Goal: Task Accomplishment & Management: Manage account settings

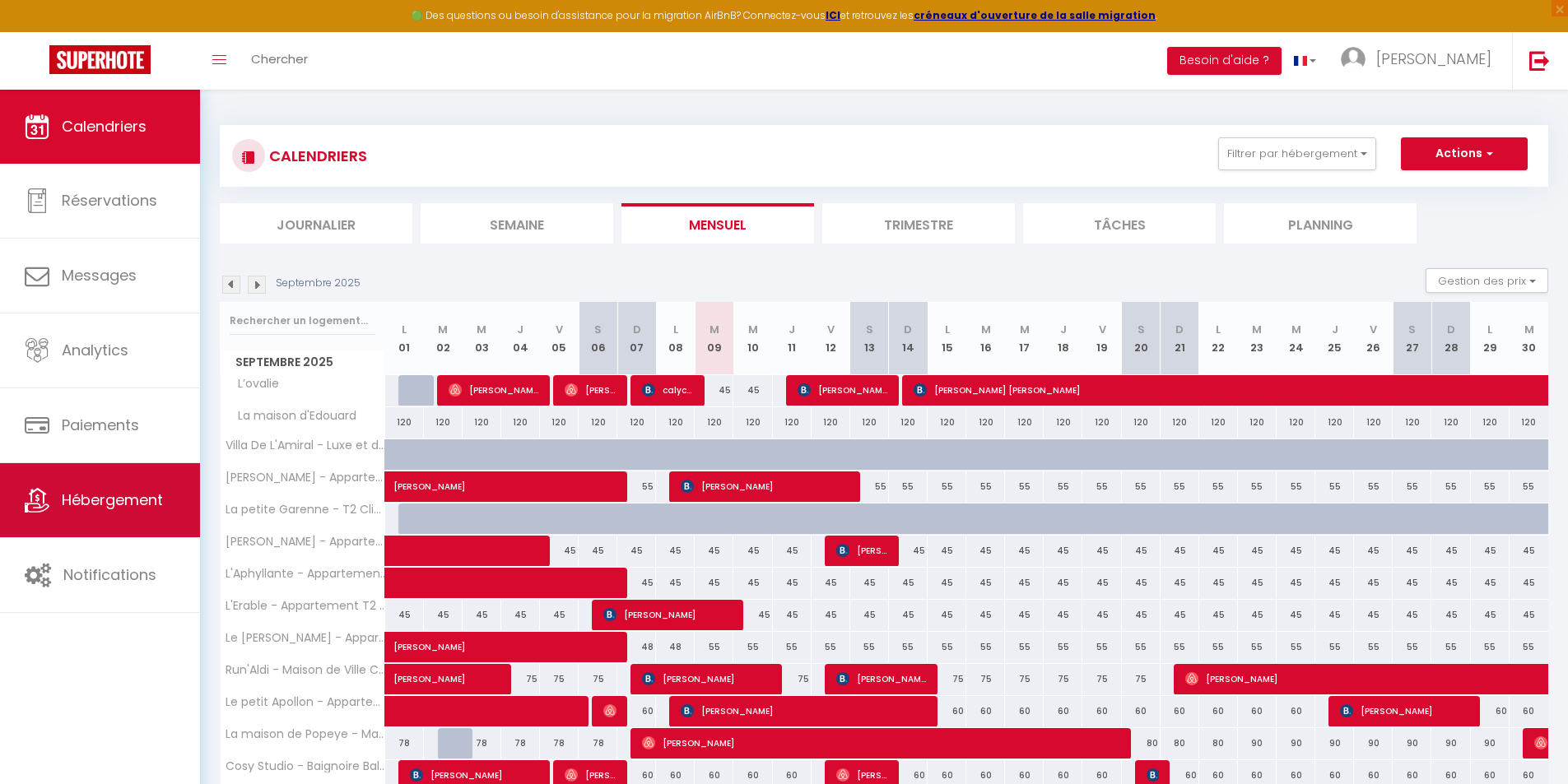
click at [78, 483] on link "Hébergement" at bounding box center [100, 500] width 200 height 74
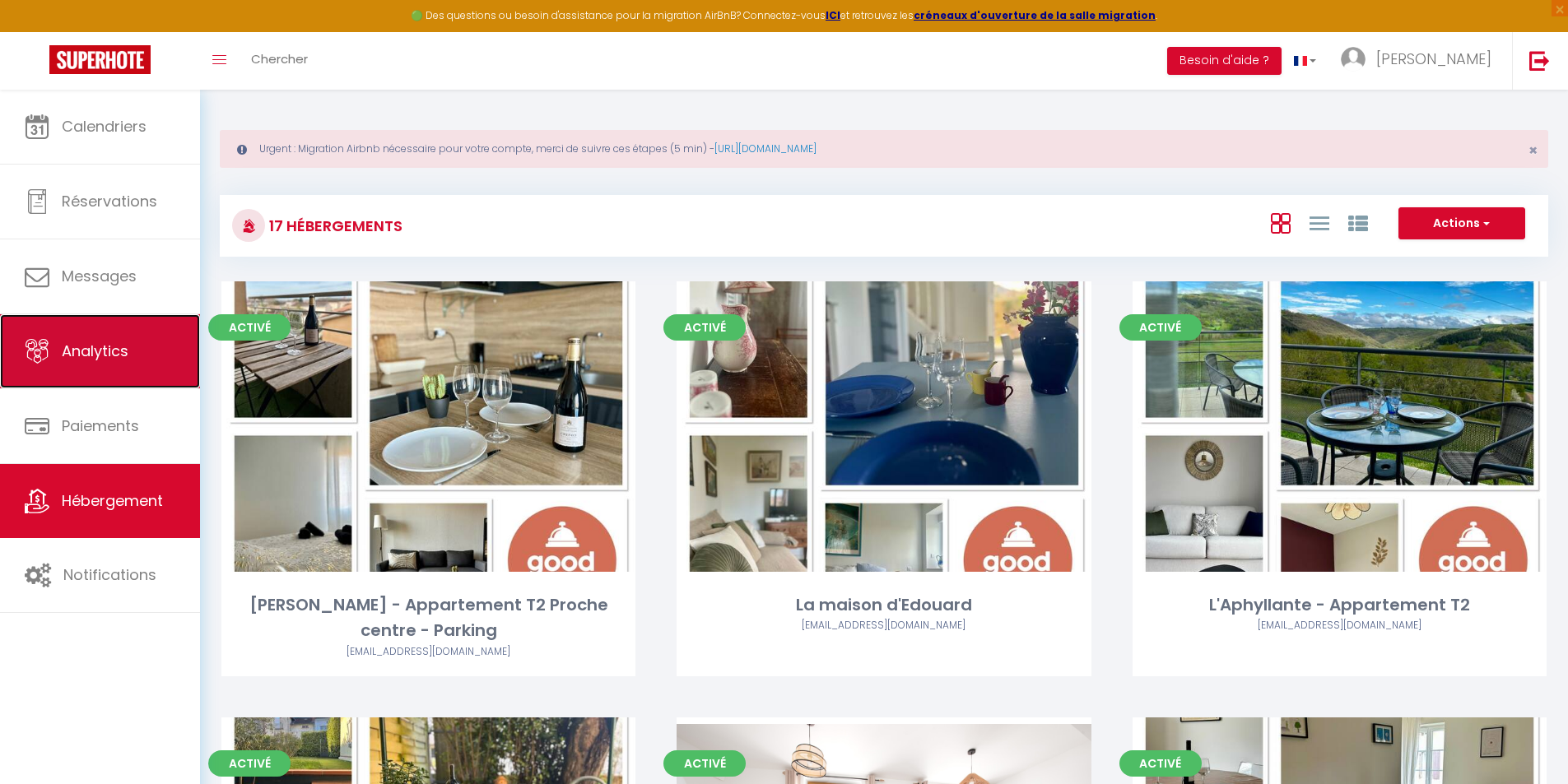
click at [145, 377] on link "Analytics" at bounding box center [100, 350] width 200 height 74
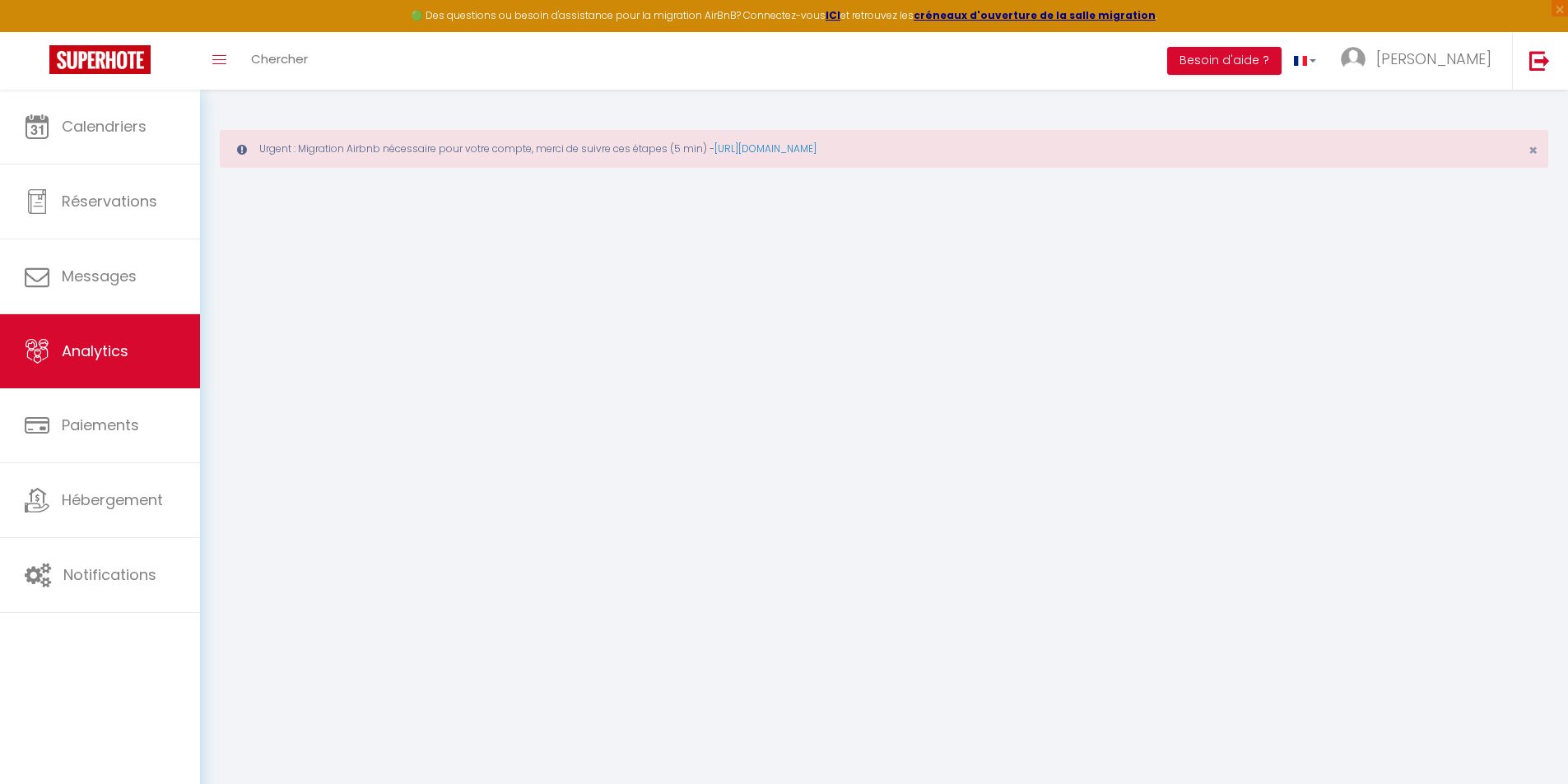
select select "2025"
select select "9"
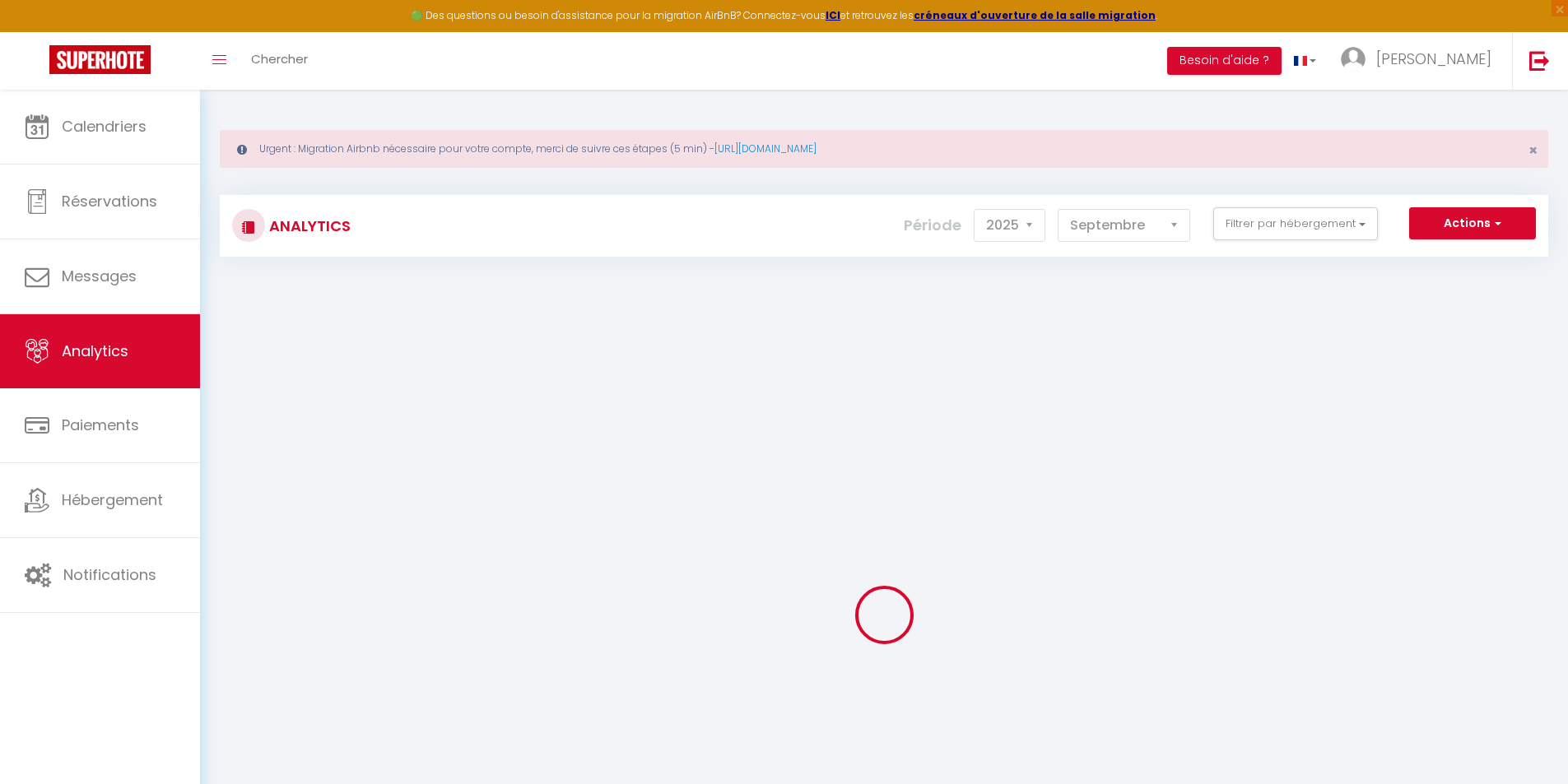
checkbox input "false"
checkbox Parking "false"
checkbox d\'Edouard "false"
checkbox T2 "false"
checkbox privé "false"
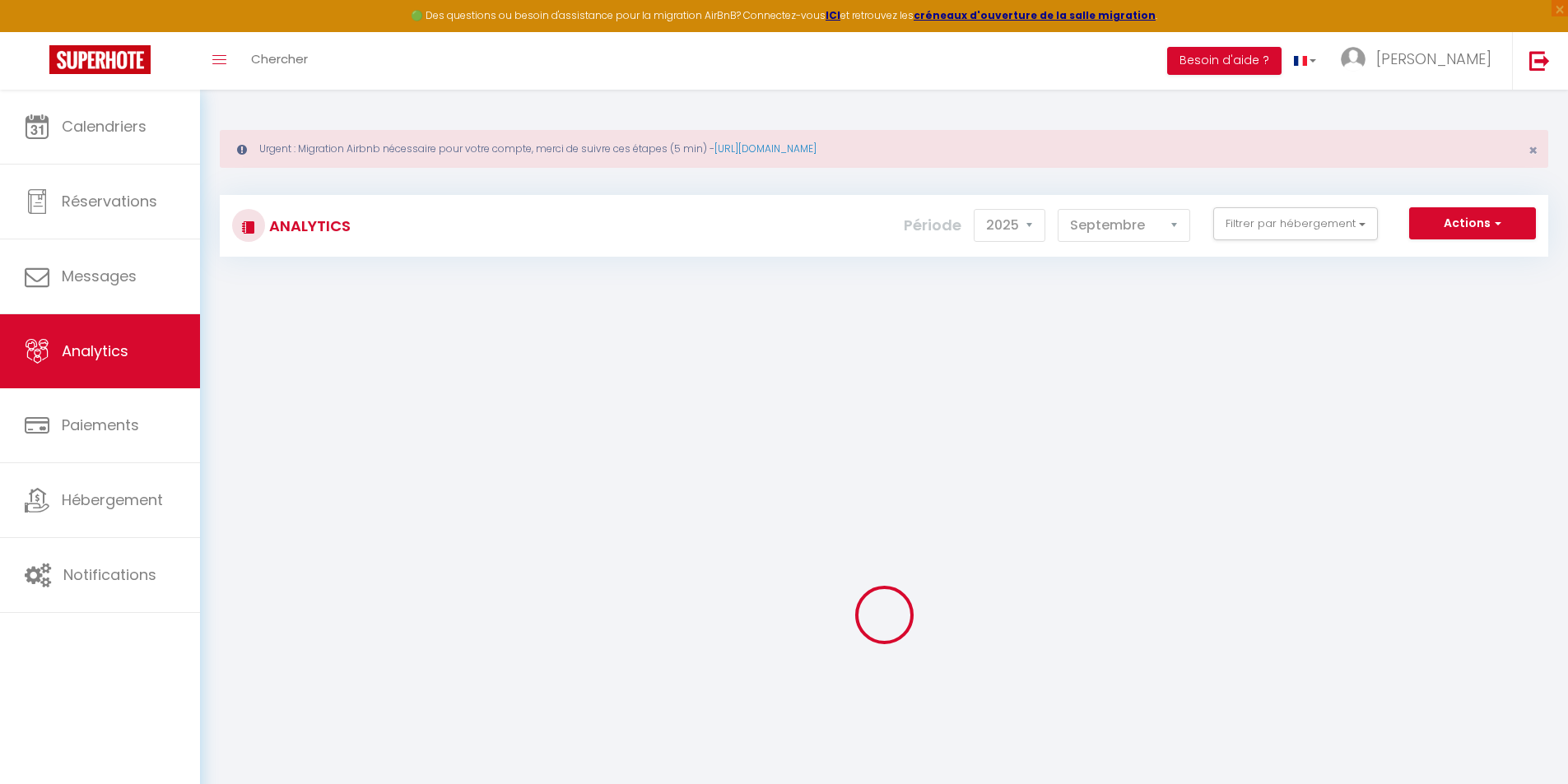
checkbox Parking "false"
checkbox Chambres "false"
checkbox Clim "false"
checkbox CLIM "false"
checkbox input "false"
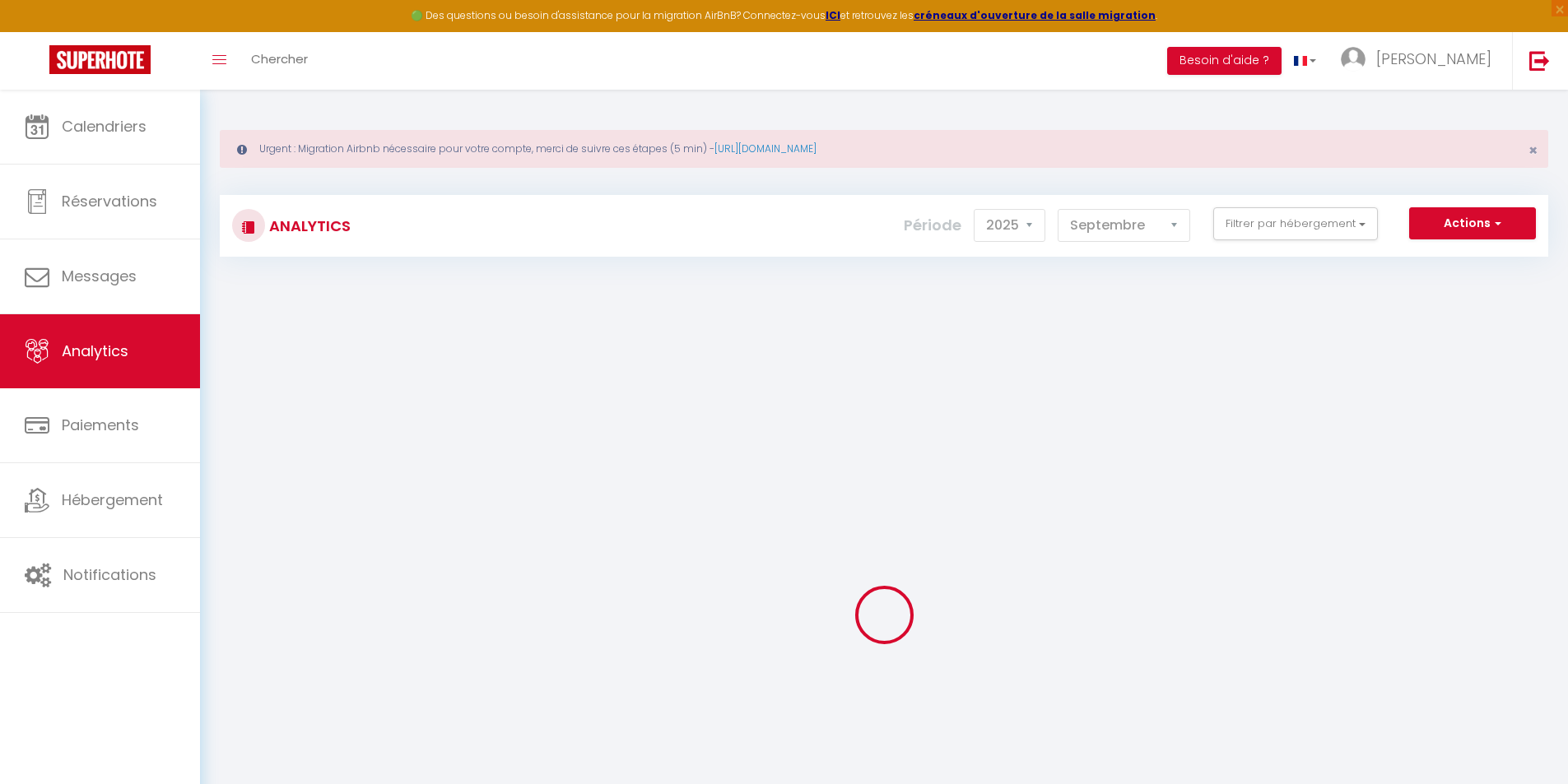
checkbox T2 "false"
checkbox House "false"
checkbox extérieur "false"
checkbox climatisé "false"
checkbox Clim "false"
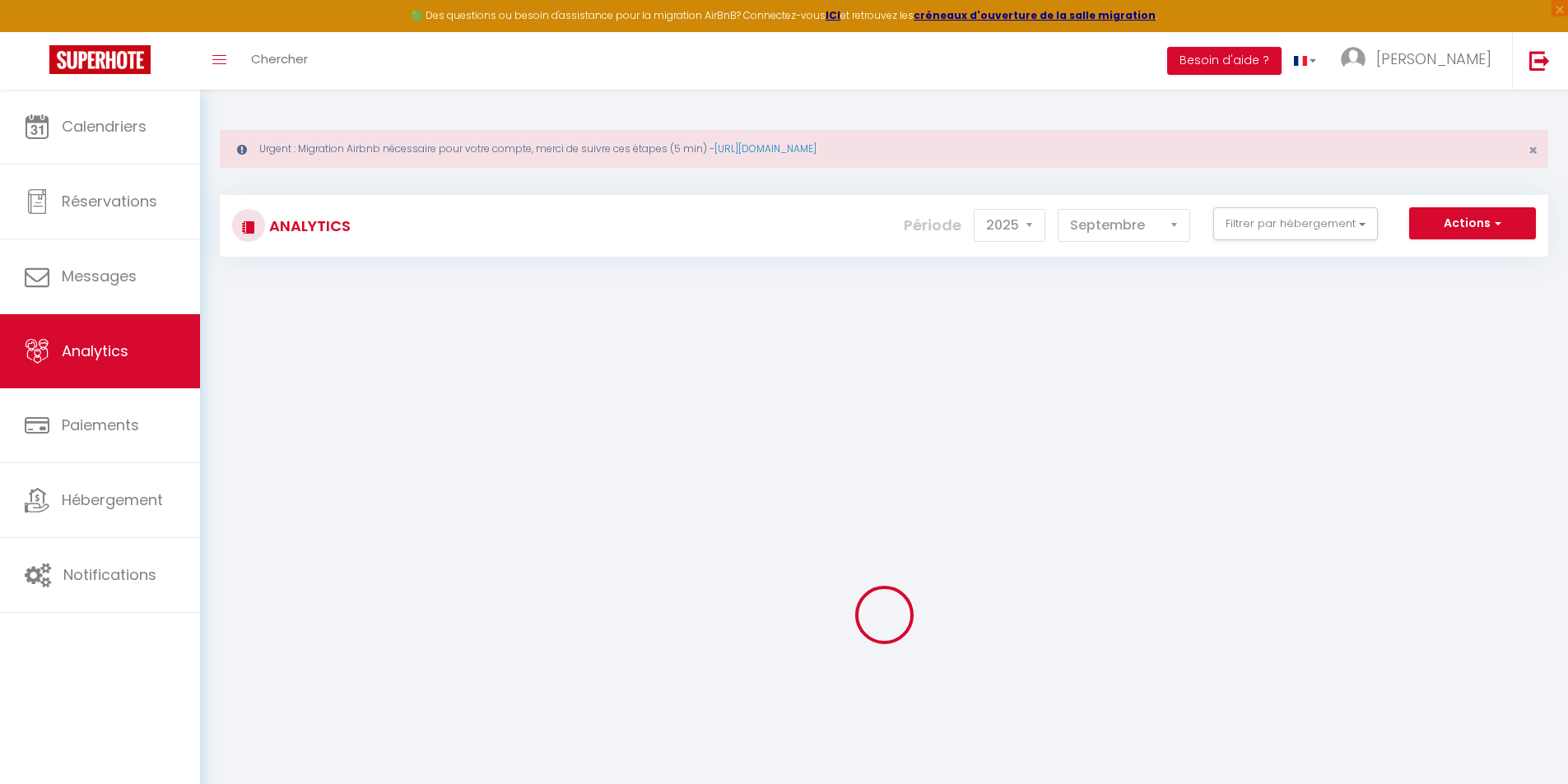
checkbox Pommevic "false"
checkbox climatisé "false"
checkbox Climatisé "false"
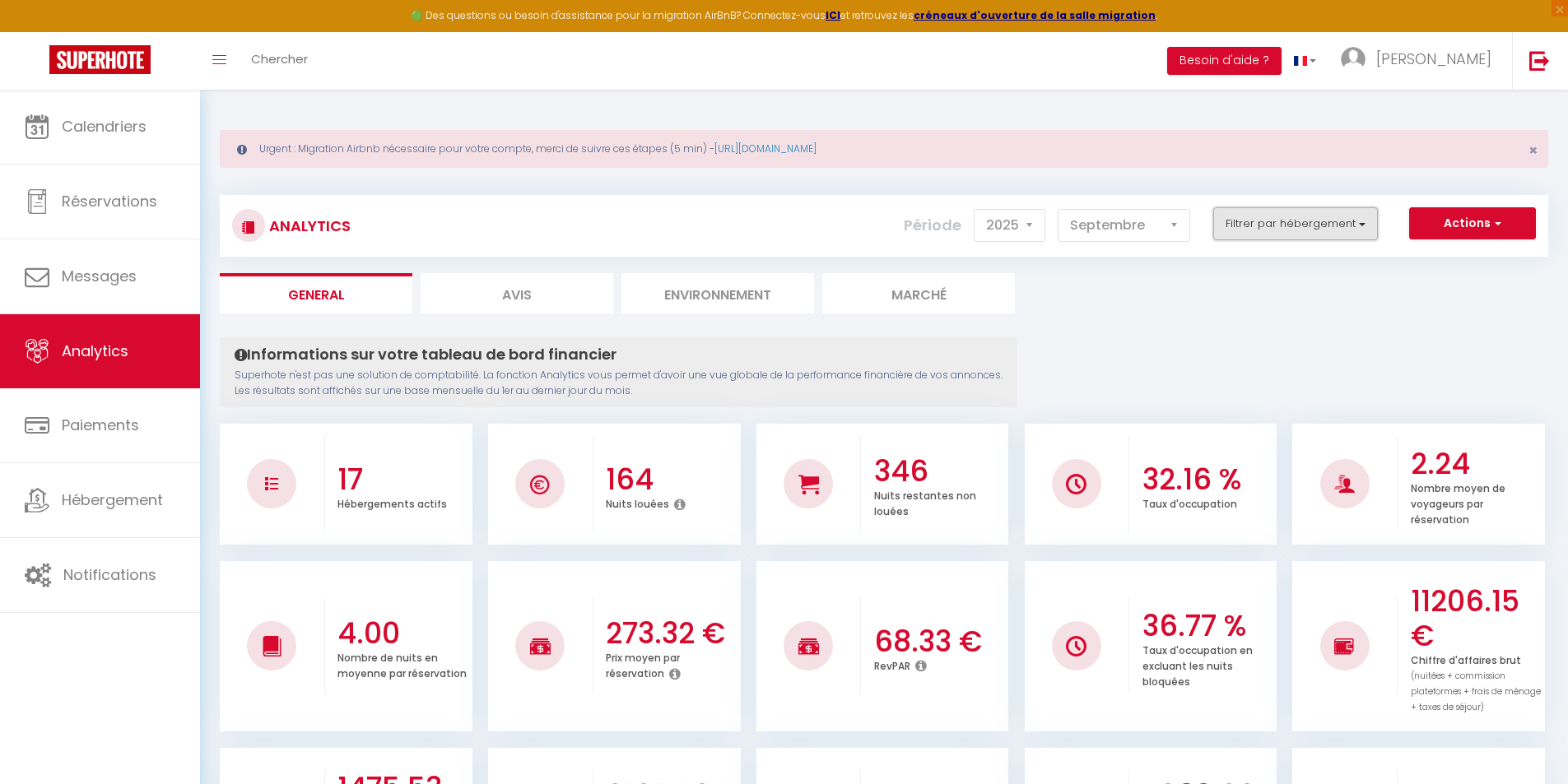
click at [1326, 208] on button "Filtrer par hébergement" at bounding box center [1295, 224] width 165 height 33
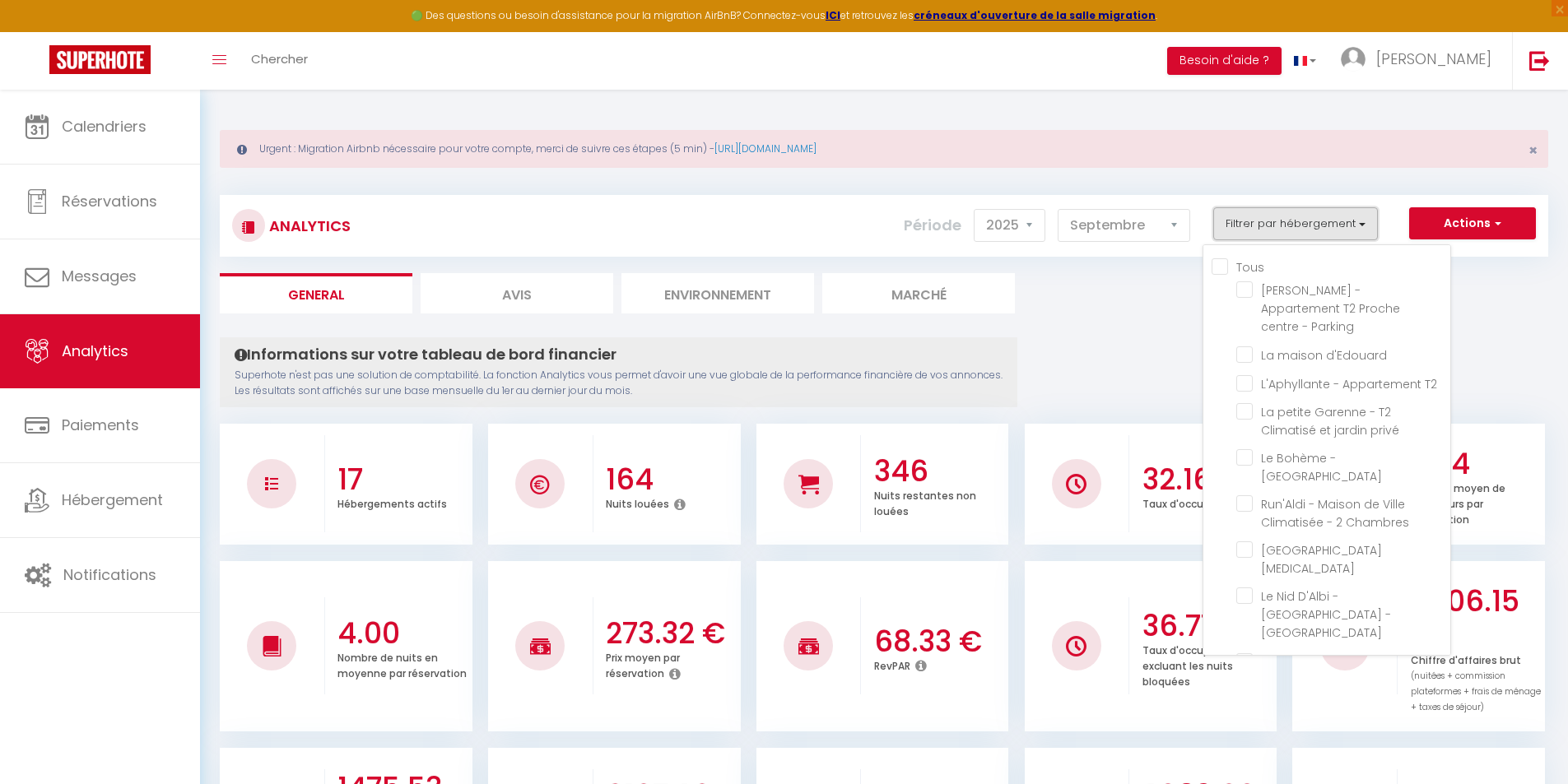
click at [1327, 218] on button "Filtrer par hébergement" at bounding box center [1295, 224] width 165 height 33
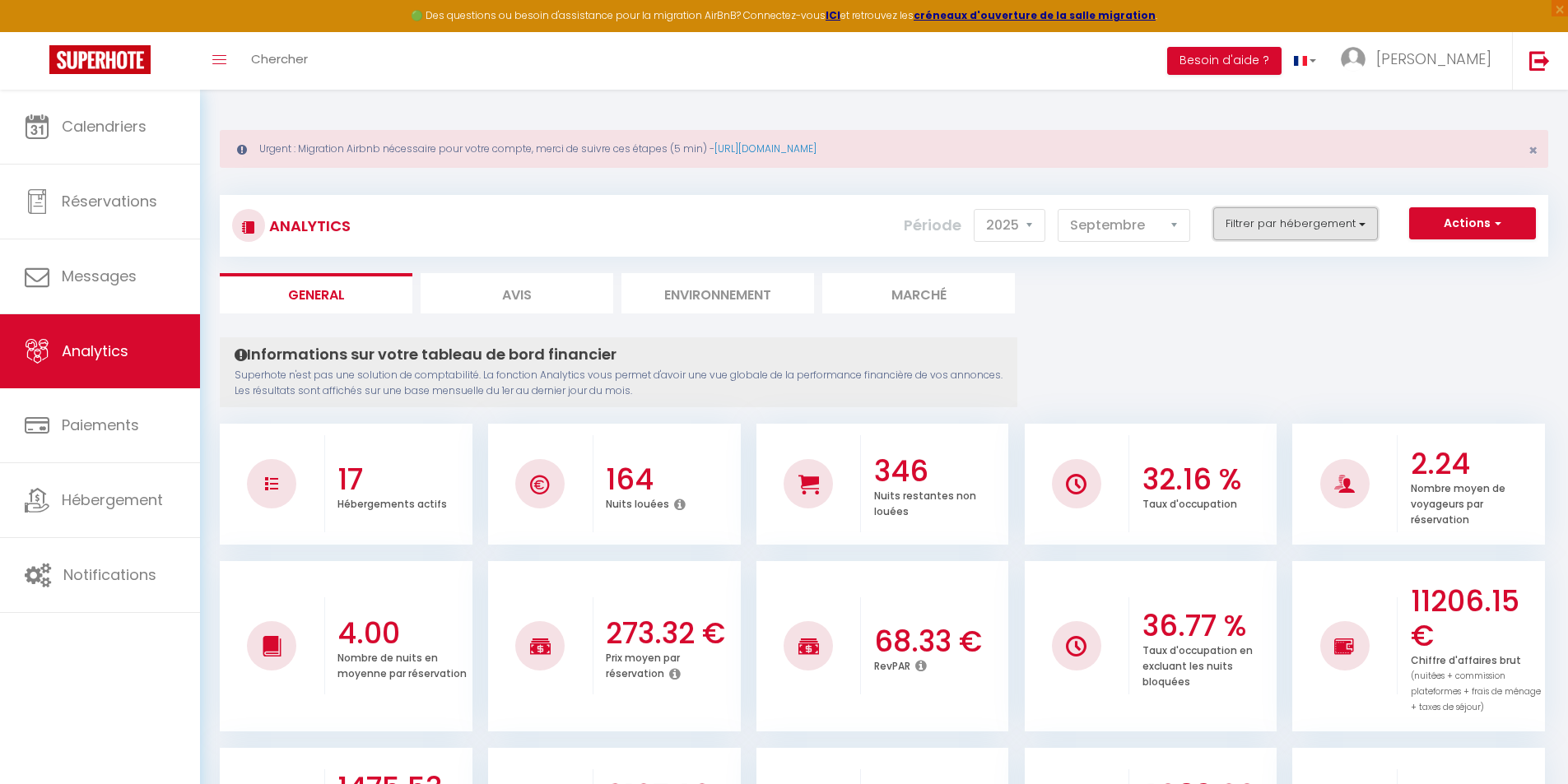
click at [1327, 218] on button "Filtrer par hébergement" at bounding box center [1295, 224] width 165 height 33
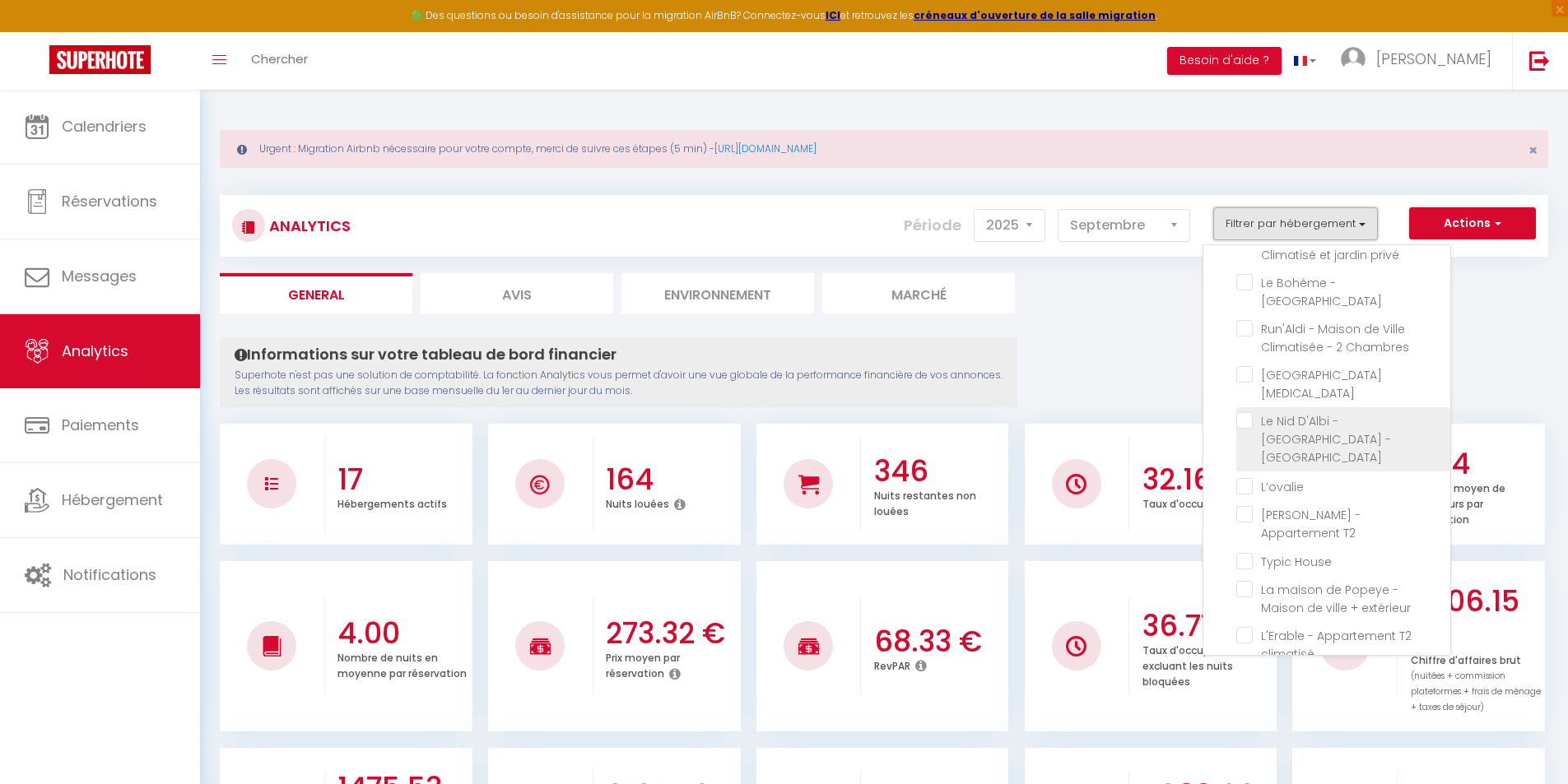
scroll to position [167, 0]
click at [1244, 375] on Clim "checkbox" at bounding box center [1344, 383] width 214 height 17
checkbox Clim "true"
checkbox Parking "false"
checkbox d\'Edouard "false"
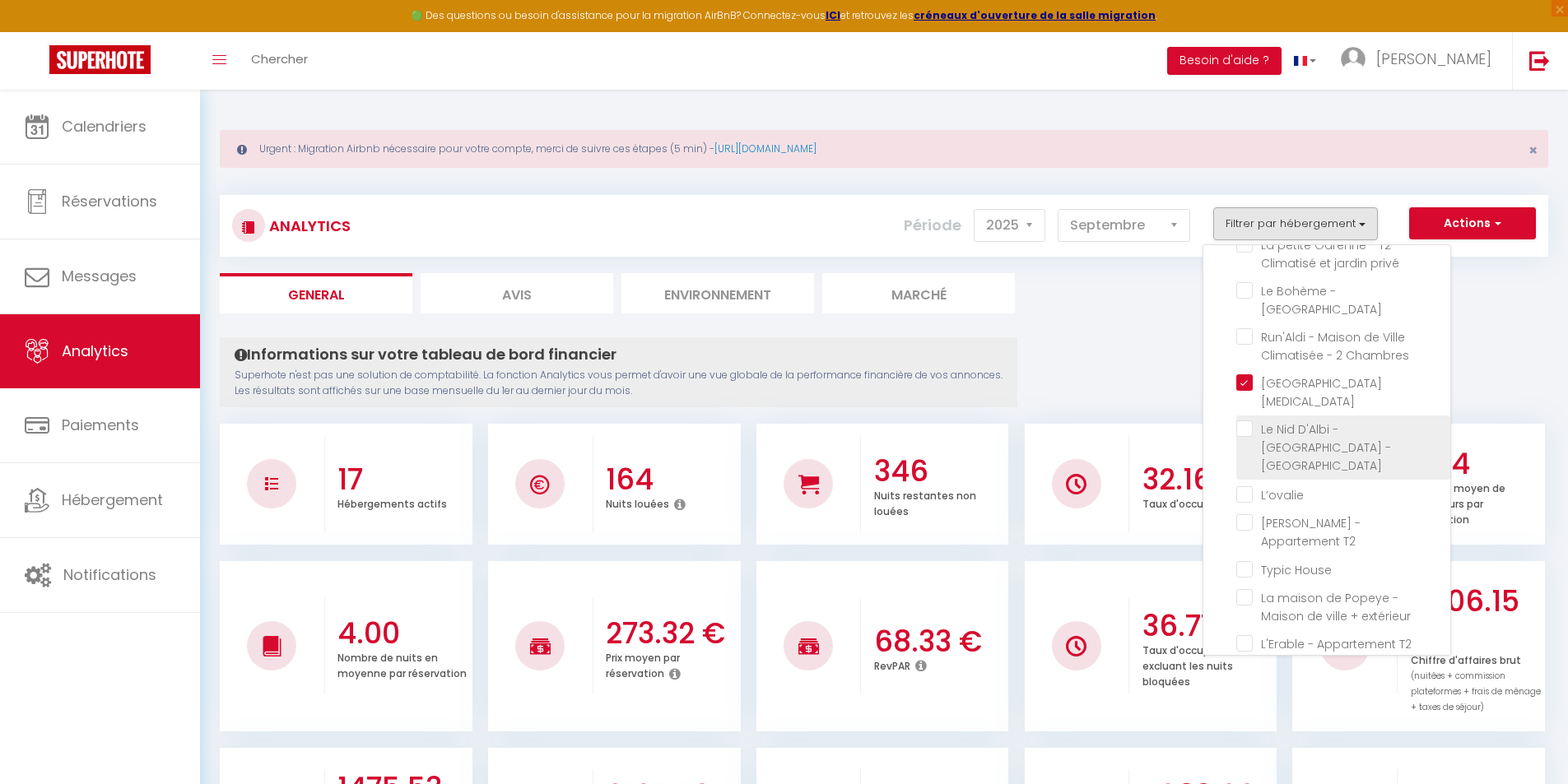
checkbox T2 "false"
checkbox privé "false"
checkbox Parking "false"
checkbox Chambres "false"
checkbox CLIM "false"
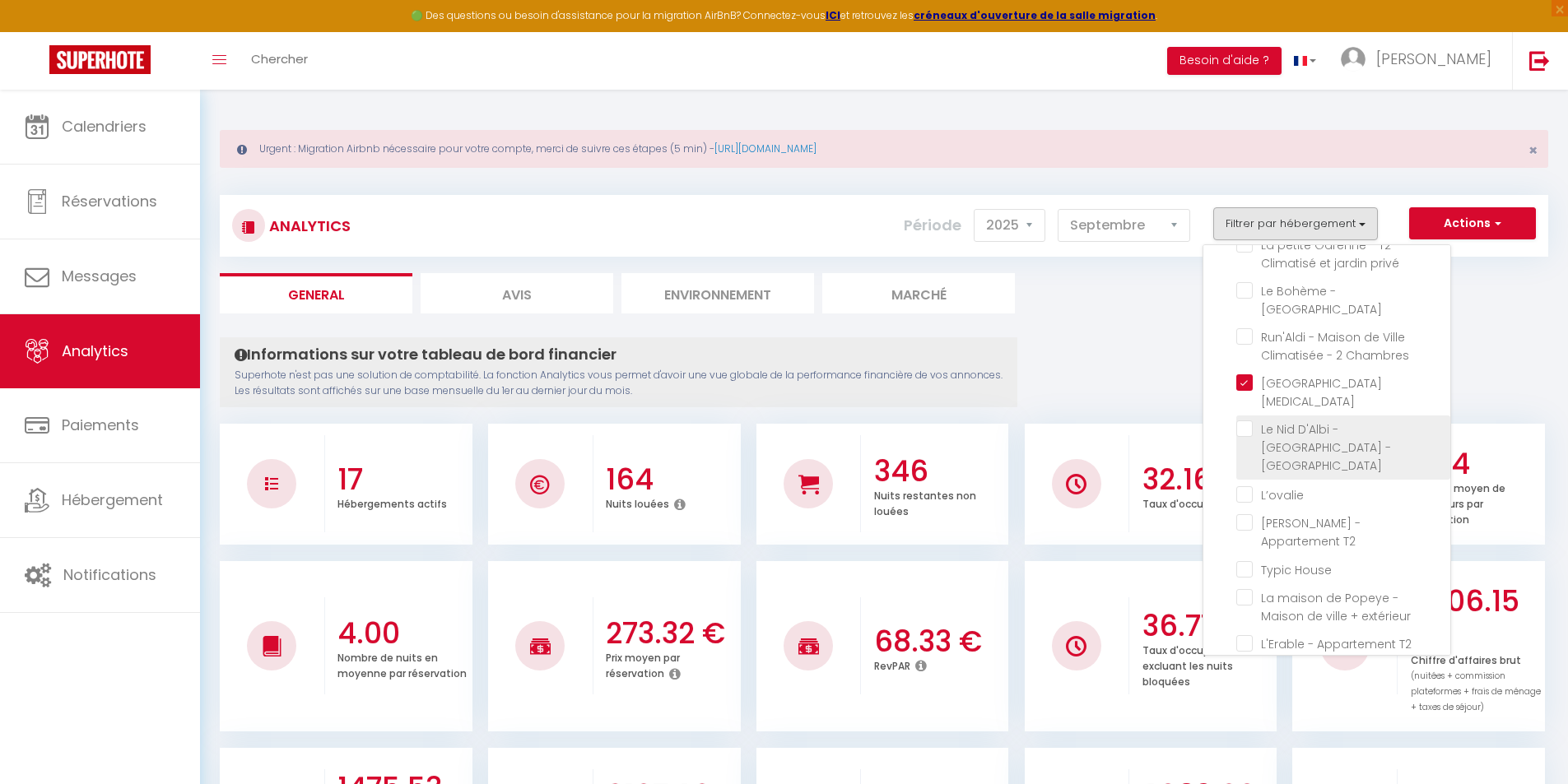
checkbox input "false"
checkbox T2 "false"
checkbox House "false"
checkbox extérieur "false"
checkbox climatisé "false"
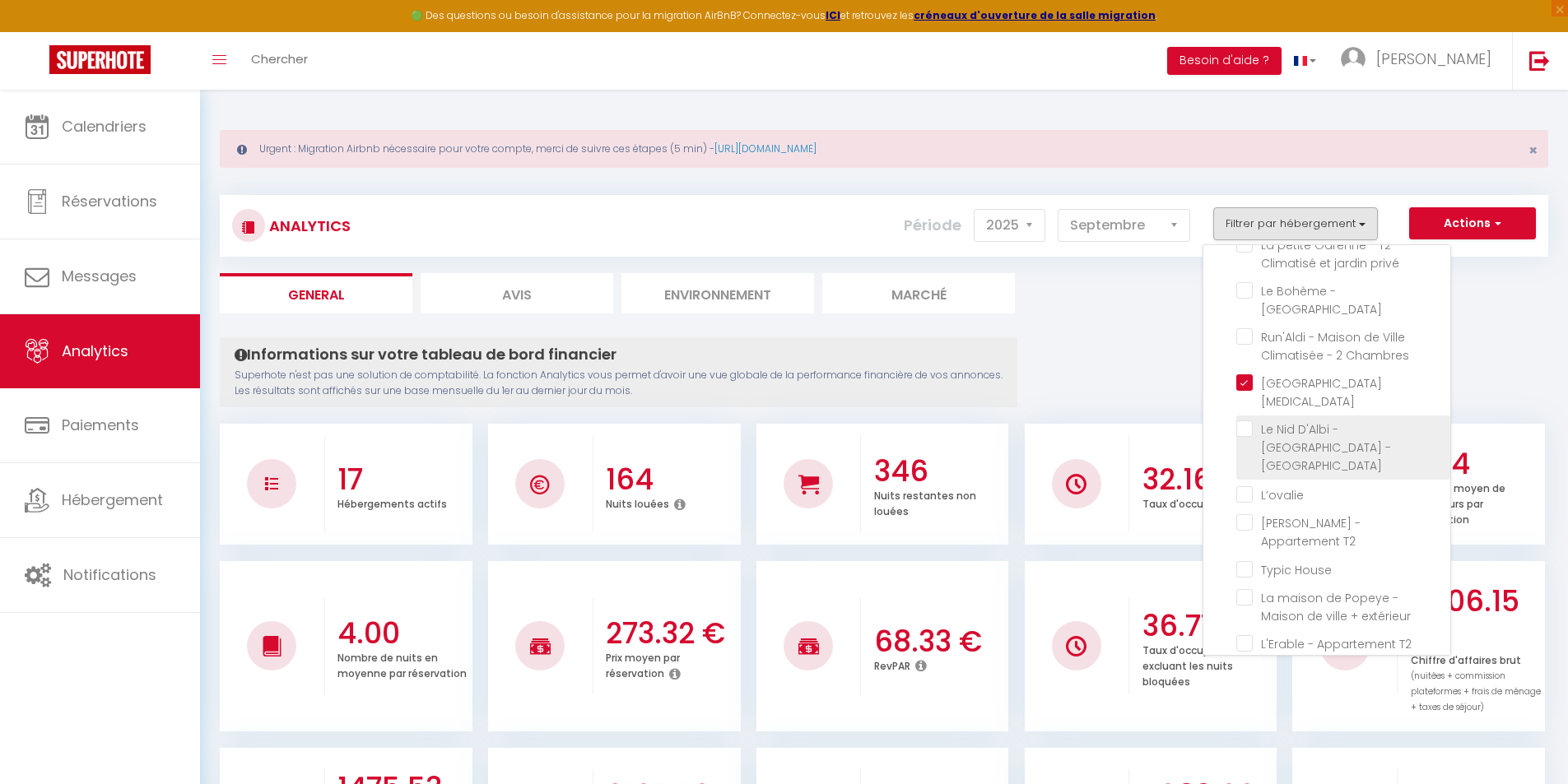
checkbox Clim "false"
checkbox Pommevic "false"
checkbox climatisé "false"
checkbox Climatisé "false"
checkbox Parking "false"
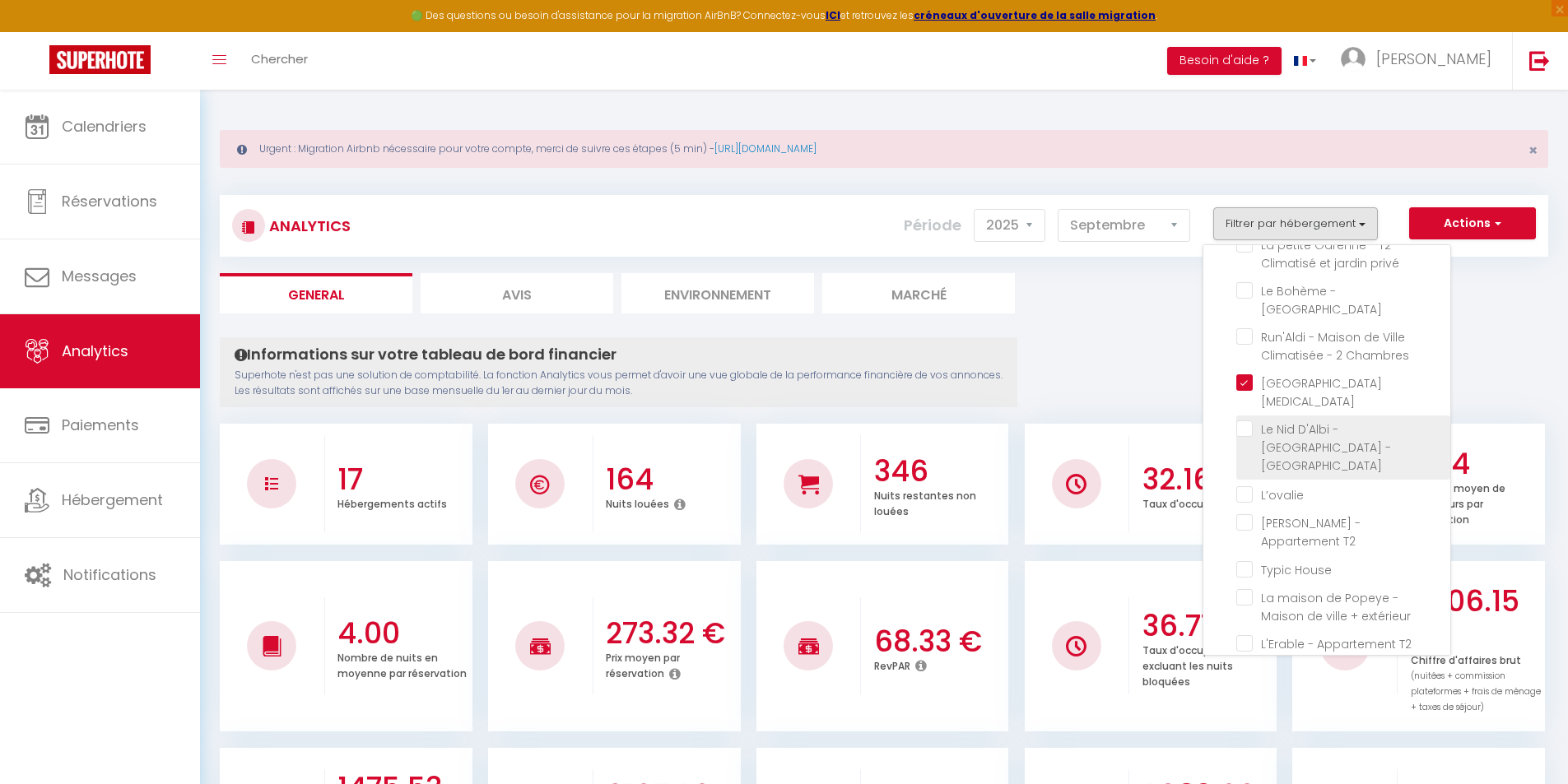
checkbox d\'Edouard "false"
checkbox T2 "false"
checkbox privé "false"
checkbox Parking "false"
checkbox Chambres "false"
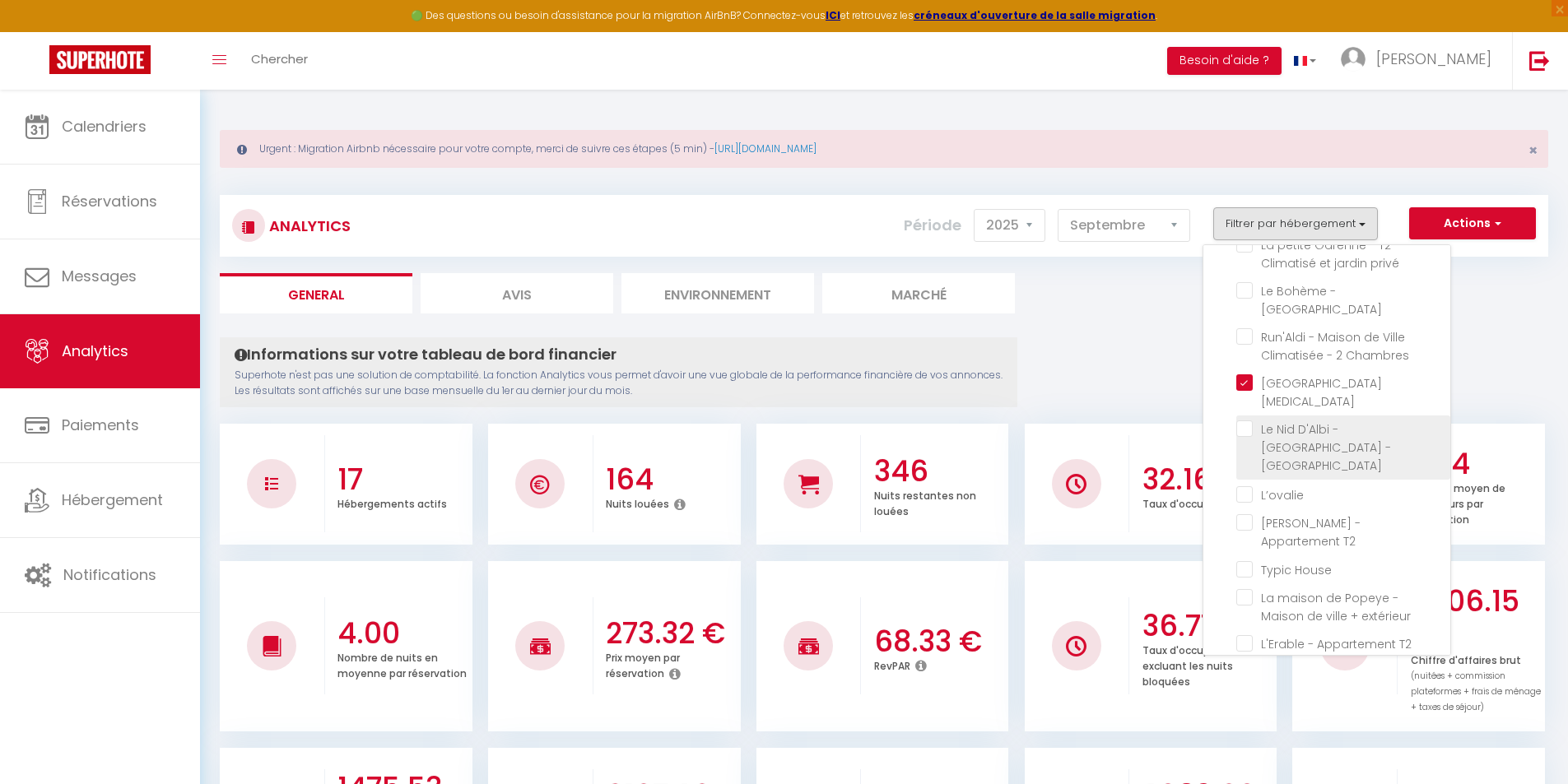
checkbox CLIM "false"
checkbox input "false"
checkbox T2 "false"
checkbox House "false"
checkbox extérieur "false"
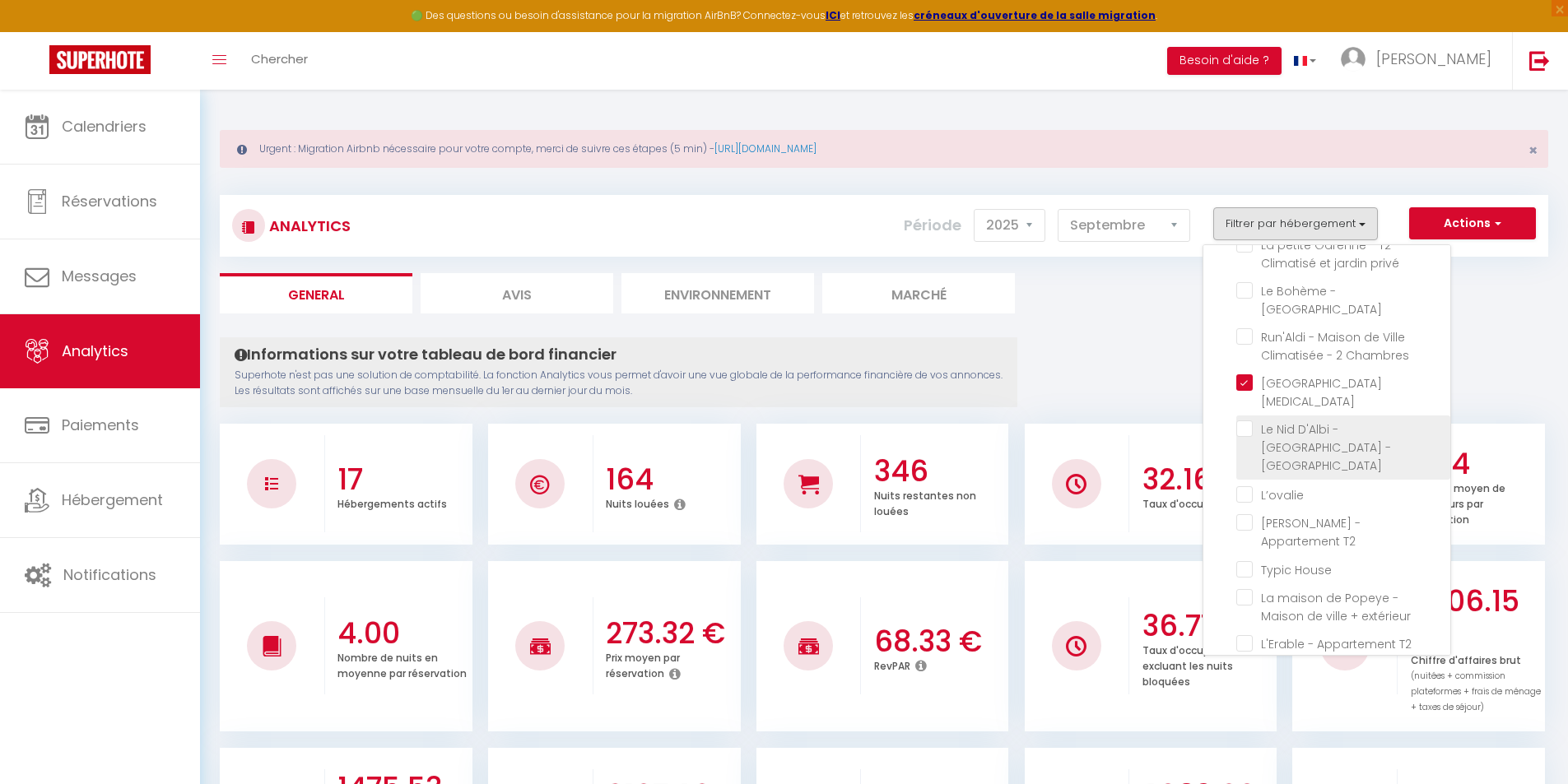
checkbox climatisé "false"
checkbox Clim "false"
checkbox Pommevic "false"
checkbox climatisé "false"
checkbox Climatisé "false"
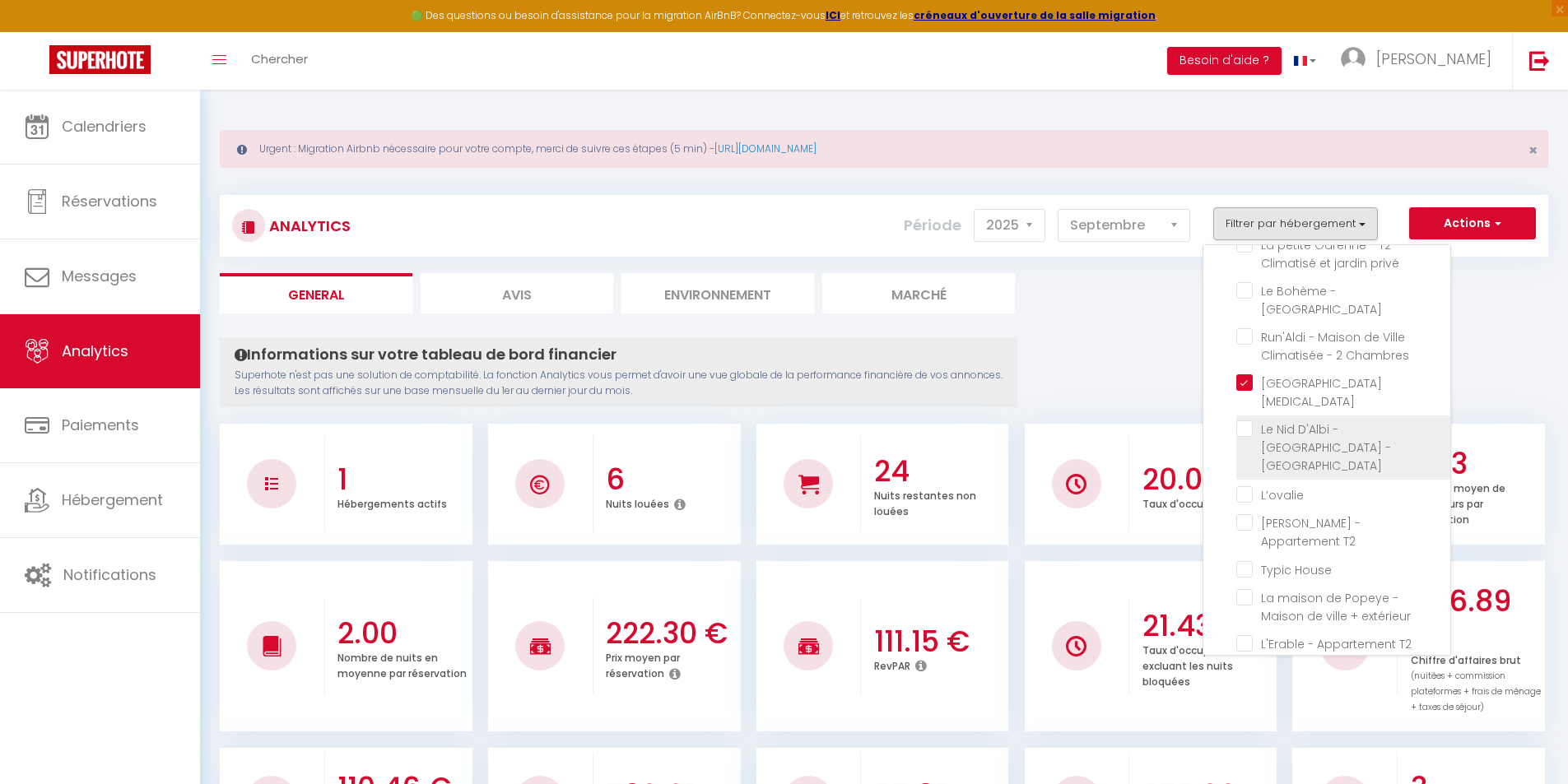
click at [1249, 420] on CLIM "checkbox" at bounding box center [1344, 429] width 214 height 17
checkbox CLIM "true"
checkbox Parking "false"
checkbox d\'Edouard "false"
checkbox T2 "false"
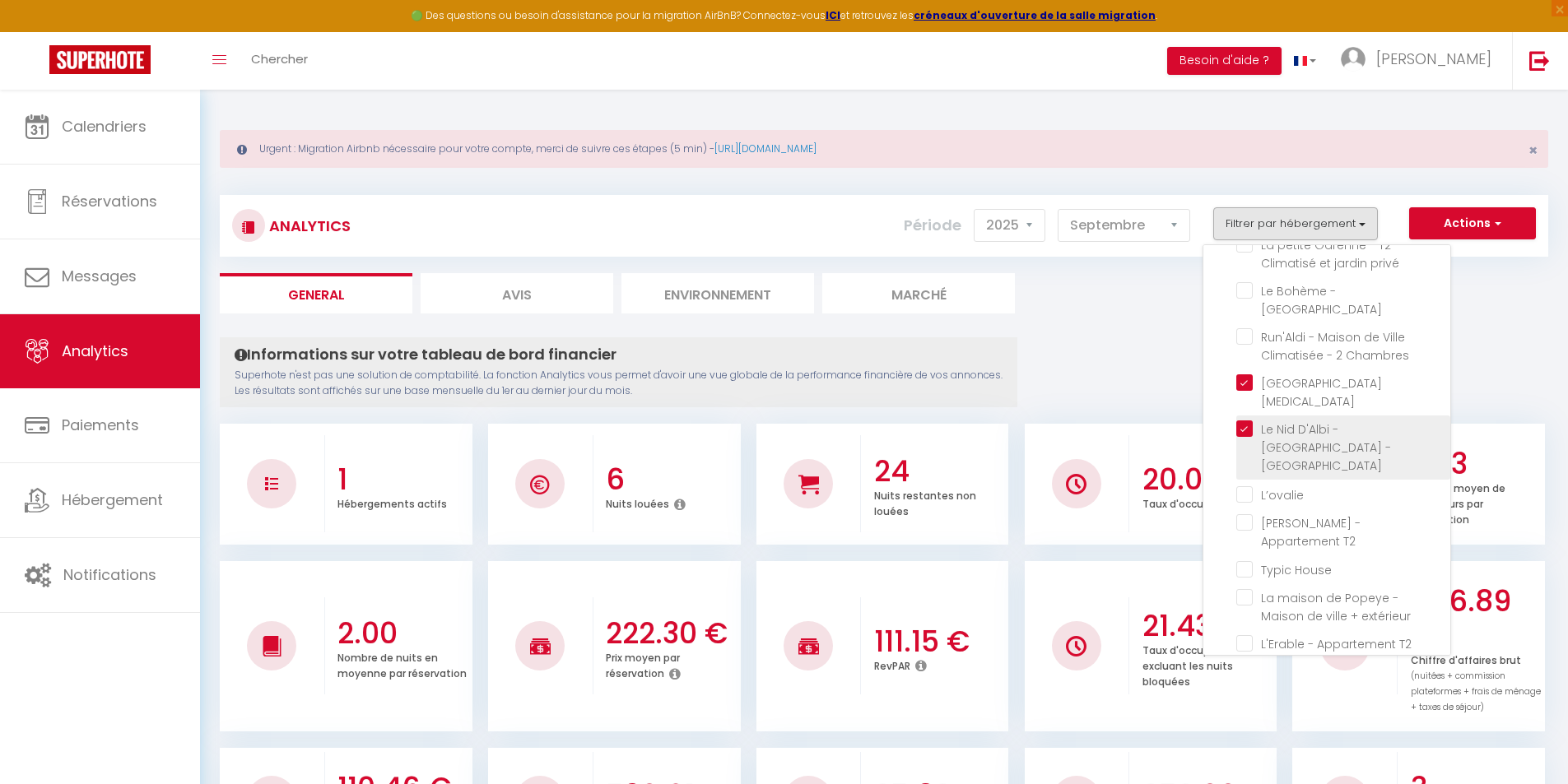
checkbox privé "false"
checkbox Parking "false"
checkbox Chambres "false"
checkbox input "false"
checkbox T2 "false"
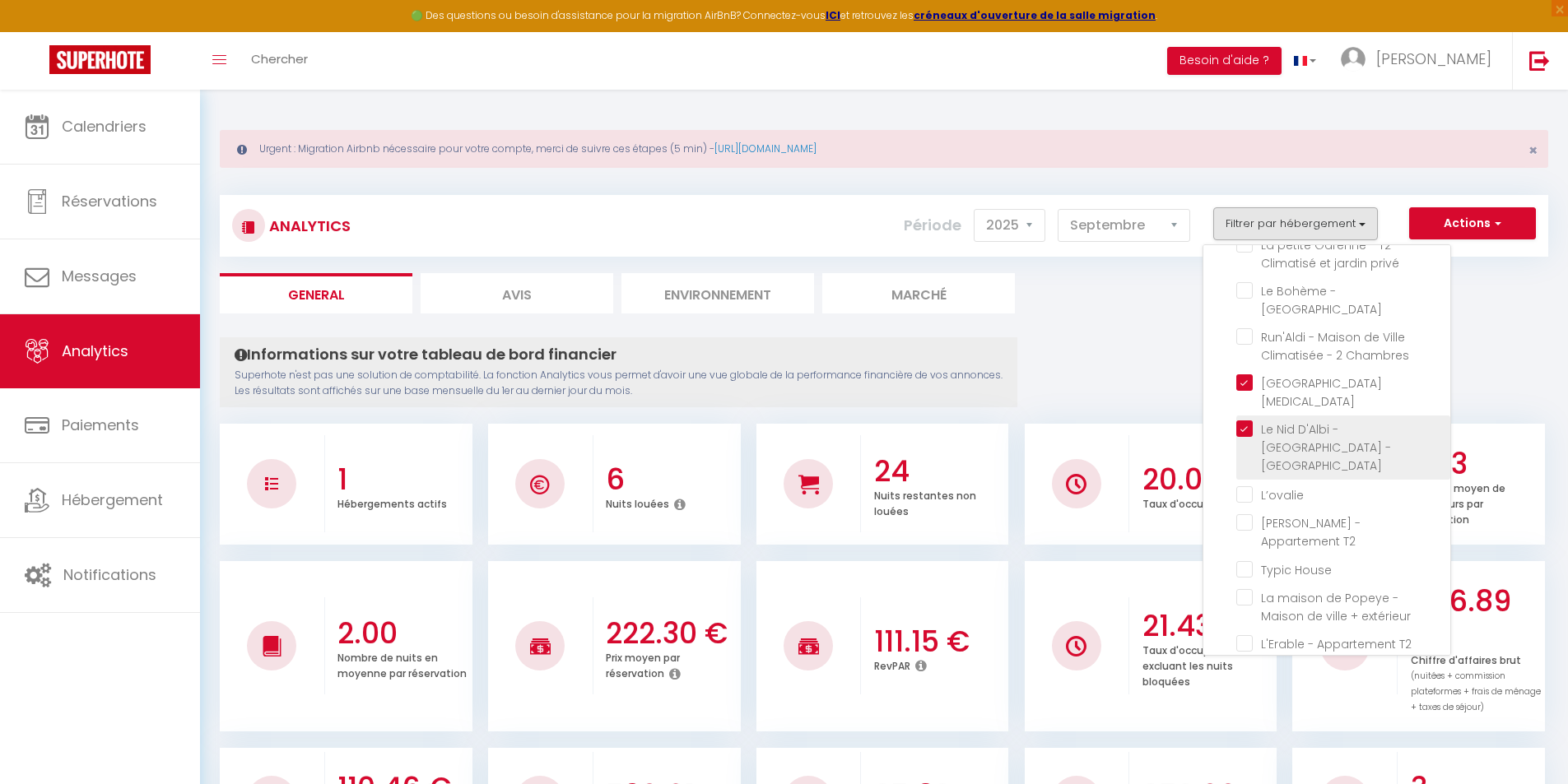
checkbox House "false"
checkbox extérieur "false"
checkbox climatisé "false"
checkbox Clim "false"
checkbox Pommevic "false"
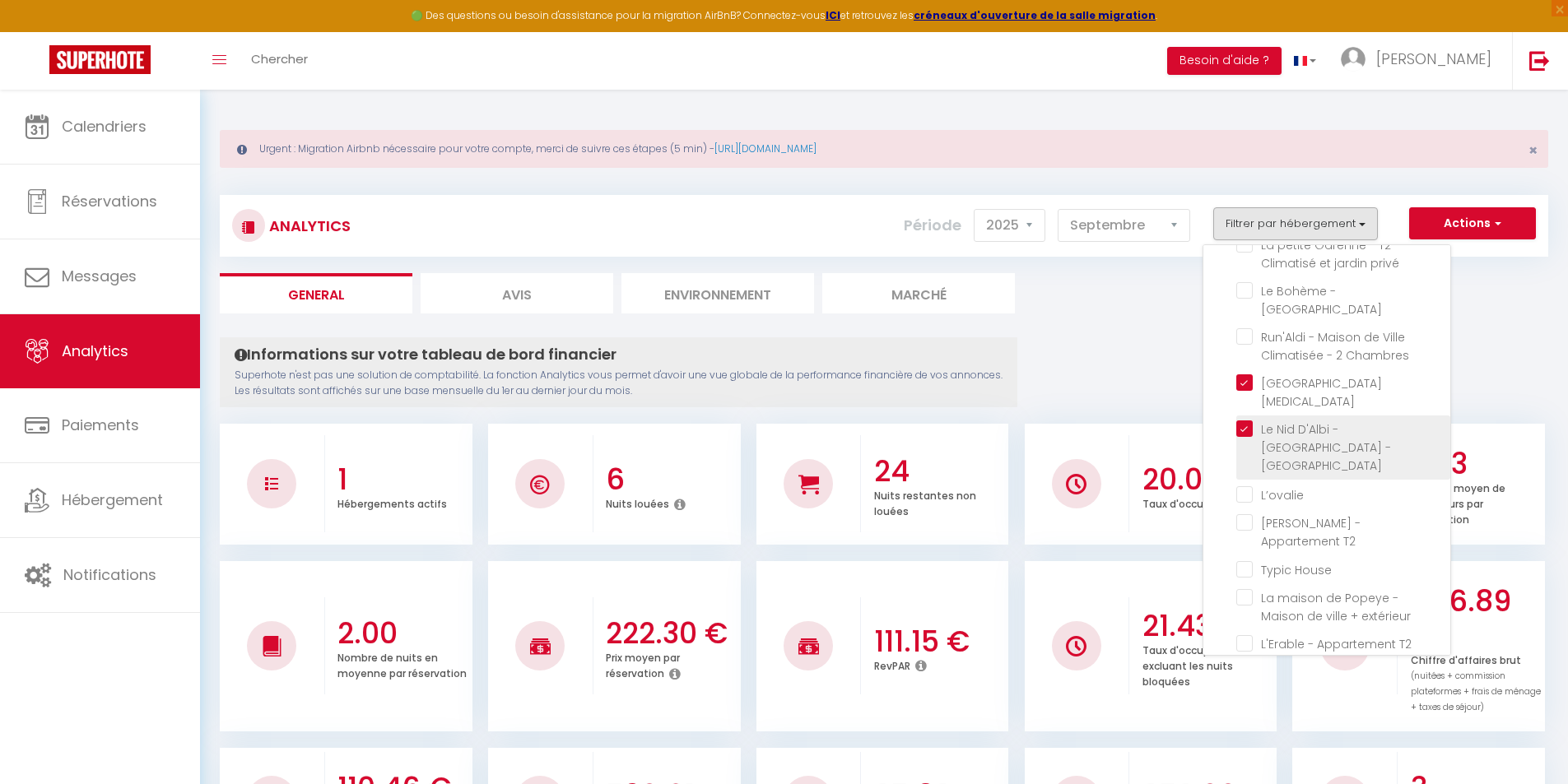
checkbox climatisé "false"
checkbox Climatisé "false"
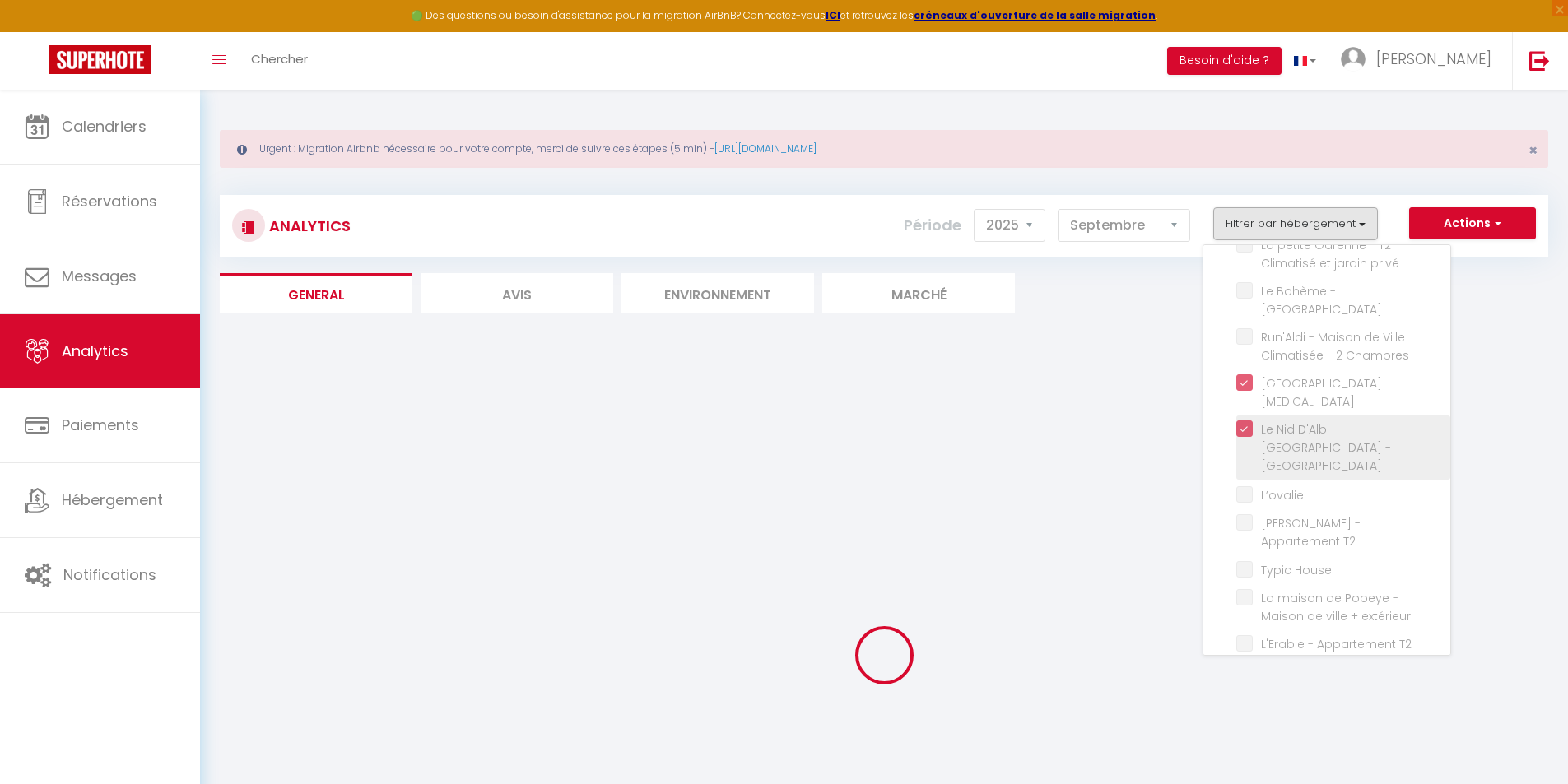
checkbox Parking "false"
checkbox d\'Edouard "false"
checkbox T2 "false"
checkbox privé "false"
checkbox Parking "false"
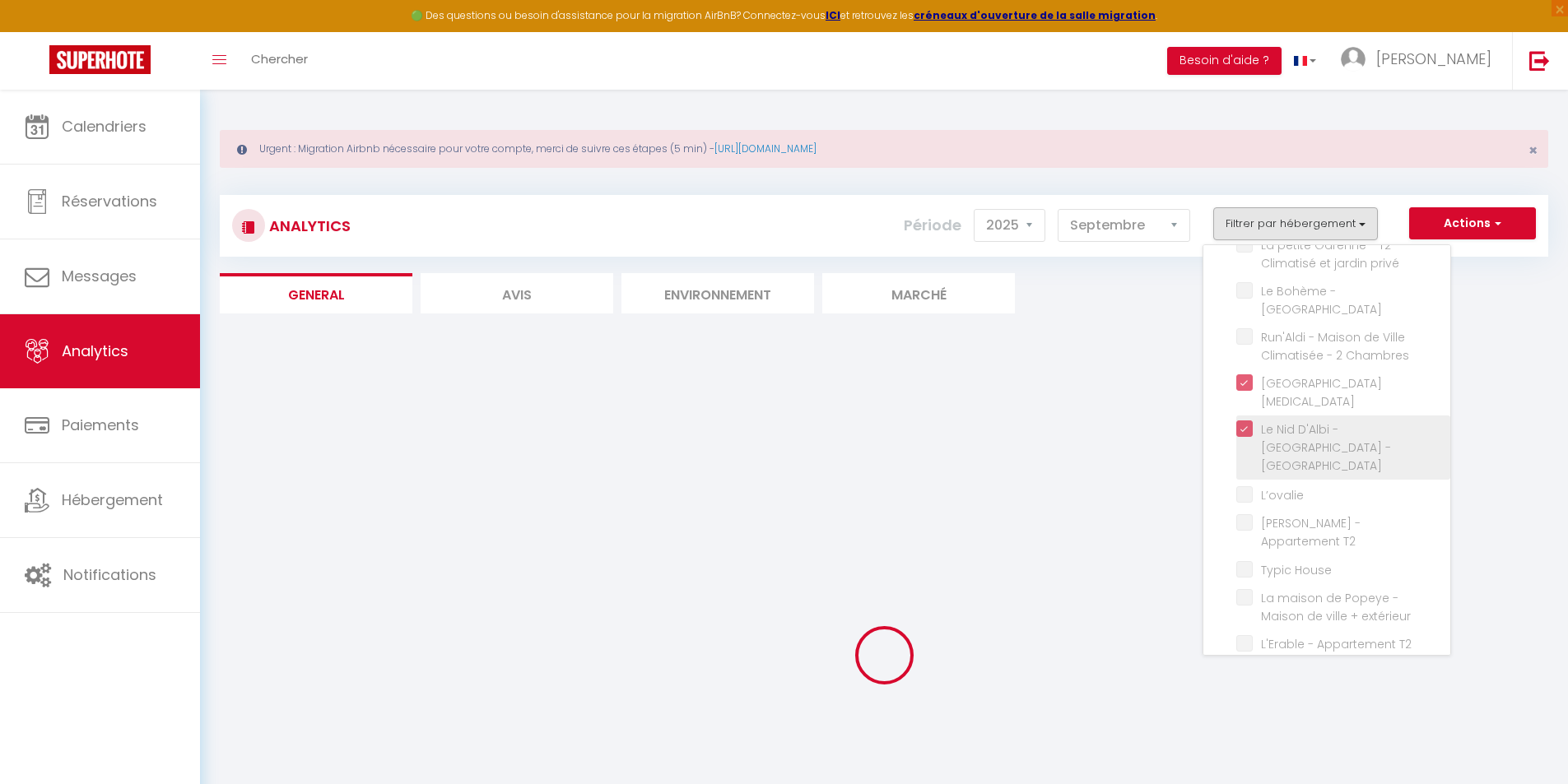
checkbox Chambres "false"
checkbox input "false"
checkbox T2 "false"
checkbox House "false"
checkbox extérieur "false"
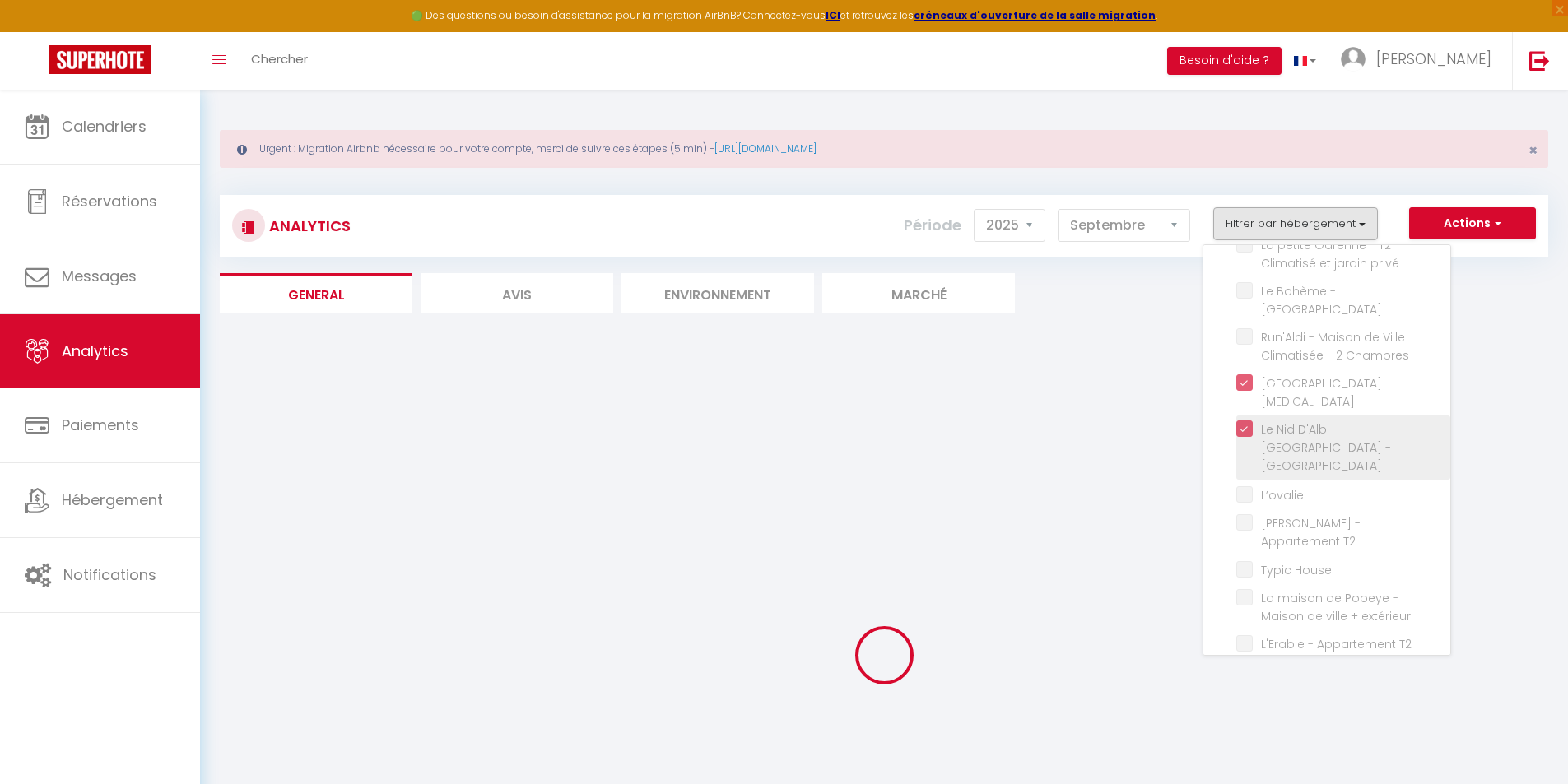
checkbox climatisé "false"
checkbox Clim "false"
checkbox Pommevic "false"
checkbox climatisé "false"
checkbox Climatisé "false"
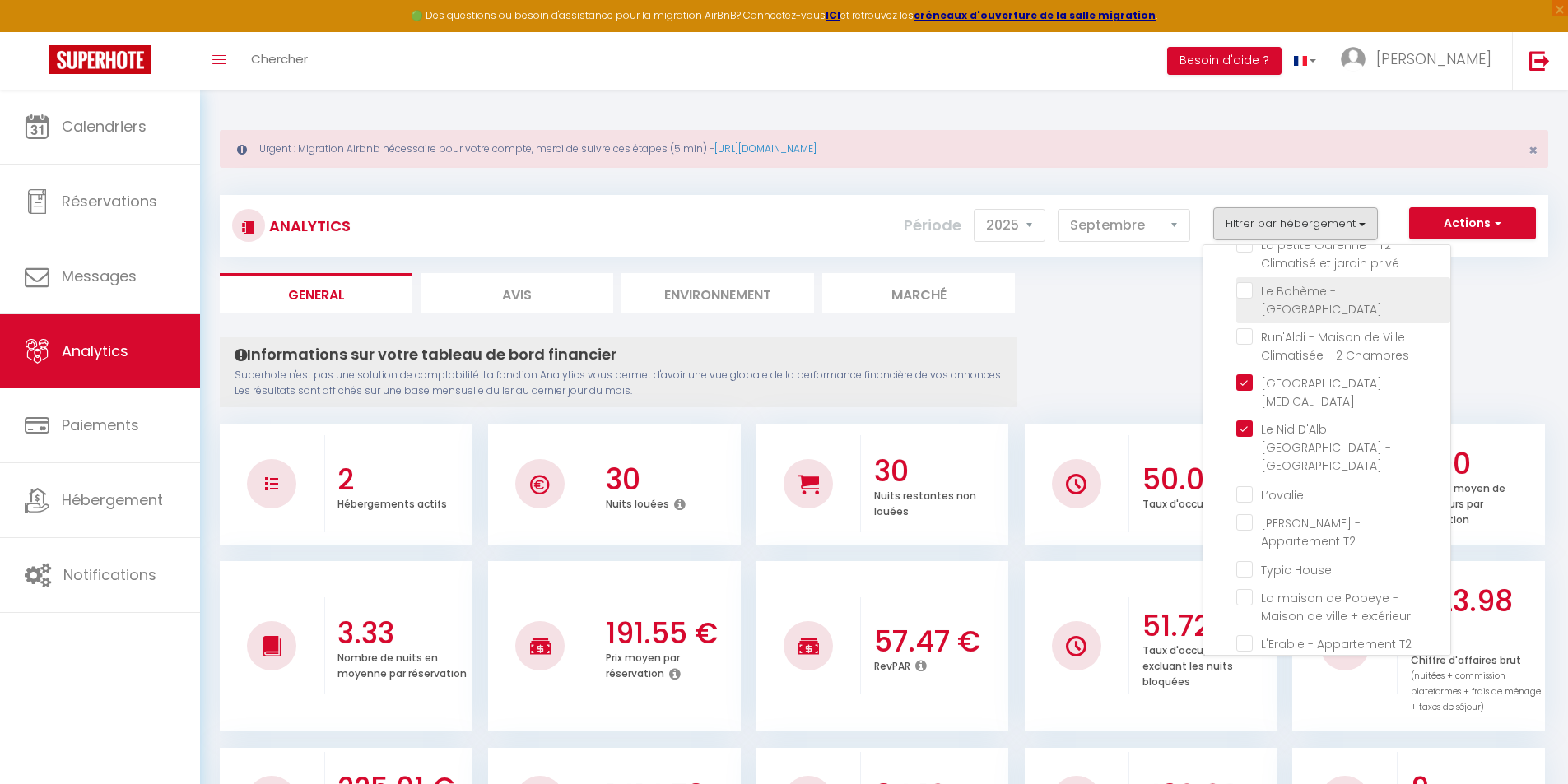
click at [1243, 282] on Parking "checkbox" at bounding box center [1344, 291] width 214 height 17
checkbox Parking "true"
checkbox Parking "false"
checkbox d\'Edouard "false"
checkbox T2 "false"
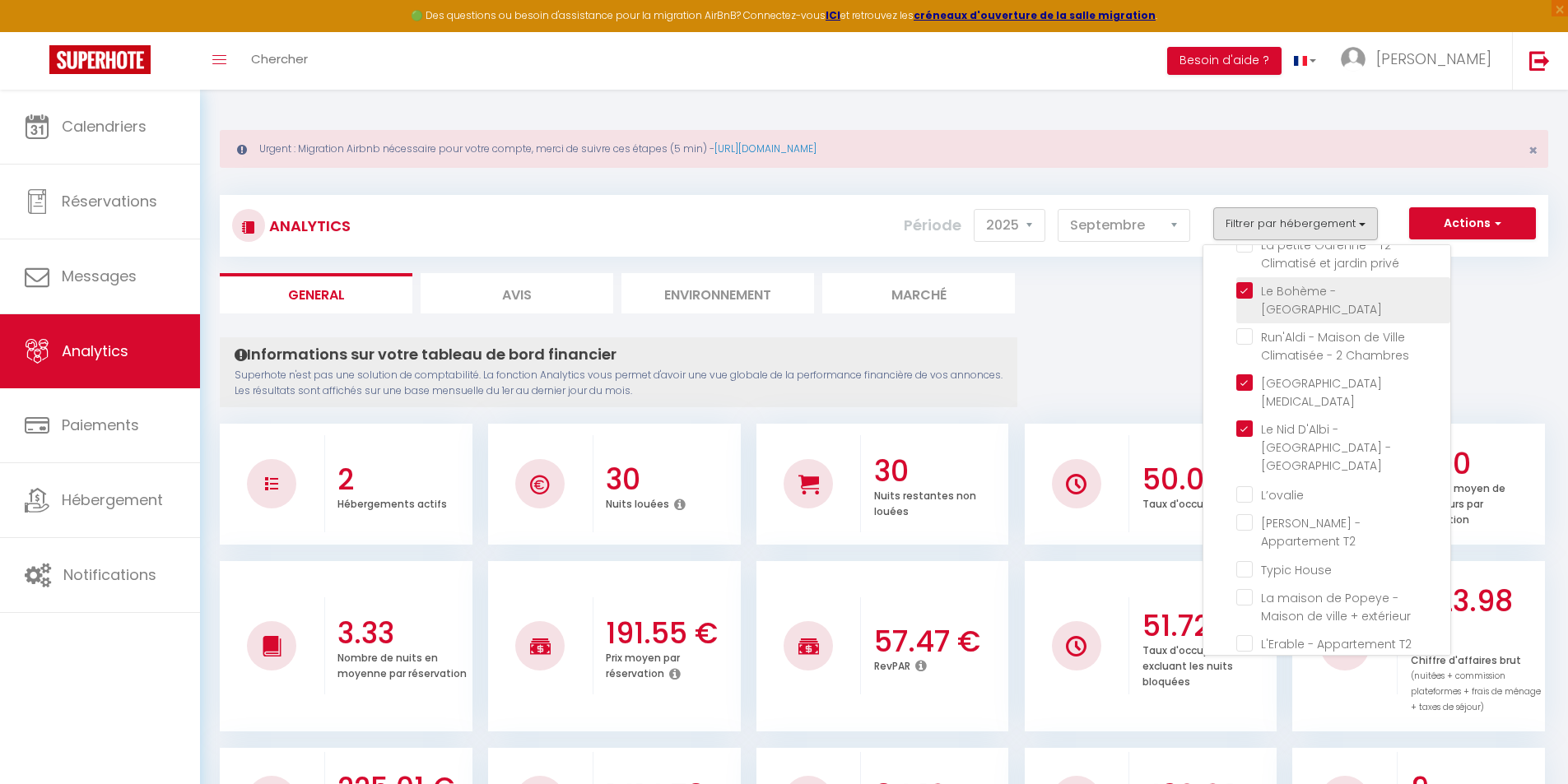
checkbox privé "false"
checkbox Chambres "false"
checkbox input "false"
checkbox T2 "false"
checkbox House "false"
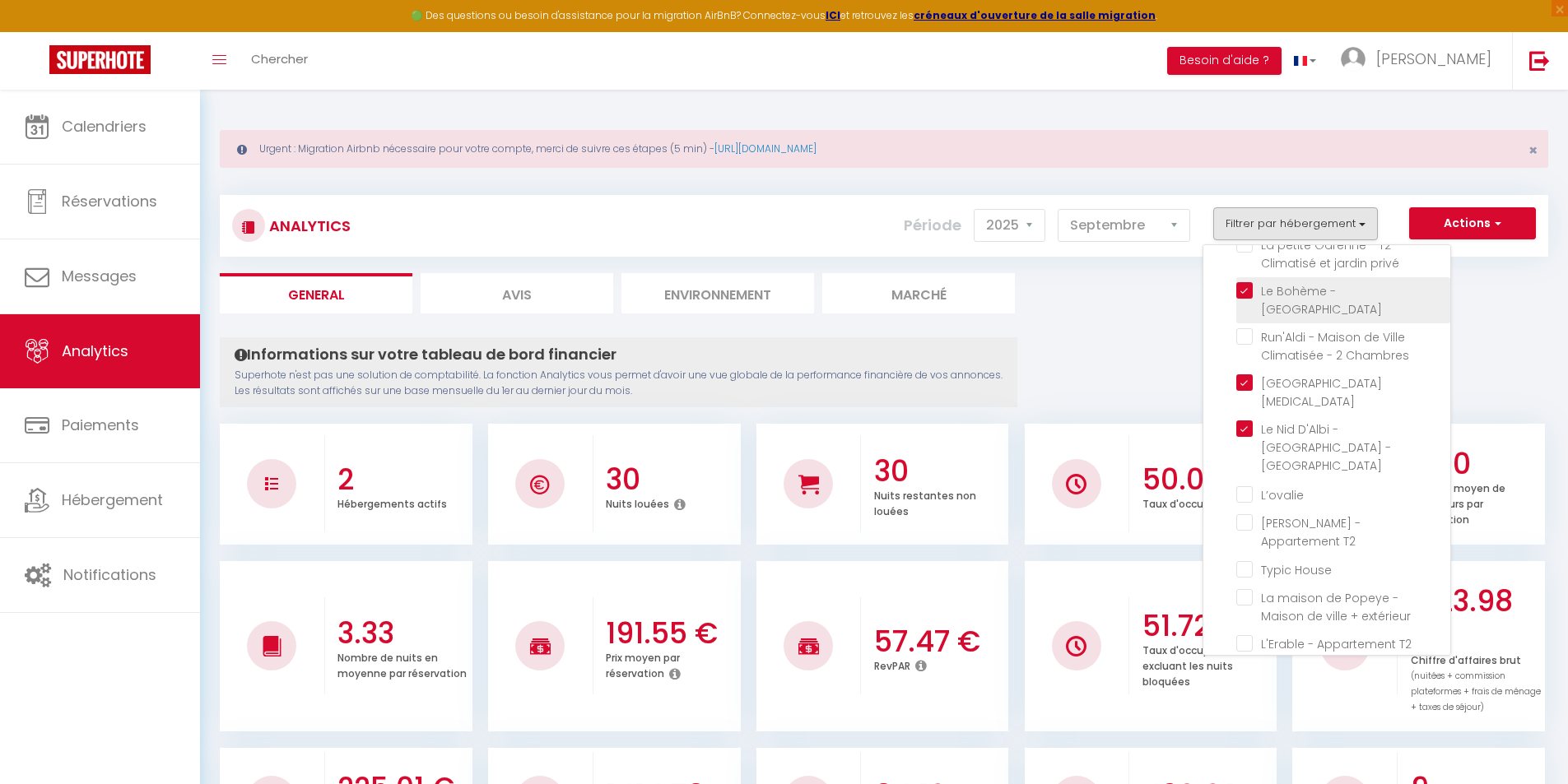
checkbox extérieur "false"
checkbox climatisé "false"
checkbox Clim "false"
checkbox Pommevic "false"
checkbox climatisé "false"
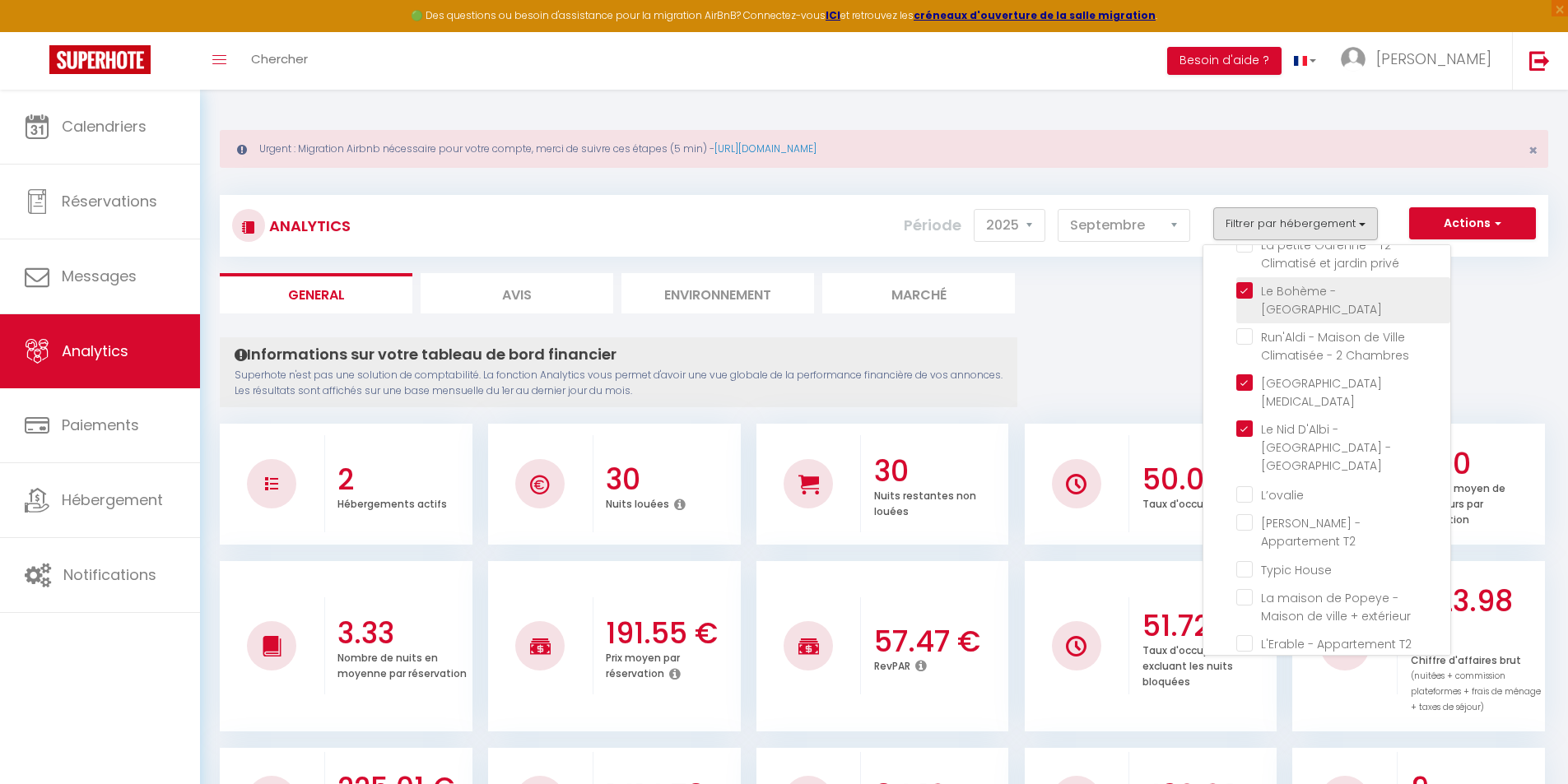
checkbox Climatisé "false"
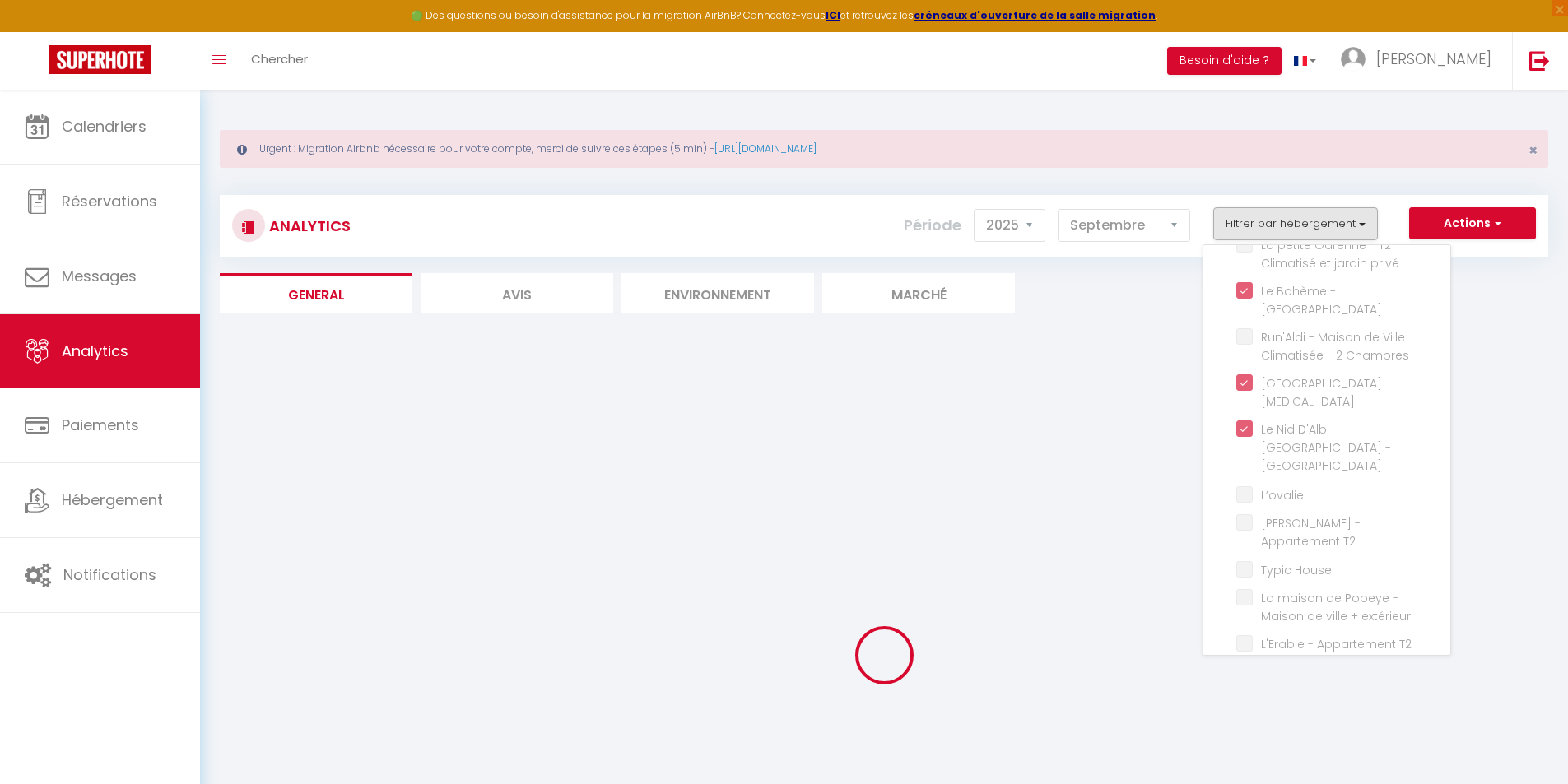
checkbox Parking "false"
checkbox d\'Edouard "false"
checkbox T2 "false"
checkbox privé "false"
checkbox Chambres "false"
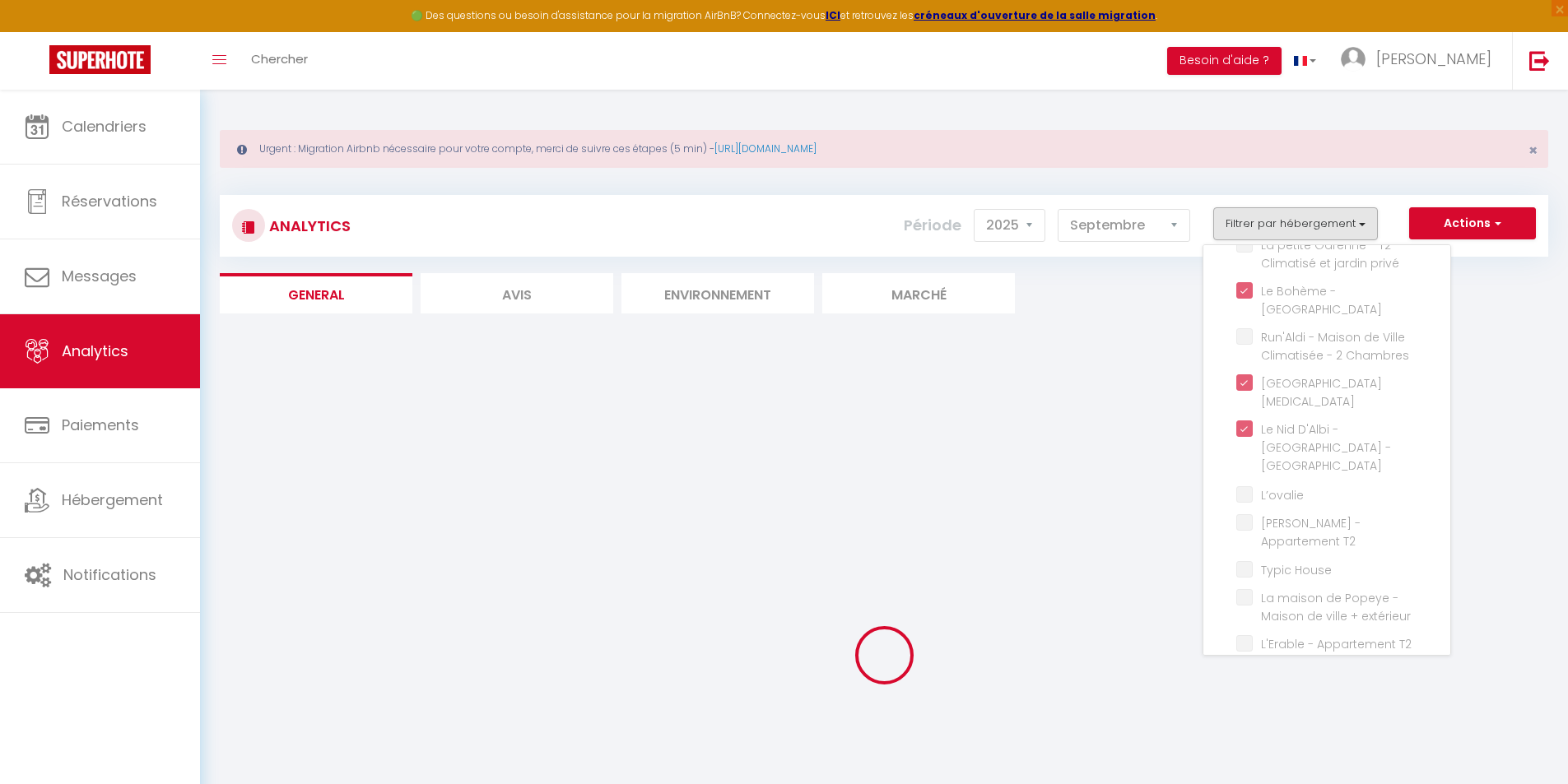
checkbox input "false"
checkbox T2 "false"
checkbox House "false"
checkbox extérieur "false"
checkbox climatisé "false"
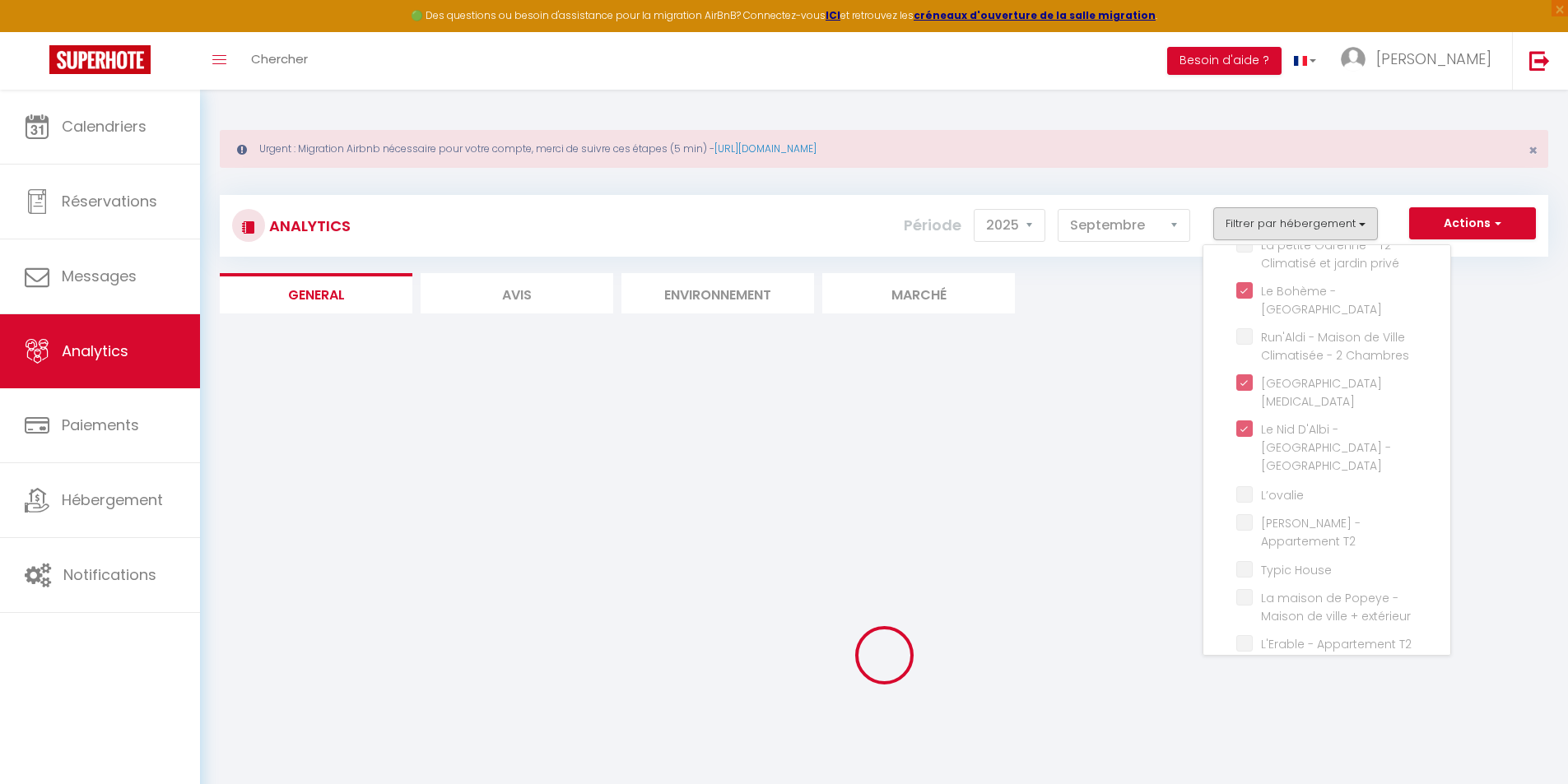
checkbox Clim "false"
checkbox Pommevic "false"
checkbox climatisé "false"
checkbox Climatisé "false"
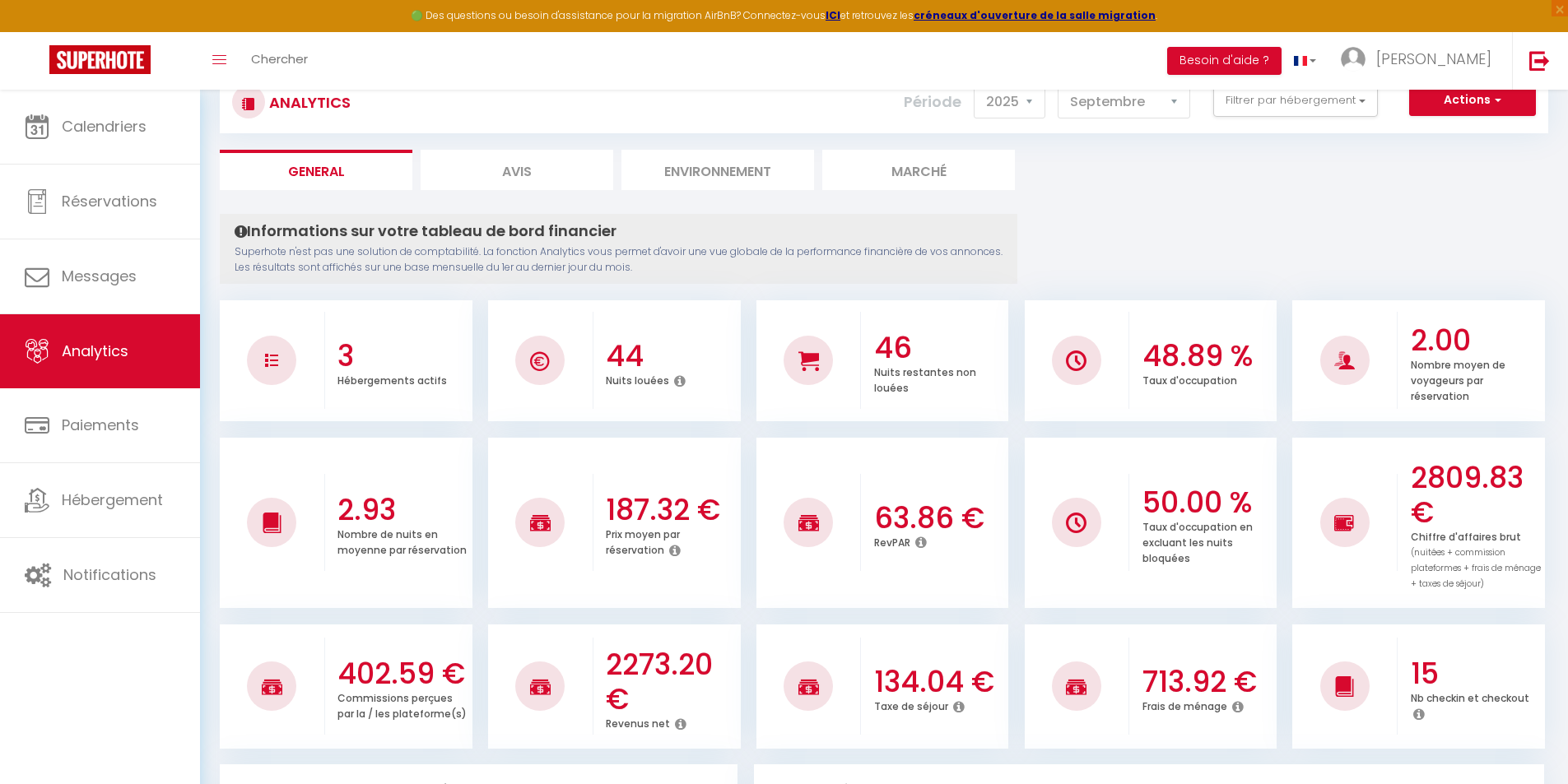
scroll to position [0, 0]
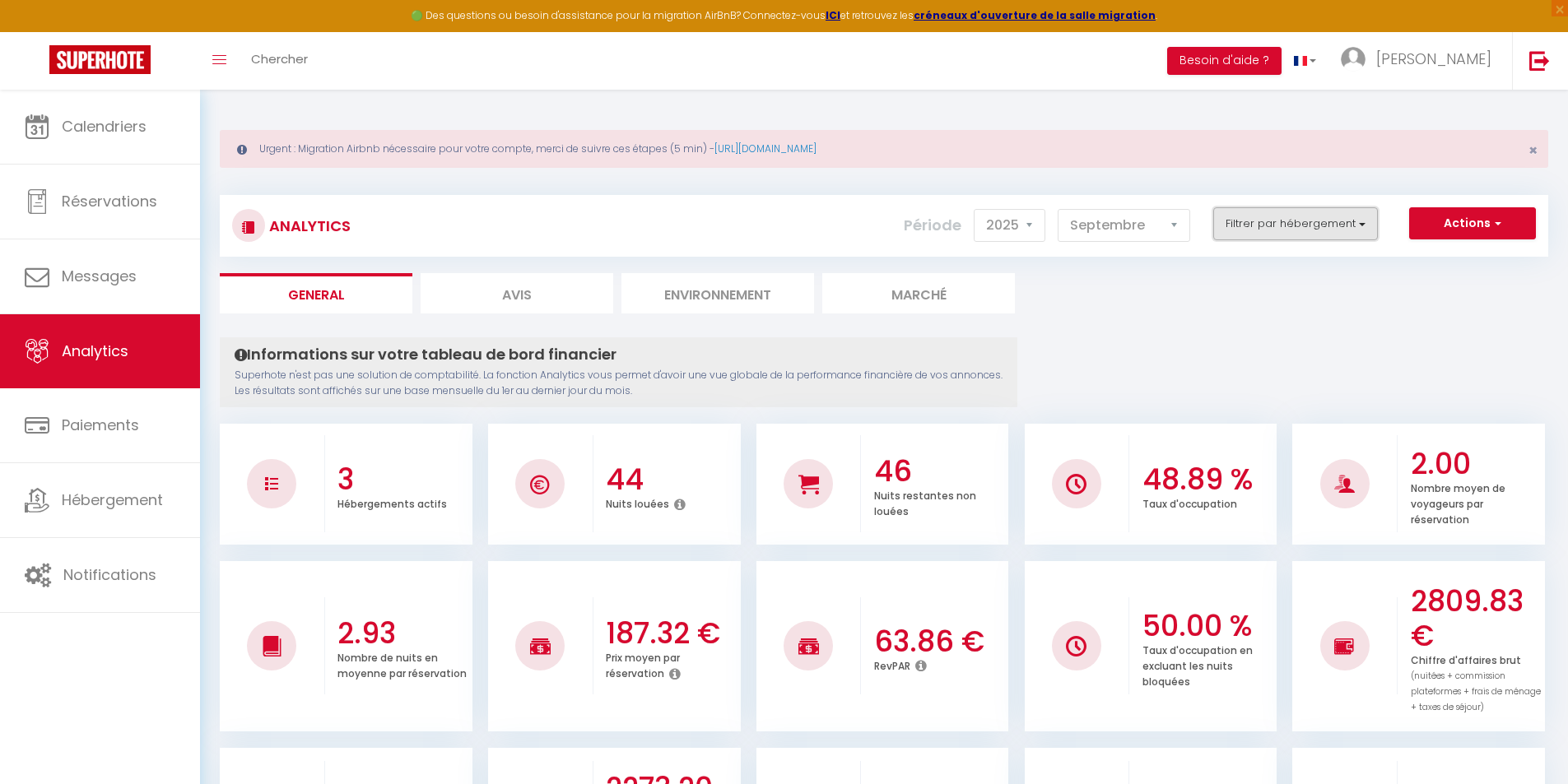
click at [1259, 221] on button "Filtrer par hébergement" at bounding box center [1295, 224] width 165 height 33
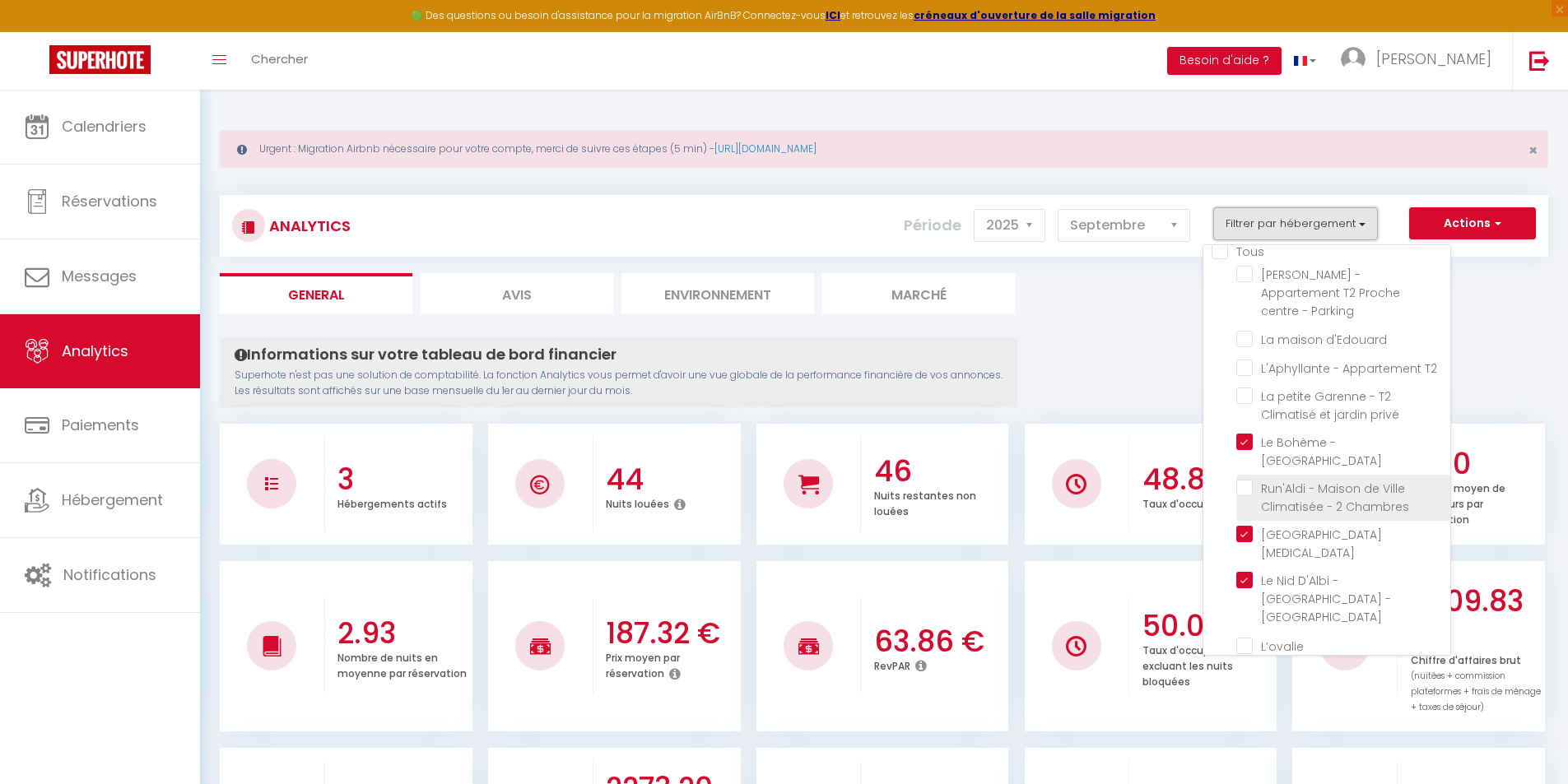
scroll to position [2, 0]
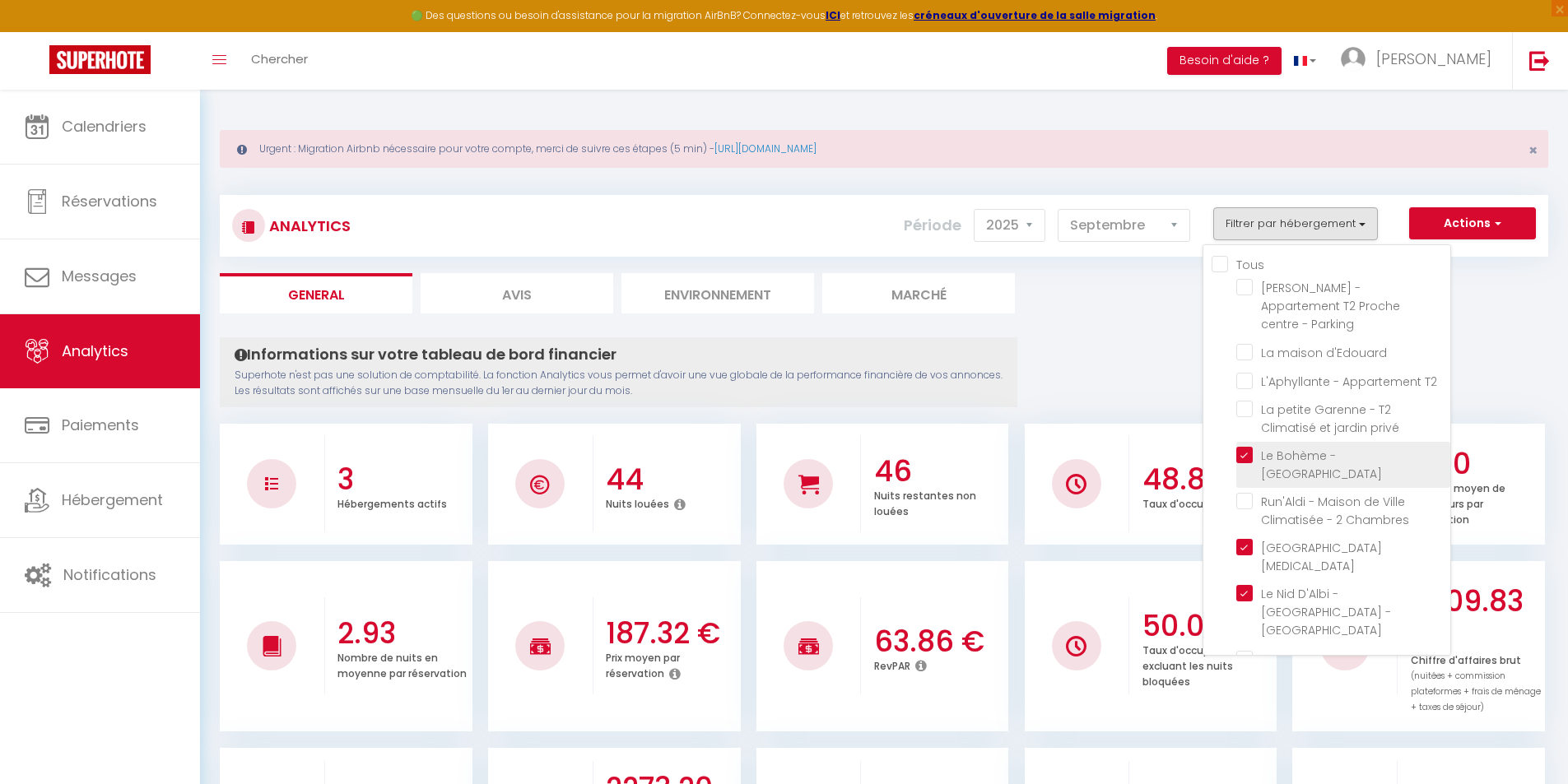
click at [1242, 447] on Parking "checkbox" at bounding box center [1344, 455] width 214 height 17
checkbox Parking "false"
checkbox d\'Edouard "false"
checkbox T2 "false"
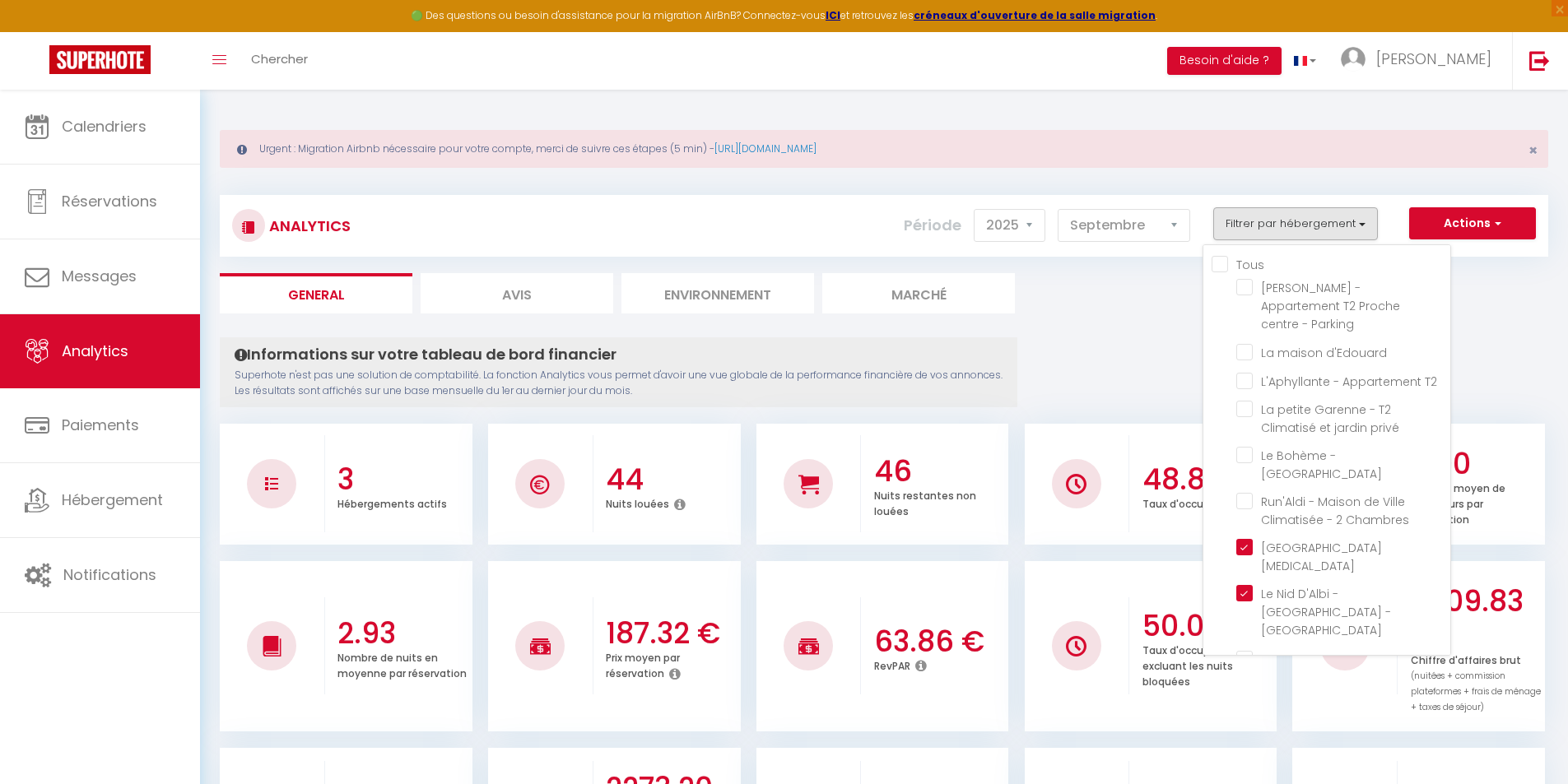
checkbox privé "false"
checkbox Chambres "false"
checkbox input "false"
checkbox T2 "false"
checkbox House "false"
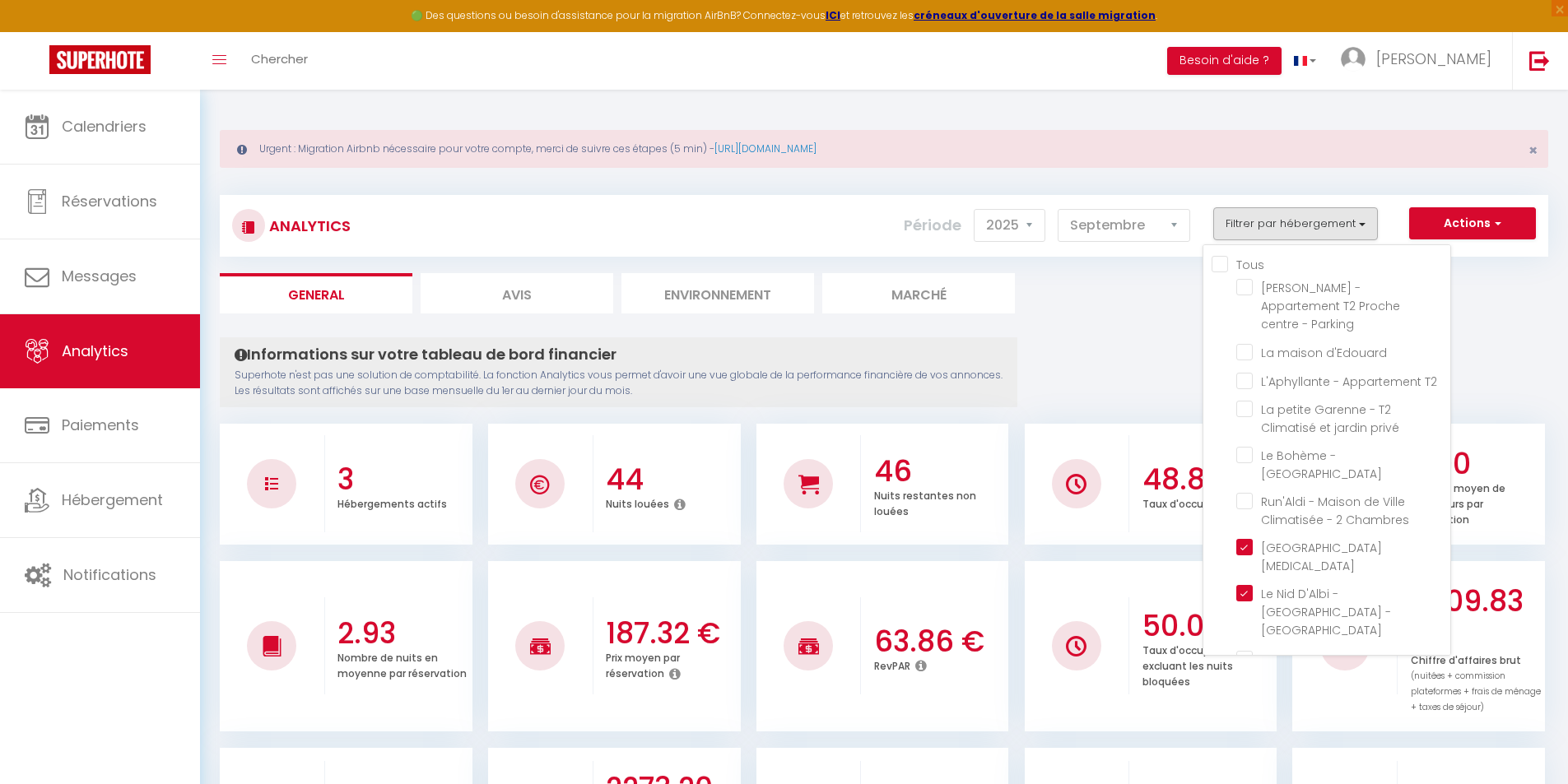
checkbox extérieur "false"
checkbox climatisé "false"
checkbox Clim "false"
checkbox Pommevic "false"
checkbox climatisé "false"
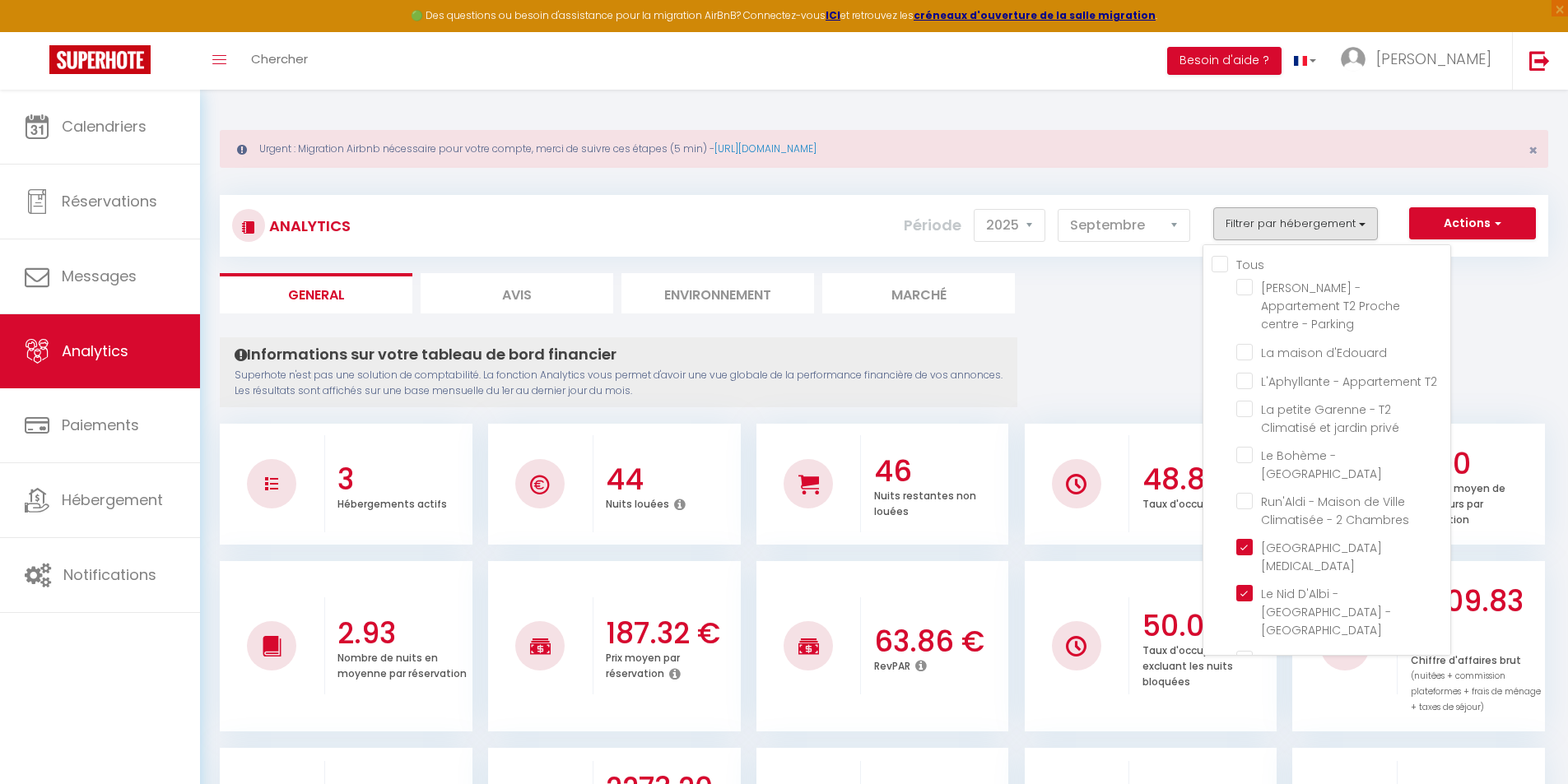
checkbox Climatisé "false"
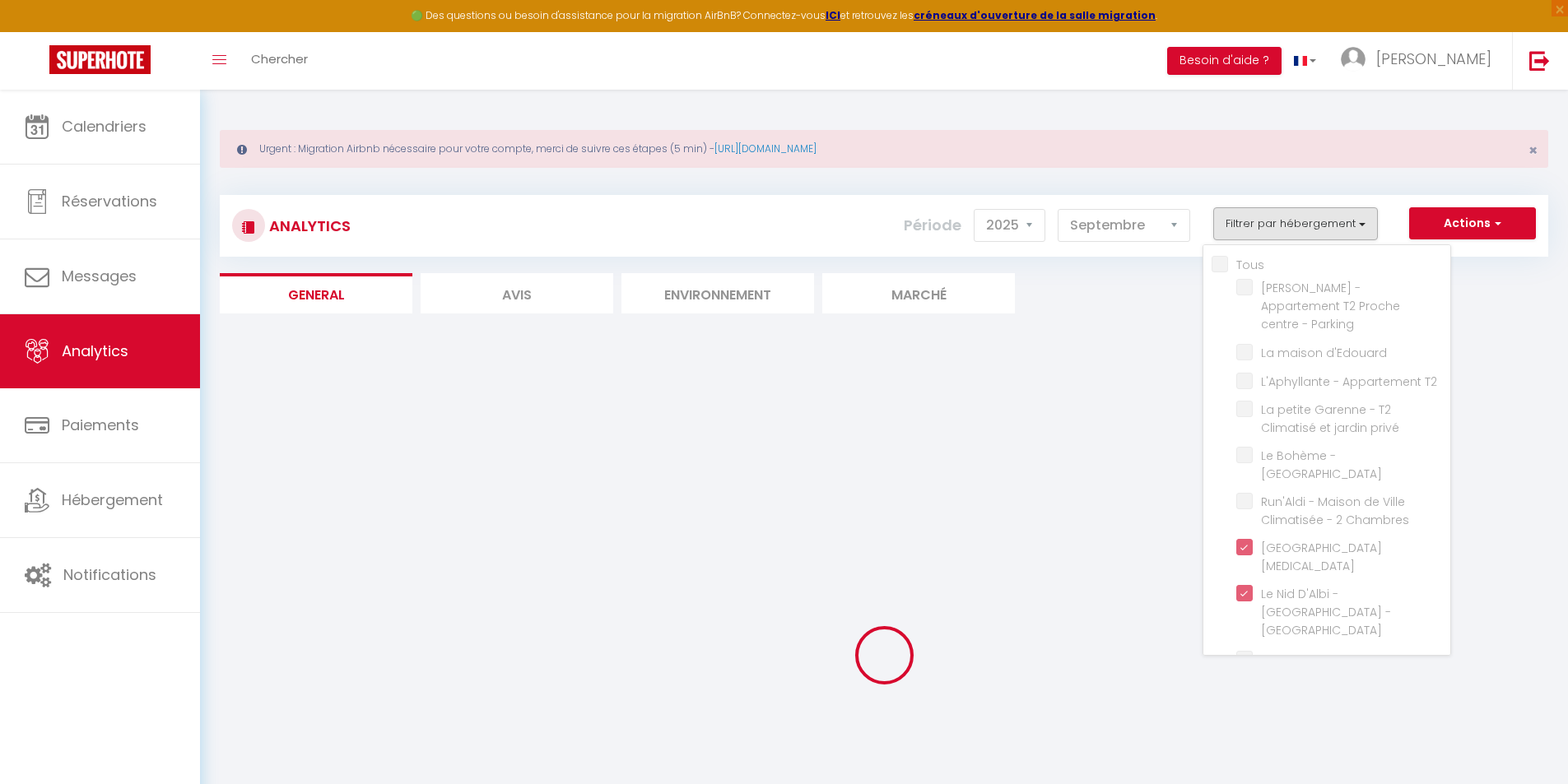
checkbox Parking "false"
checkbox d\'Edouard "false"
checkbox T2 "false"
checkbox privé "false"
checkbox Chambres "false"
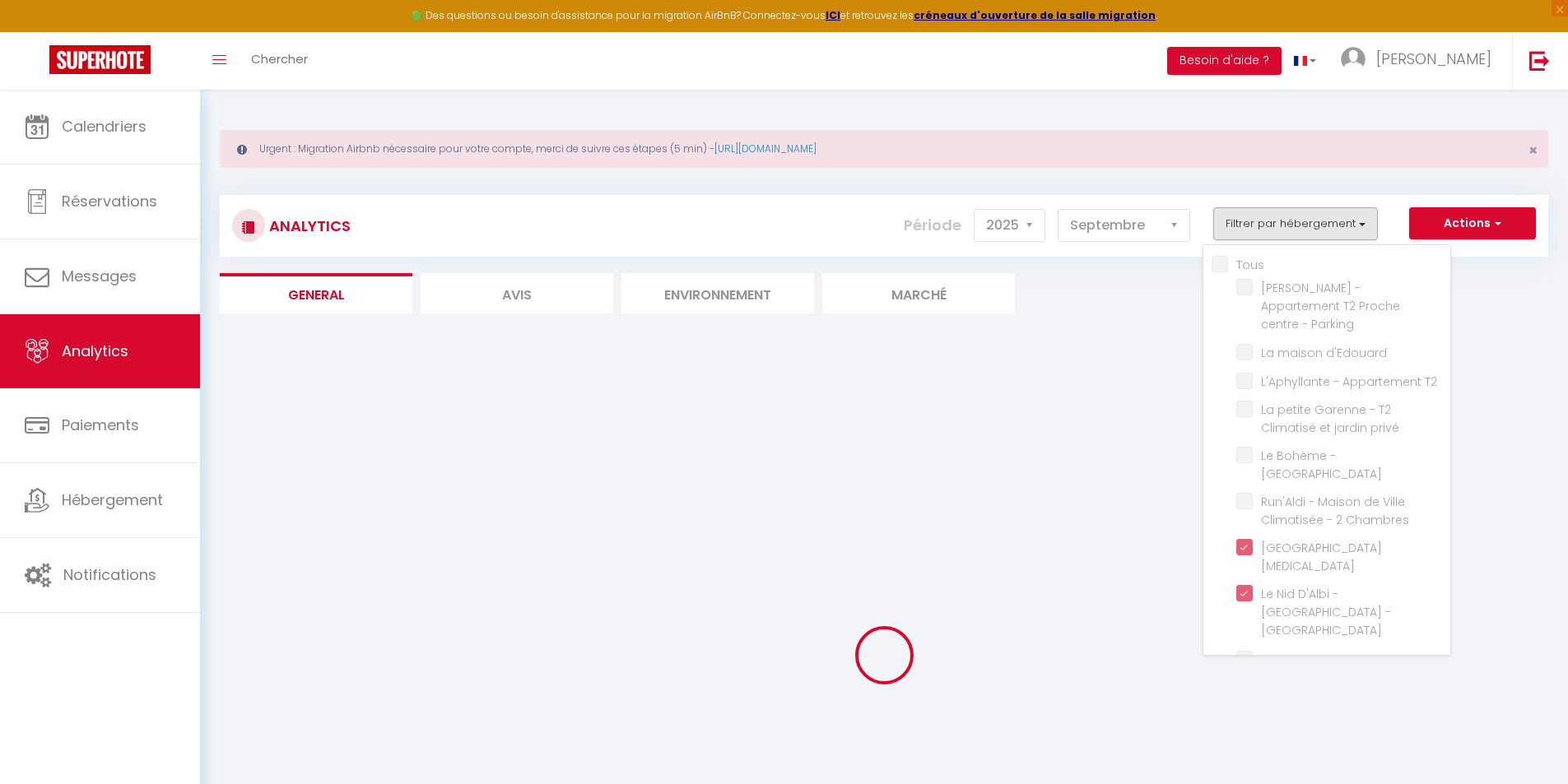
checkbox input "false"
checkbox T2 "false"
checkbox House "false"
checkbox extérieur "false"
checkbox climatisé "false"
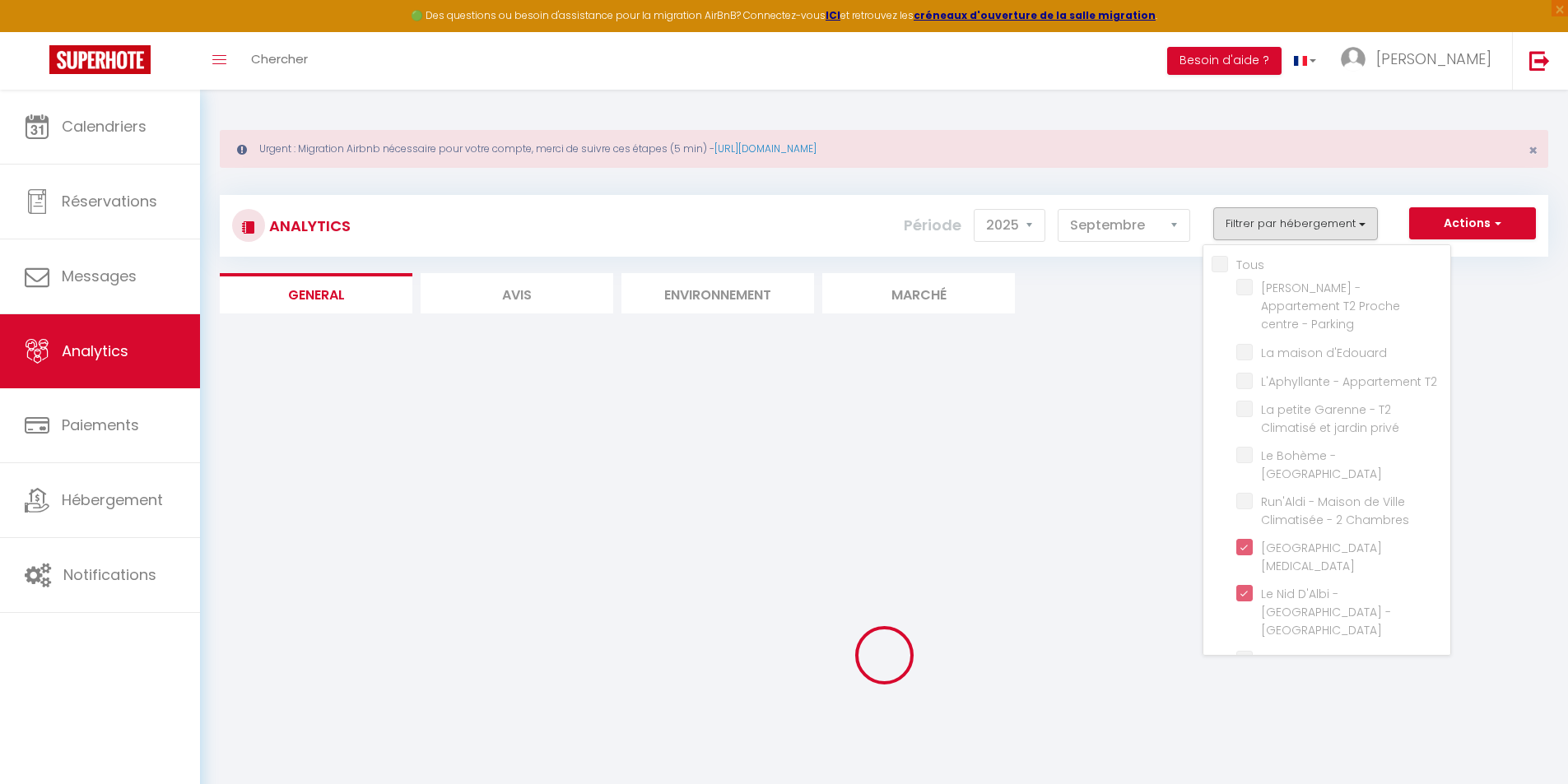
checkbox Clim "false"
checkbox Pommevic "false"
checkbox climatisé "false"
checkbox Climatisé "false"
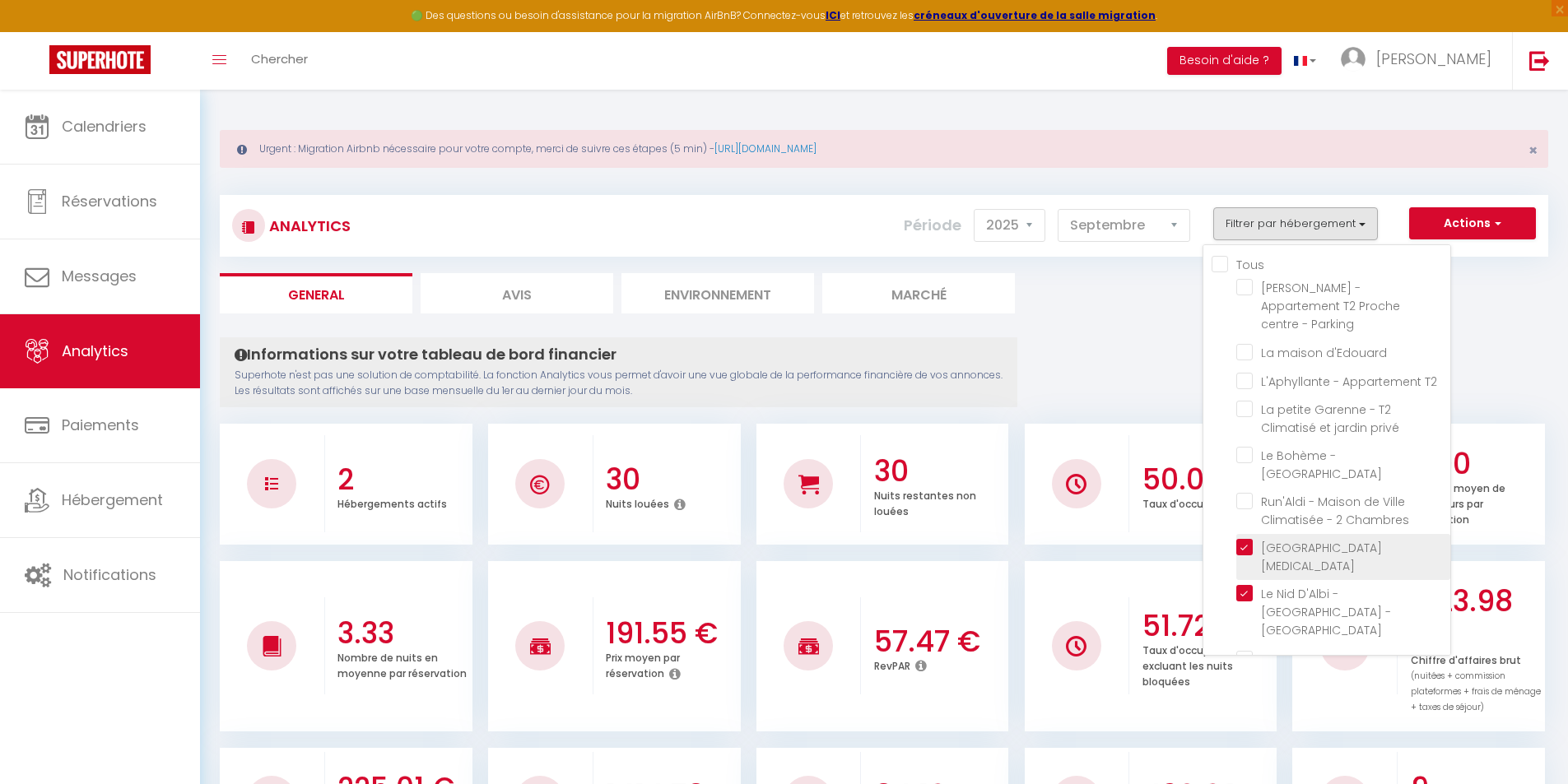
click at [1249, 539] on Clim "checkbox" at bounding box center [1344, 547] width 214 height 17
checkbox Clim "false"
checkbox Parking "false"
checkbox d\'Edouard "false"
checkbox T2 "false"
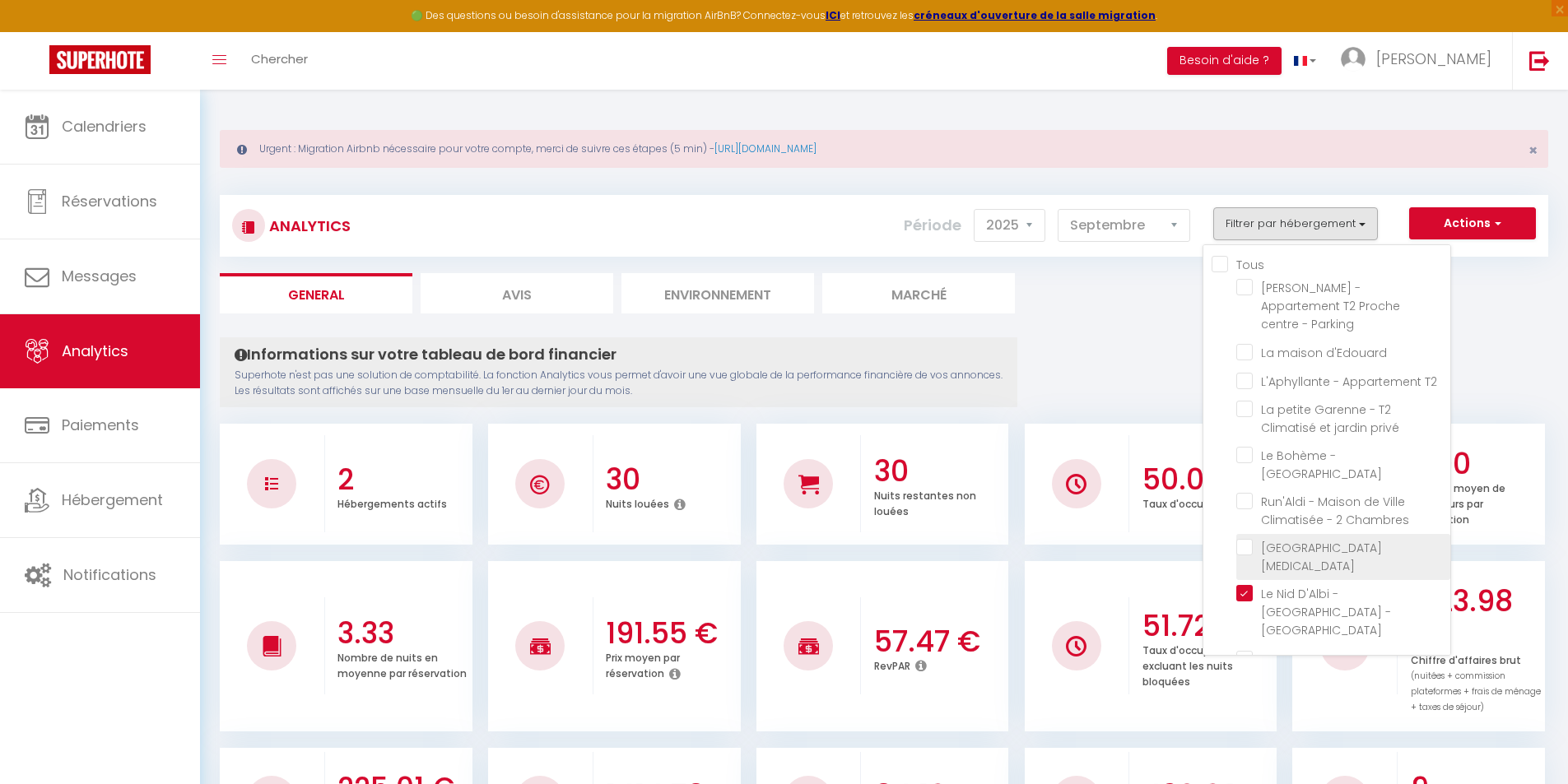
checkbox privé "false"
checkbox Chambres "false"
checkbox input "false"
checkbox T2 "false"
checkbox House "false"
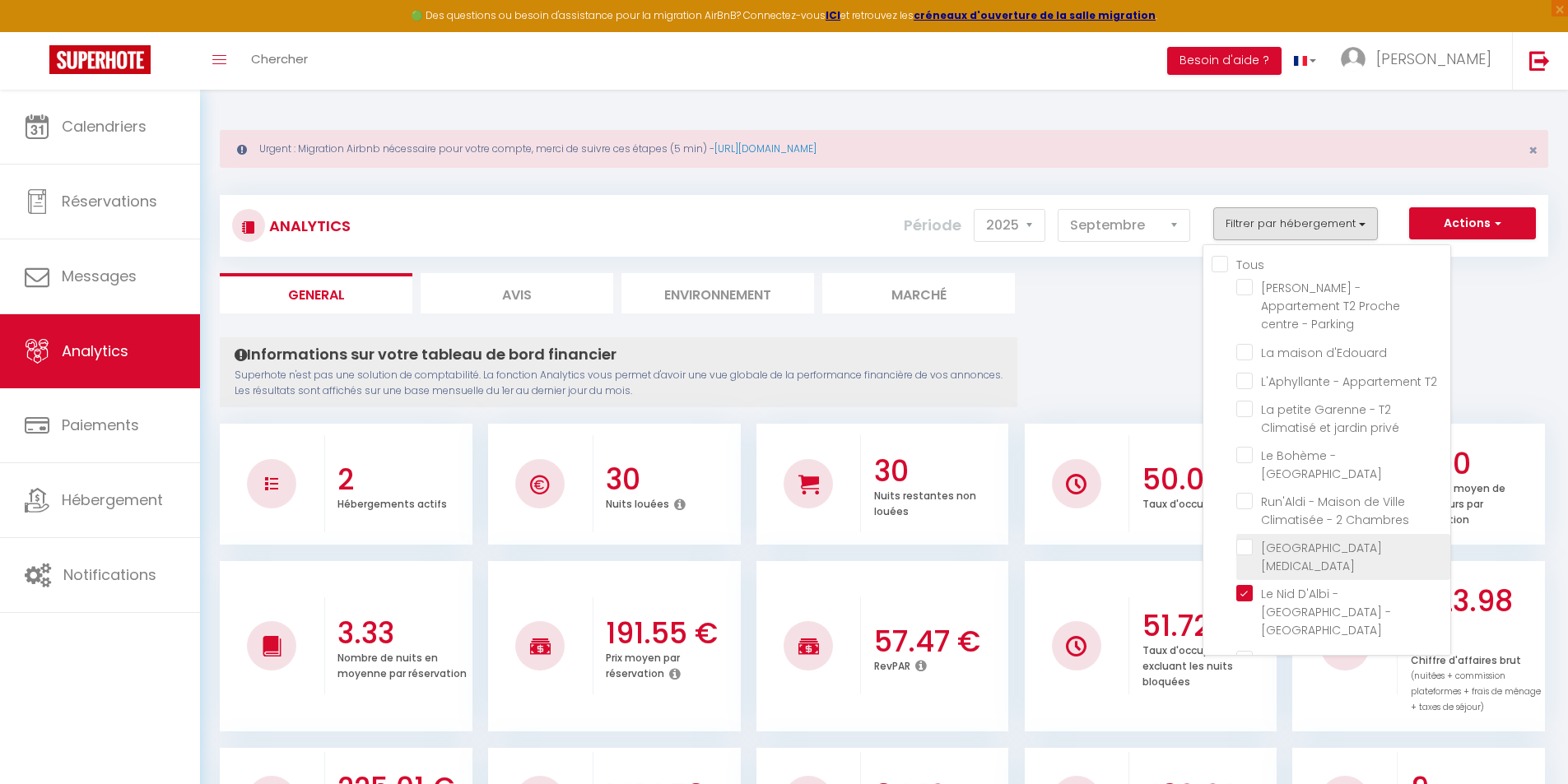
checkbox extérieur "false"
checkbox climatisé "false"
checkbox Clim "false"
checkbox Pommevic "false"
checkbox climatisé "false"
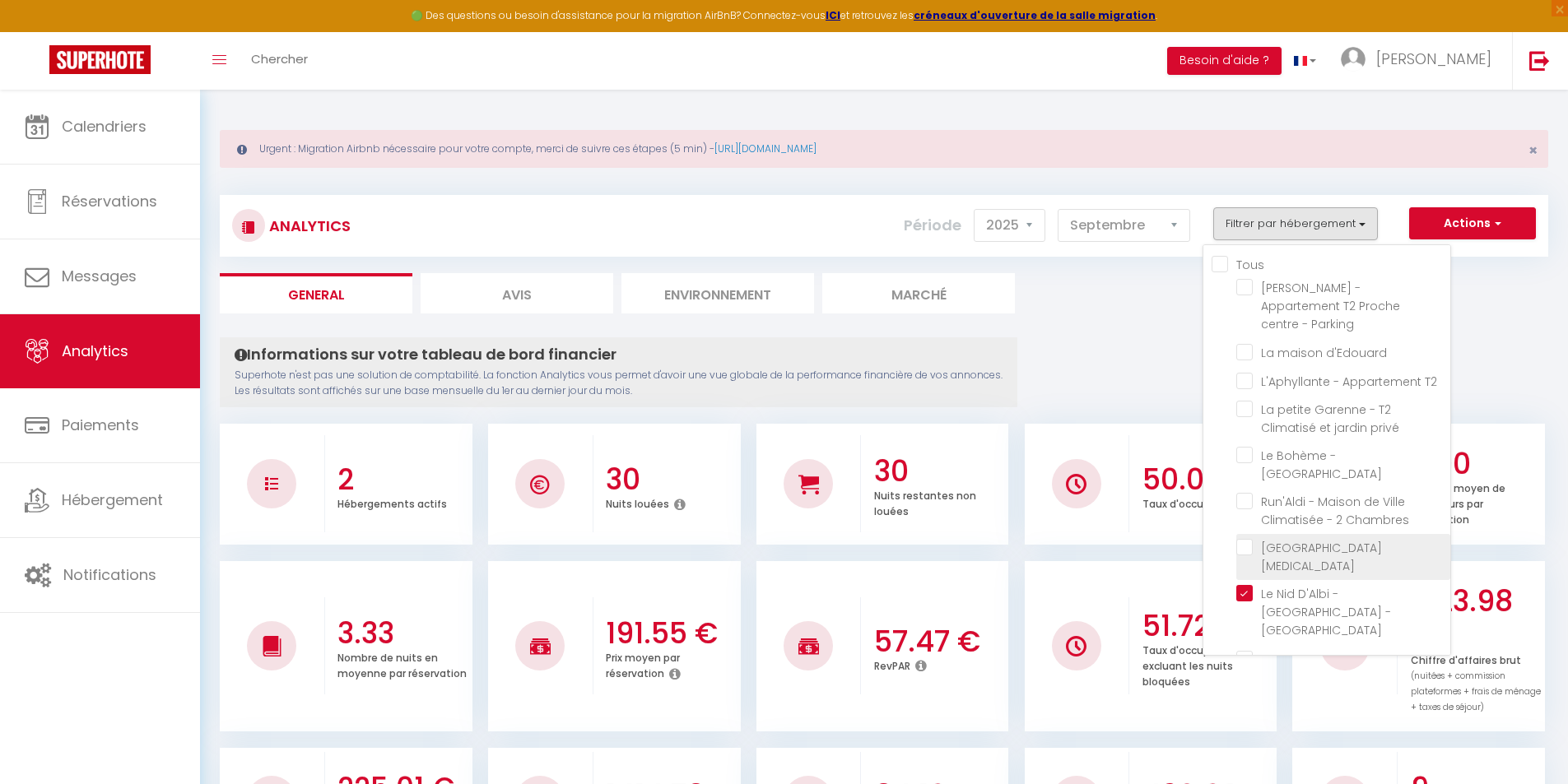
checkbox Climatisé "false"
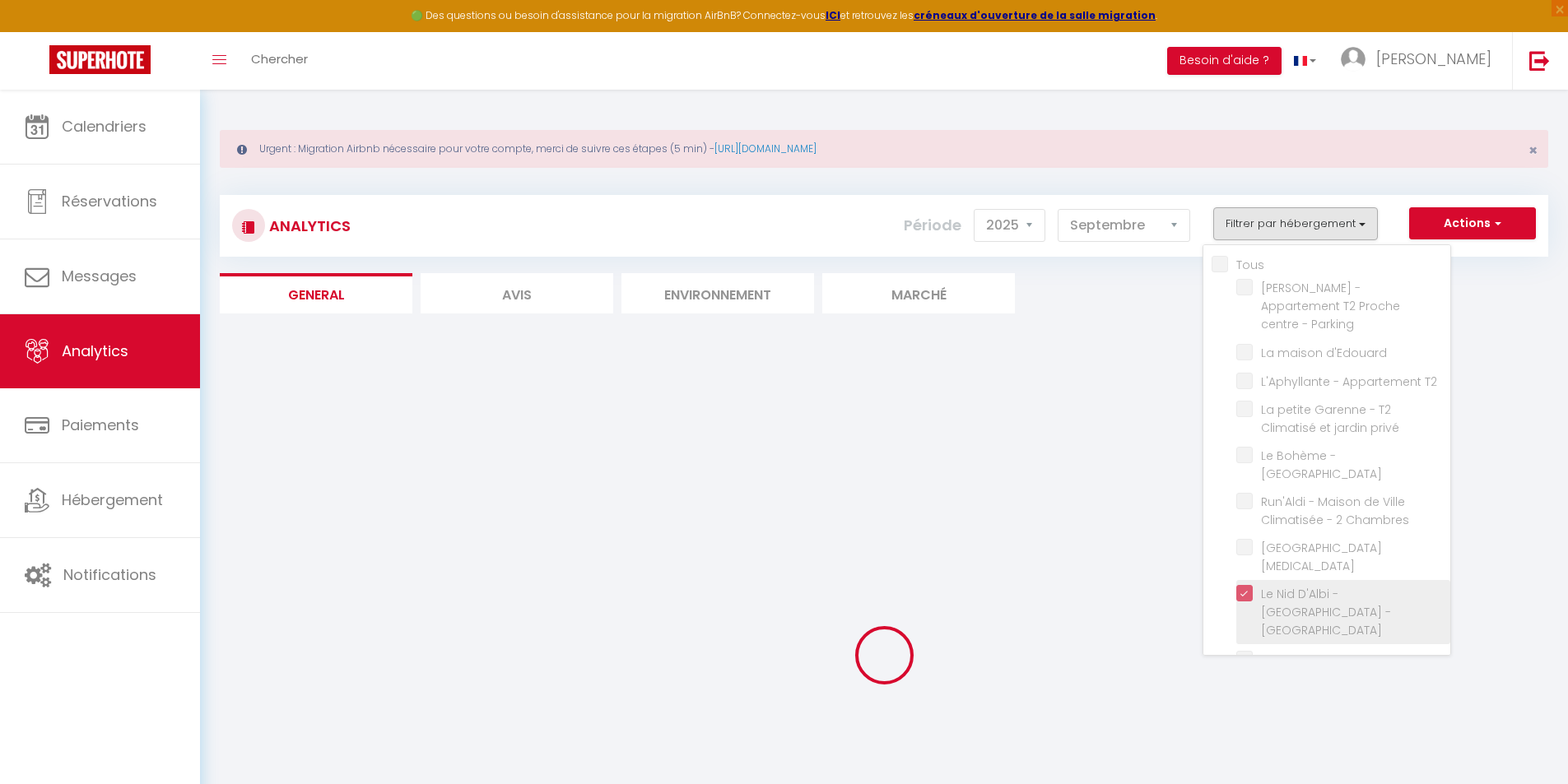
checkbox Parking "false"
checkbox d\'Edouard "false"
checkbox T2 "false"
checkbox privé "false"
checkbox Chambres "false"
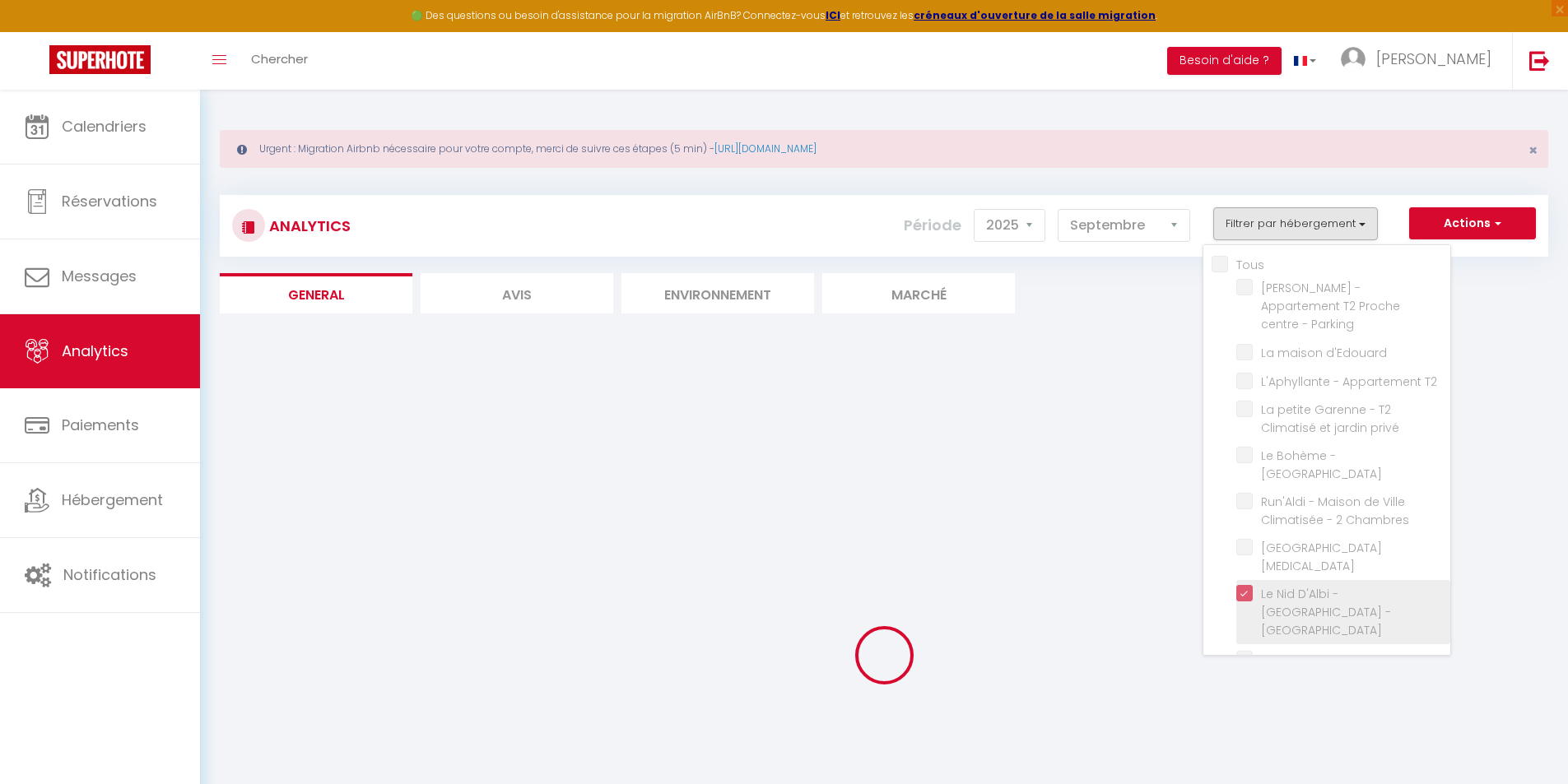
checkbox input "false"
checkbox T2 "false"
checkbox House "false"
checkbox extérieur "false"
checkbox climatisé "false"
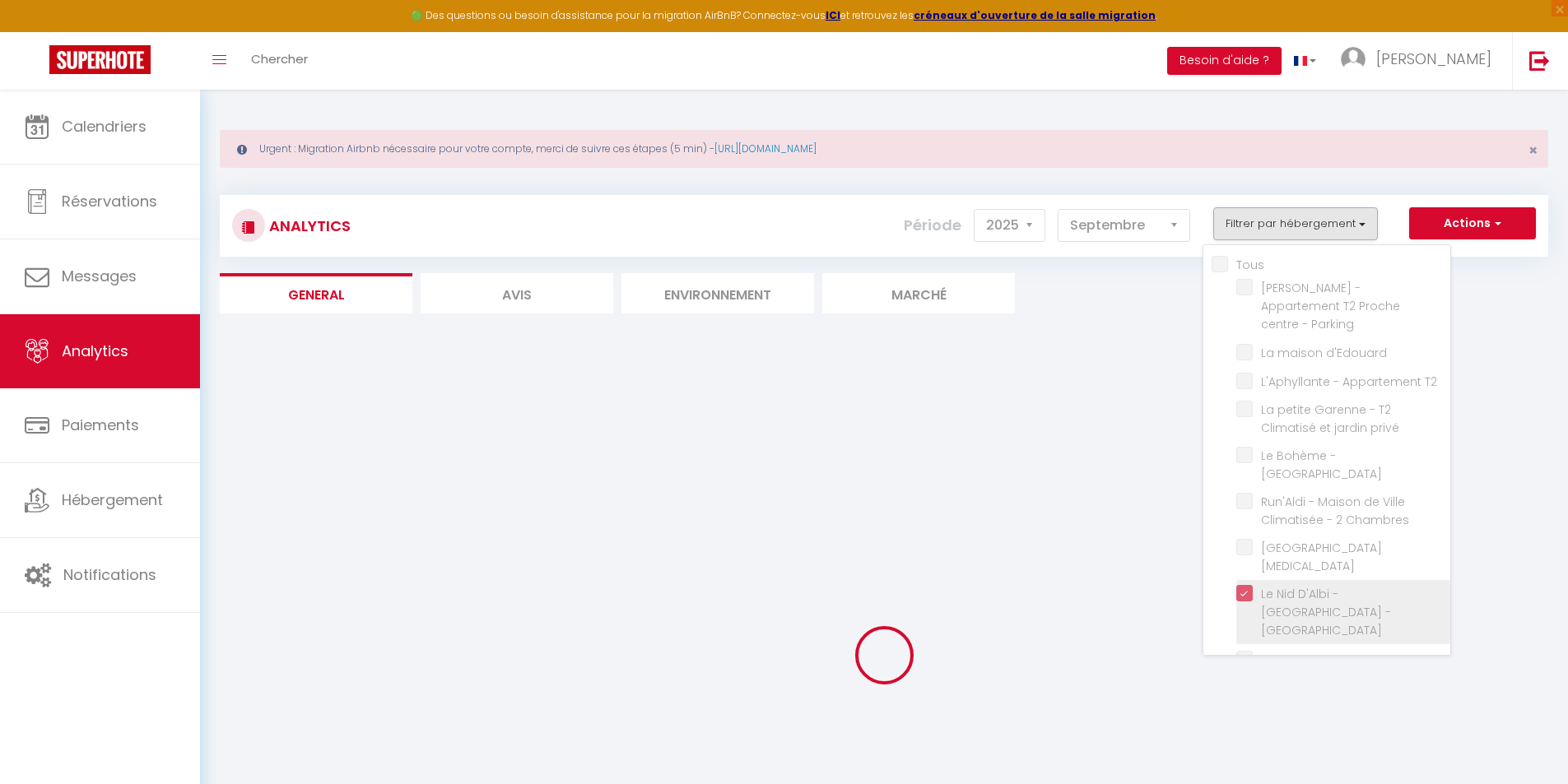
checkbox Clim "false"
checkbox Pommevic "false"
checkbox climatisé "false"
checkbox Climatisé "false"
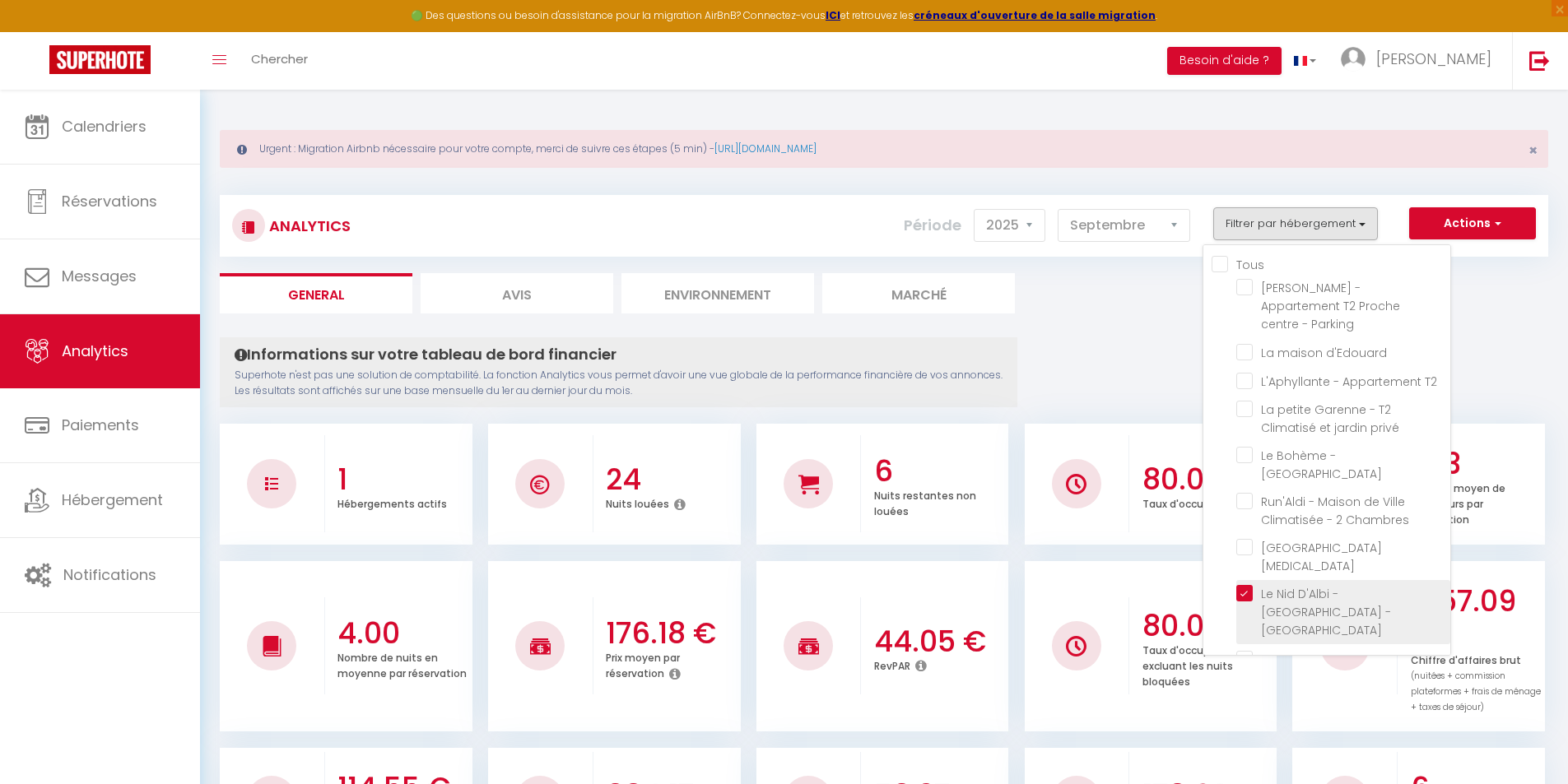
click at [1248, 585] on CLIM "checkbox" at bounding box center [1344, 593] width 214 height 17
checkbox CLIM "false"
checkbox Parking "false"
checkbox d\'Edouard "false"
checkbox T2 "false"
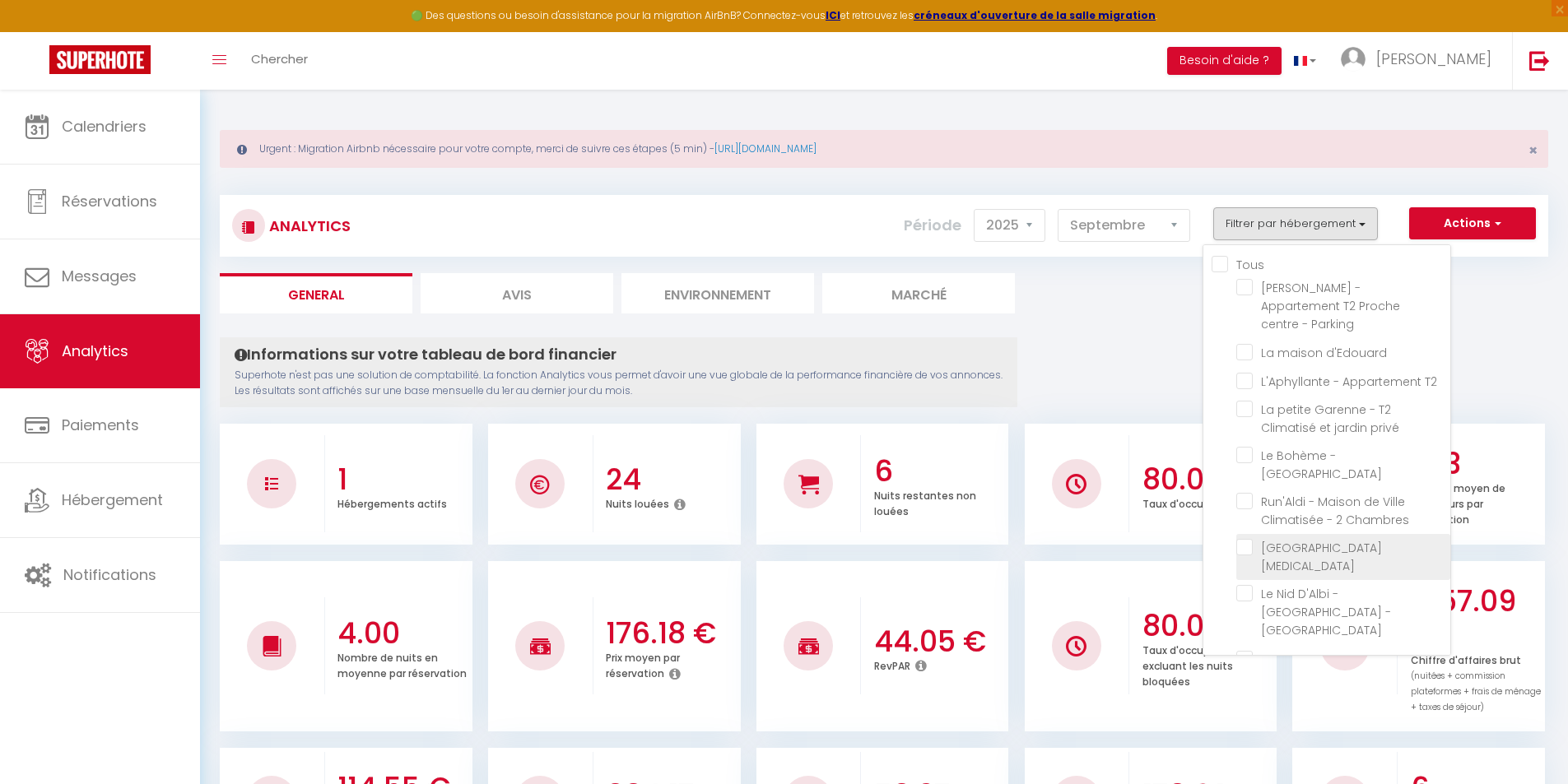
checkbox privé "false"
checkbox Chambres "false"
checkbox input "false"
checkbox T2 "false"
checkbox House "false"
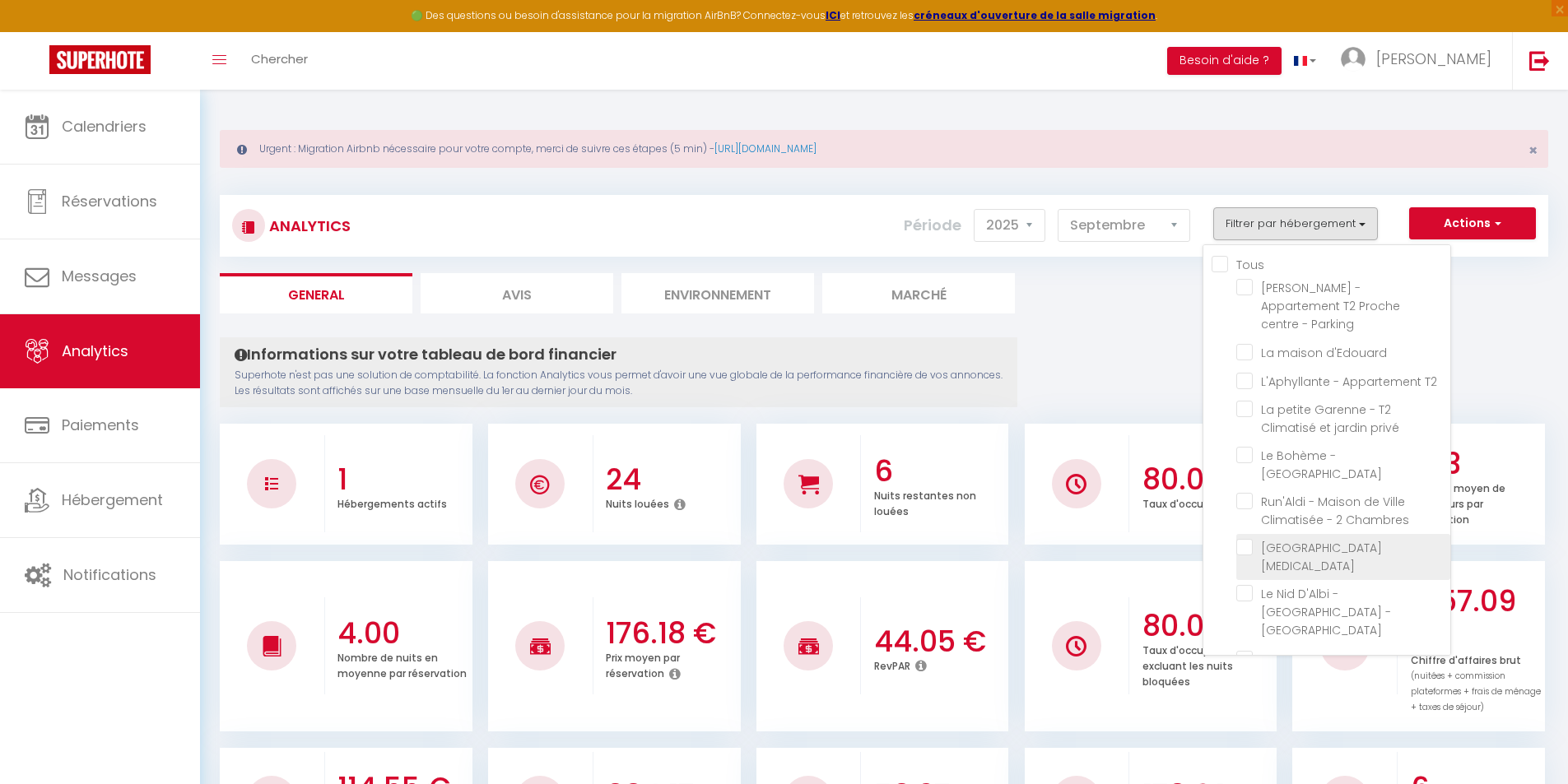
checkbox extérieur "false"
checkbox climatisé "false"
checkbox Clim "false"
checkbox Pommevic "false"
checkbox climatisé "false"
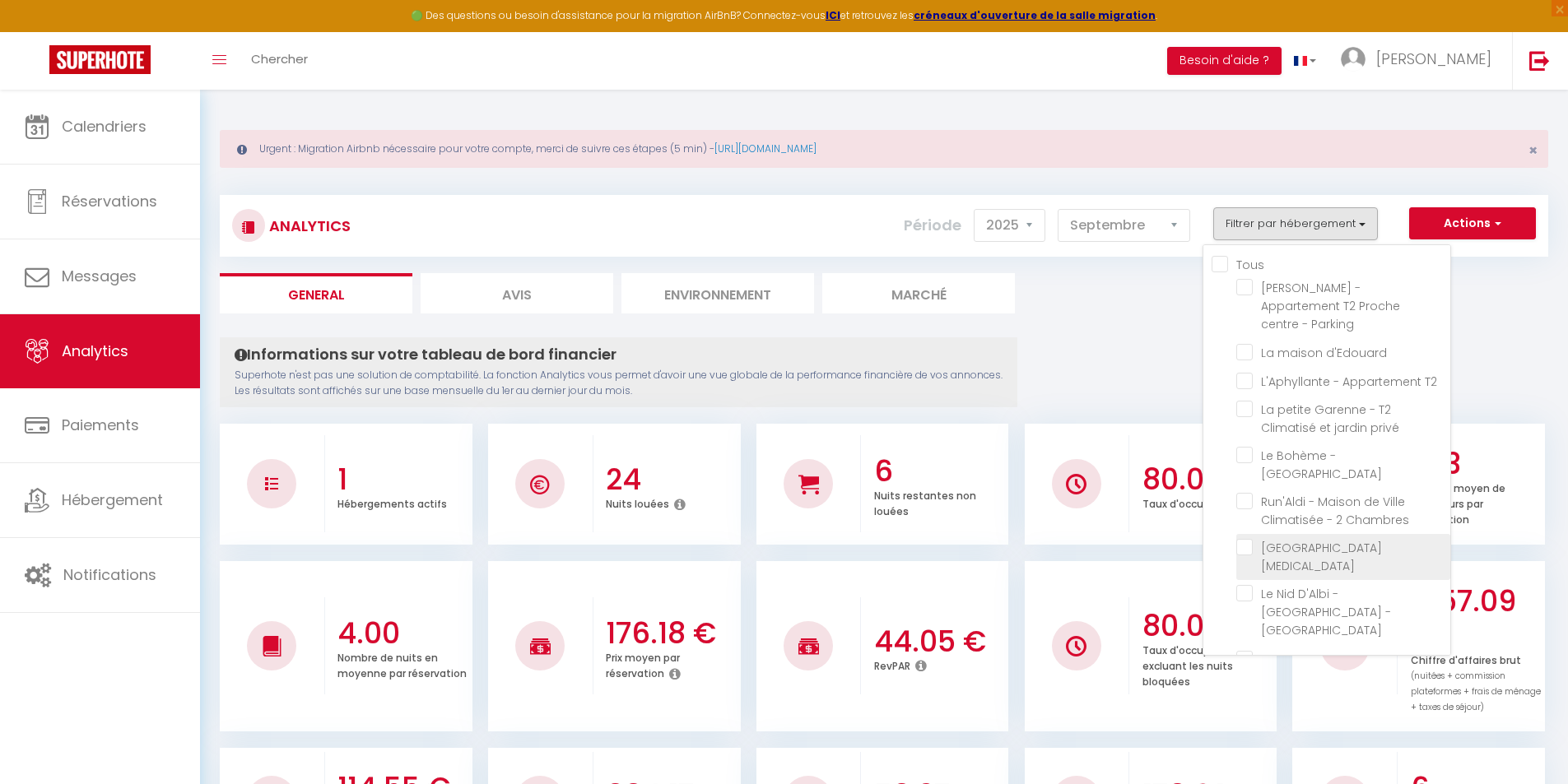
checkbox Climatisé "false"
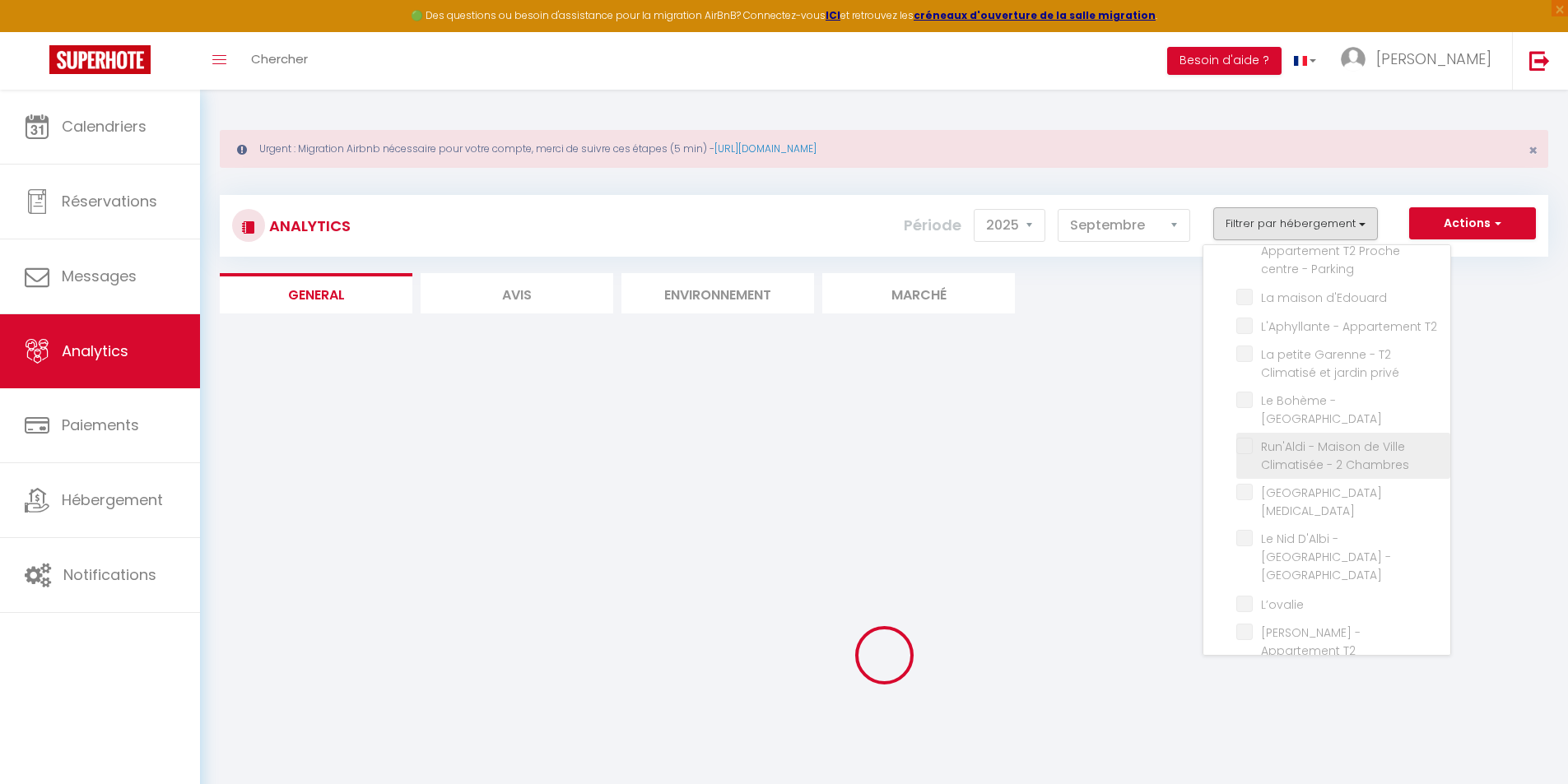
checkbox Parking "false"
checkbox d\'Edouard "false"
checkbox T2 "false"
checkbox privé "false"
checkbox Chambres "false"
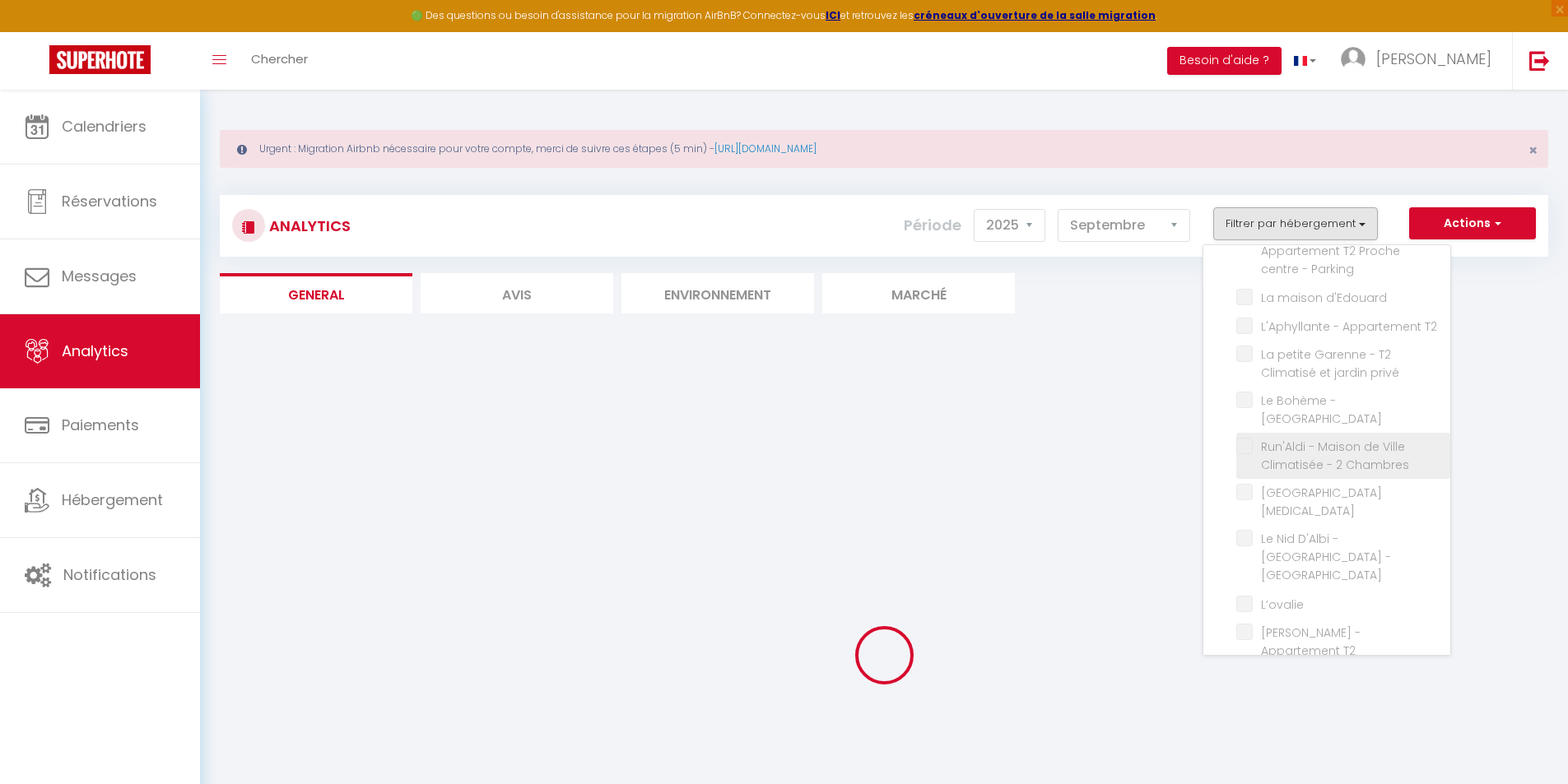
checkbox input "false"
checkbox T2 "false"
checkbox House "false"
checkbox extérieur "false"
checkbox climatisé "false"
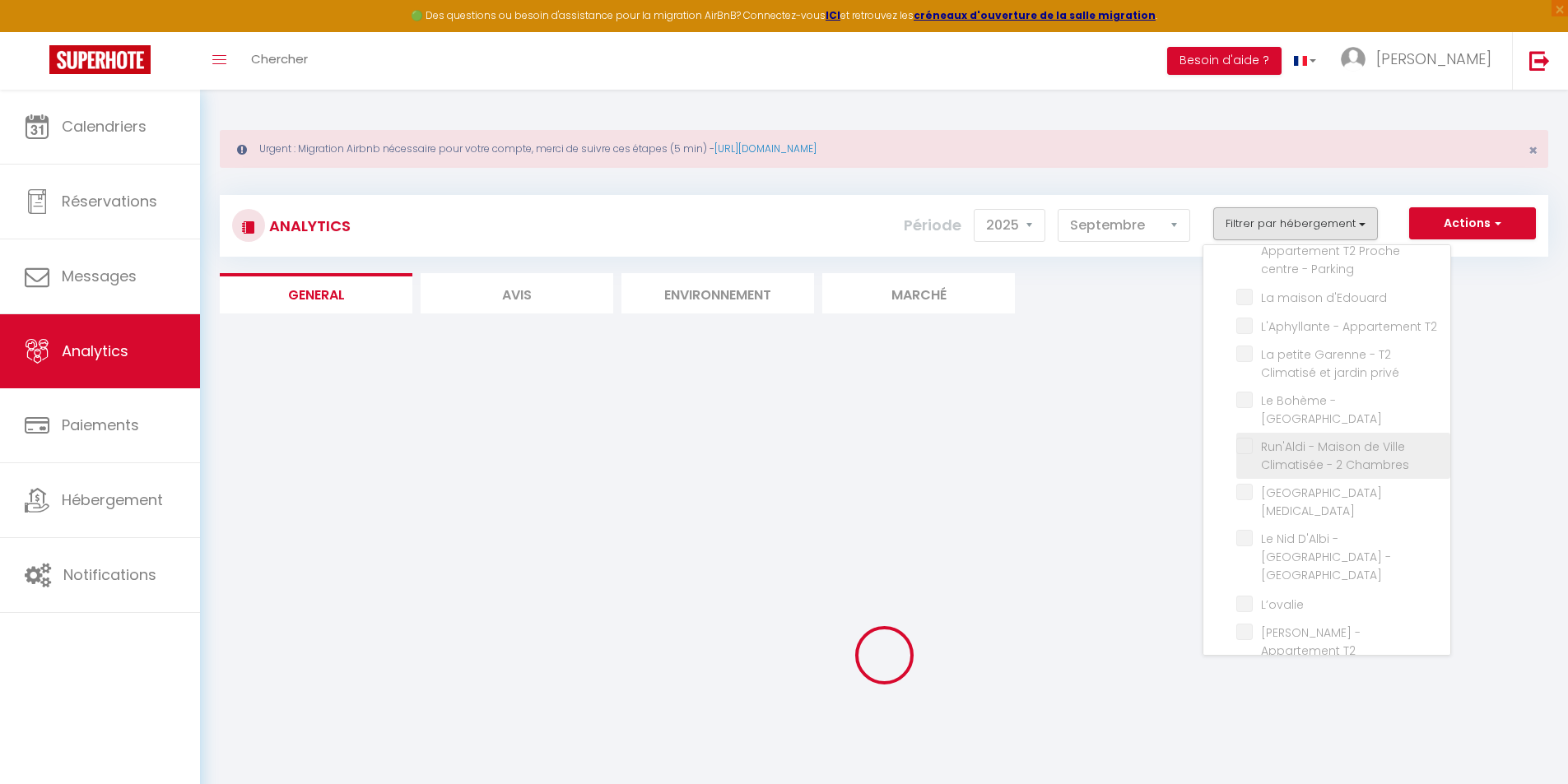
checkbox Clim "false"
checkbox Pommevic "false"
checkbox climatisé "false"
checkbox Climatisé "false"
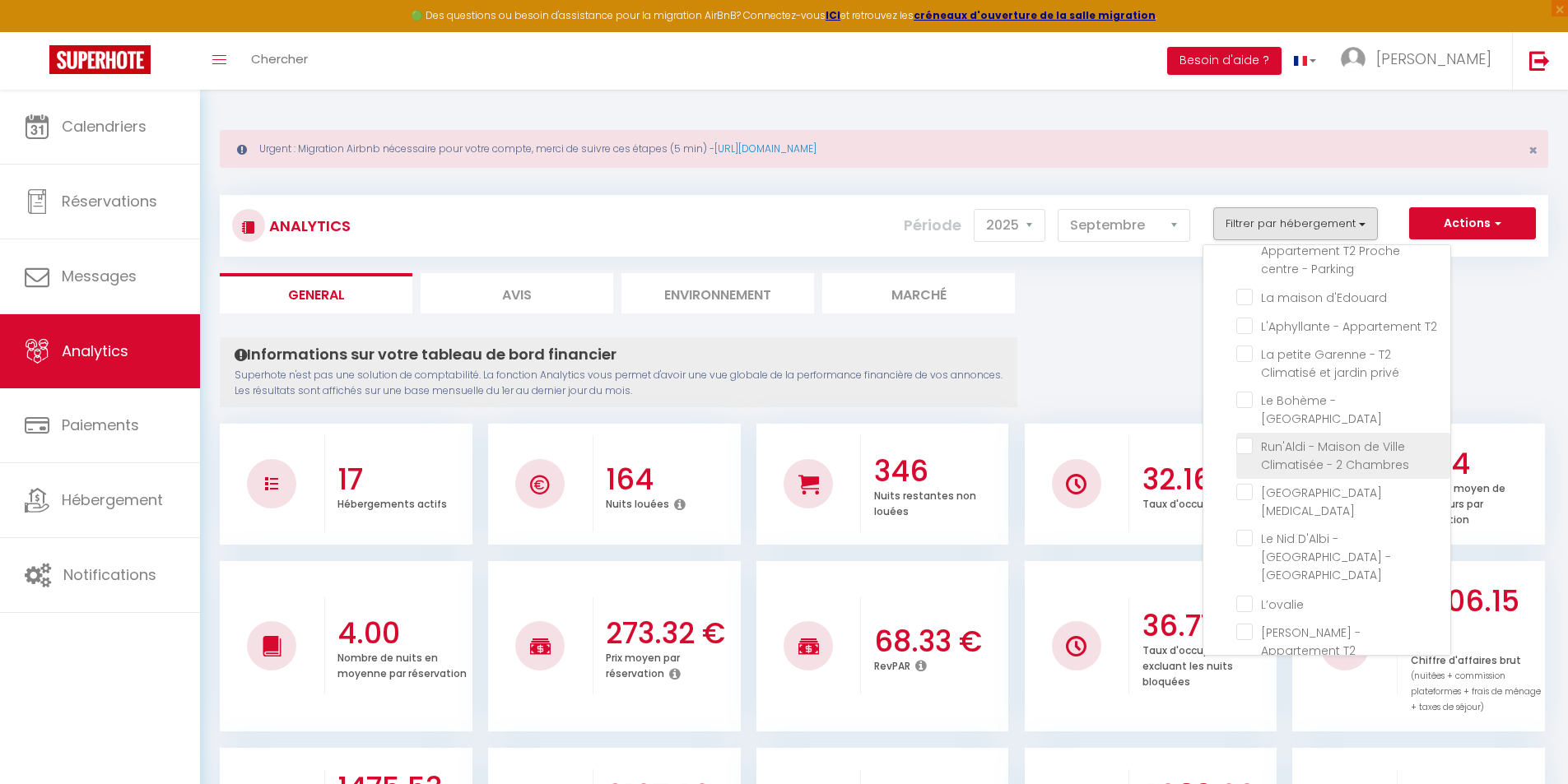
scroll to position [85, 0]
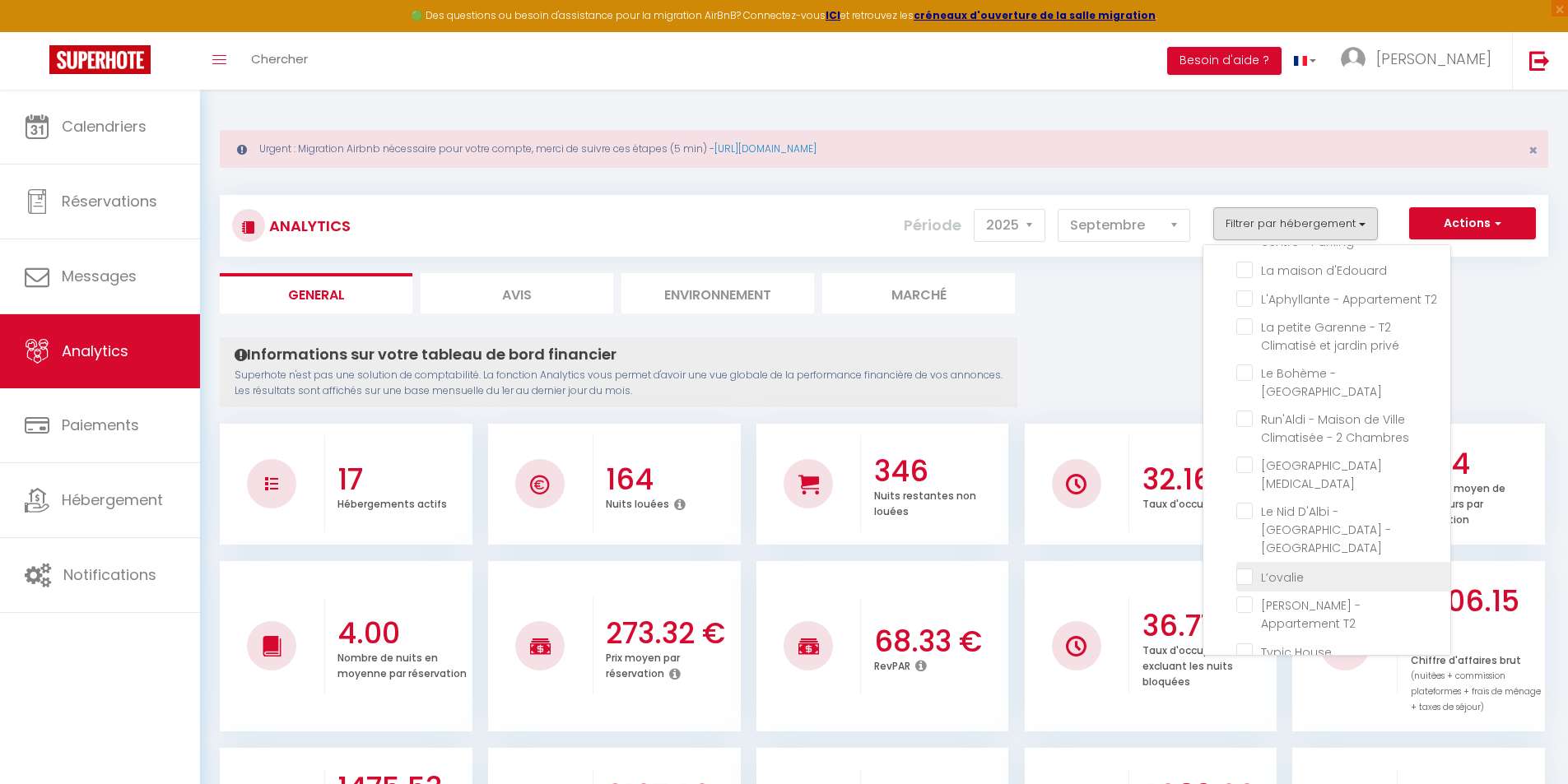
click at [1246, 567] on input "checkbox" at bounding box center [1344, 576] width 214 height 17
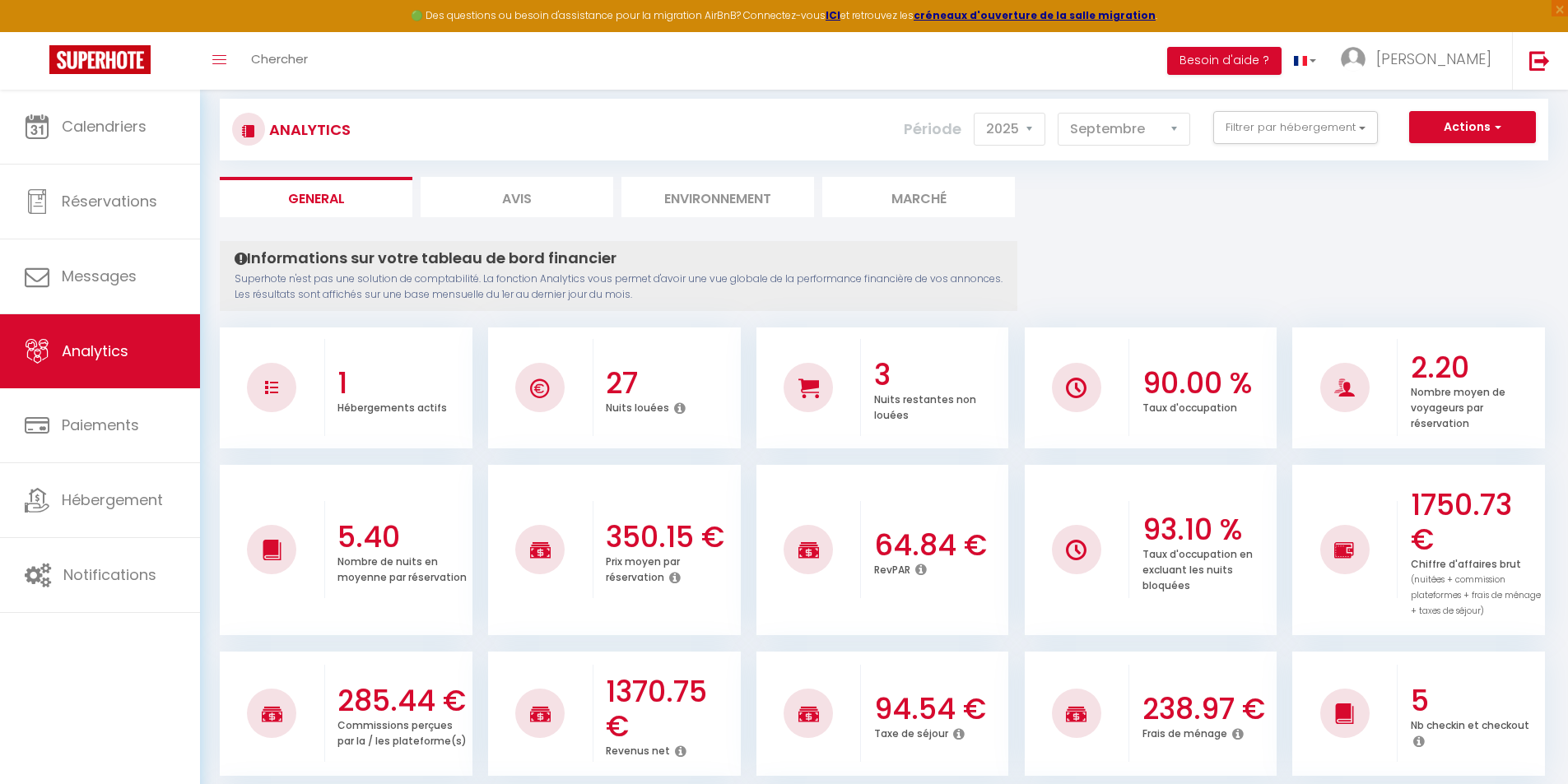
scroll to position [0, 0]
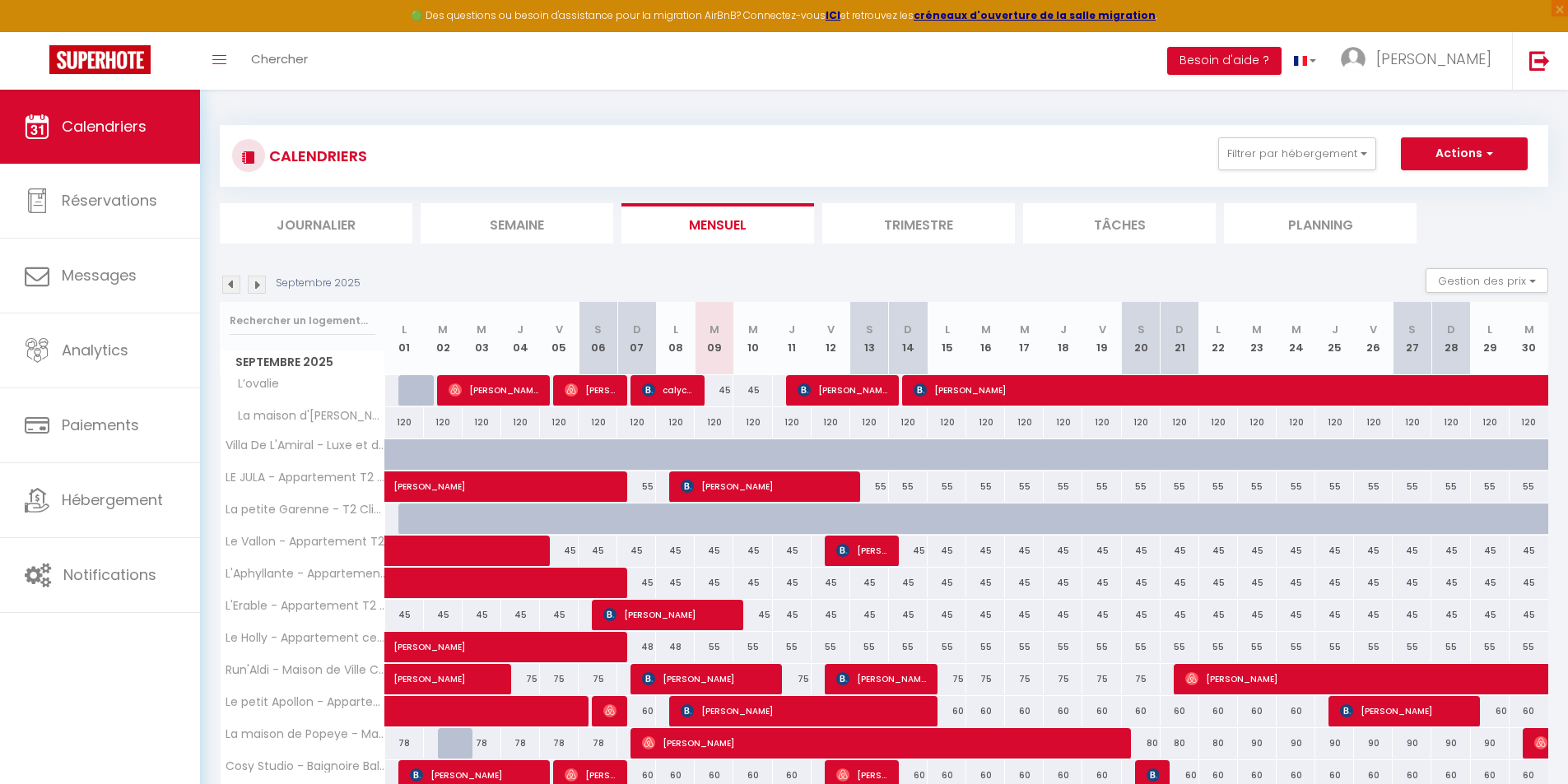
click at [725, 394] on div "45" at bounding box center [714, 390] width 39 height 31
type input "45"
type input "[DATE]"
type input "Mer 10 Septembre 2025"
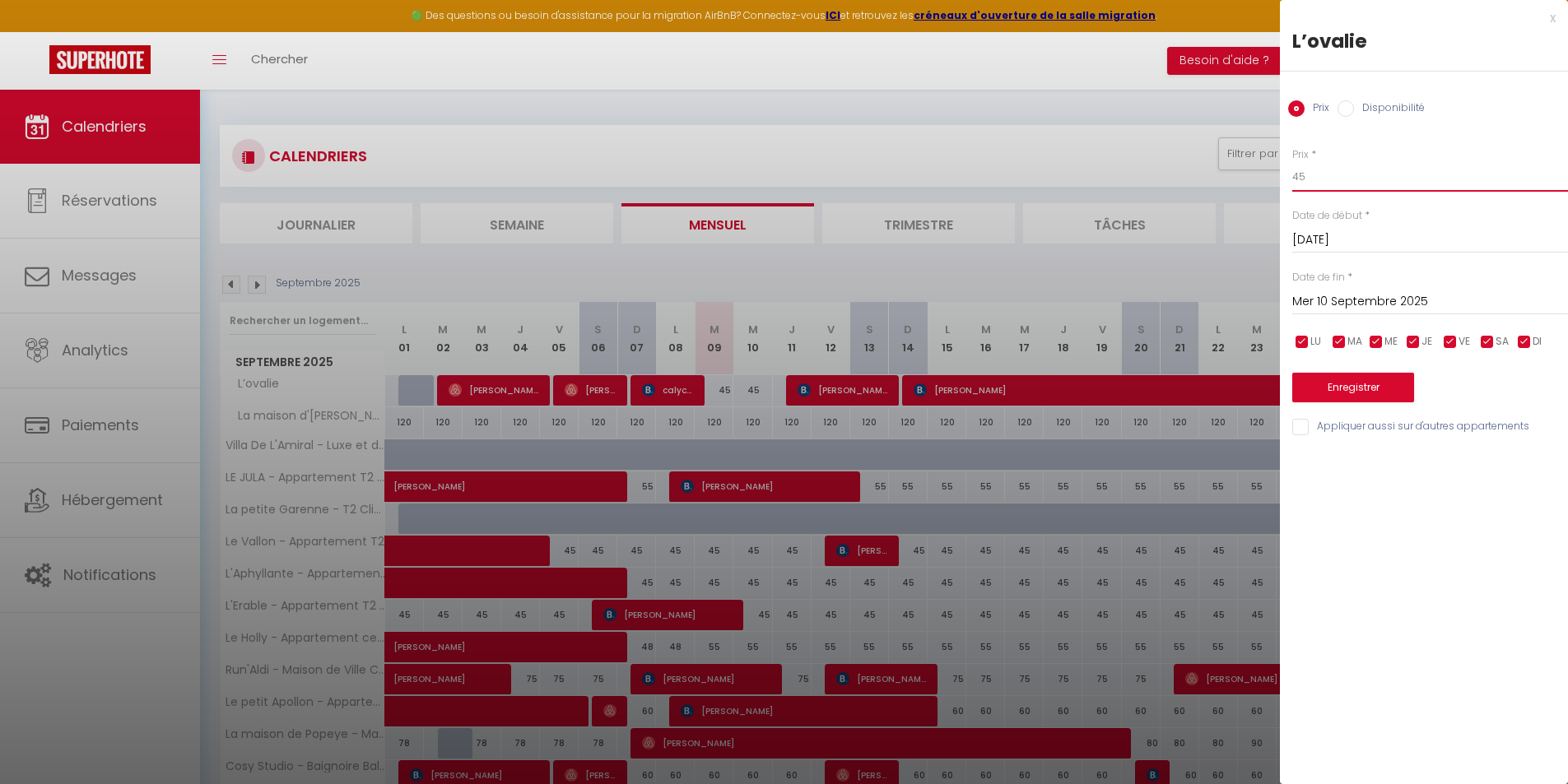
drag, startPoint x: 1266, startPoint y: 174, endPoint x: 1141, endPoint y: 178, distance: 125.1
click at [1141, 178] on body "🟢 Des questions ou besoin d'assistance pour la migration AirBnB? Connectez-vous…" at bounding box center [784, 539] width 1568 height 899
type input "53"
click at [1356, 373] on button "Enregistrer" at bounding box center [1353, 388] width 122 height 30
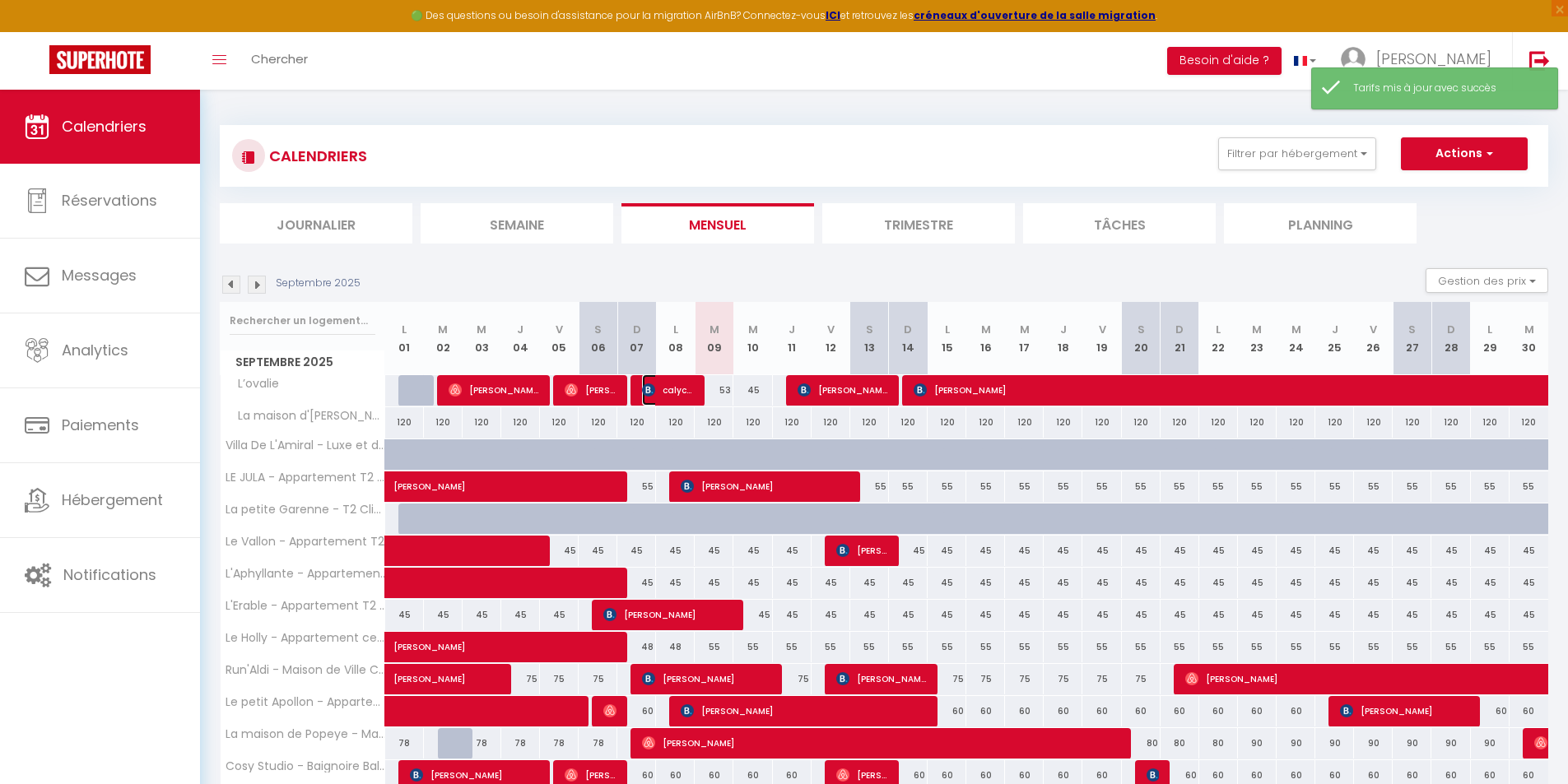
click at [685, 394] on span "calycia biri" at bounding box center [668, 390] width 52 height 32
select select "OK"
select select "KO"
select select "0"
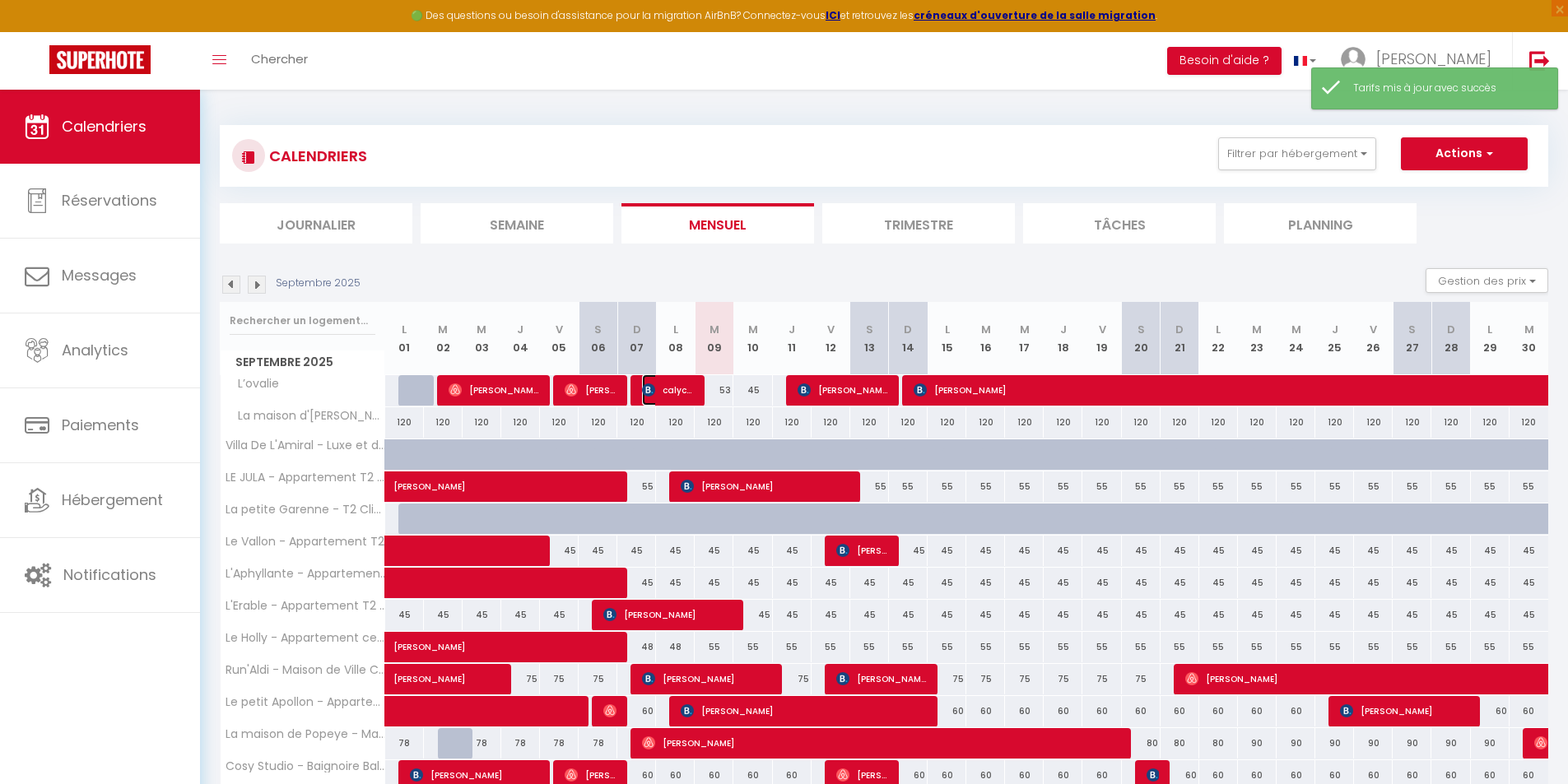
select select "1"
select select
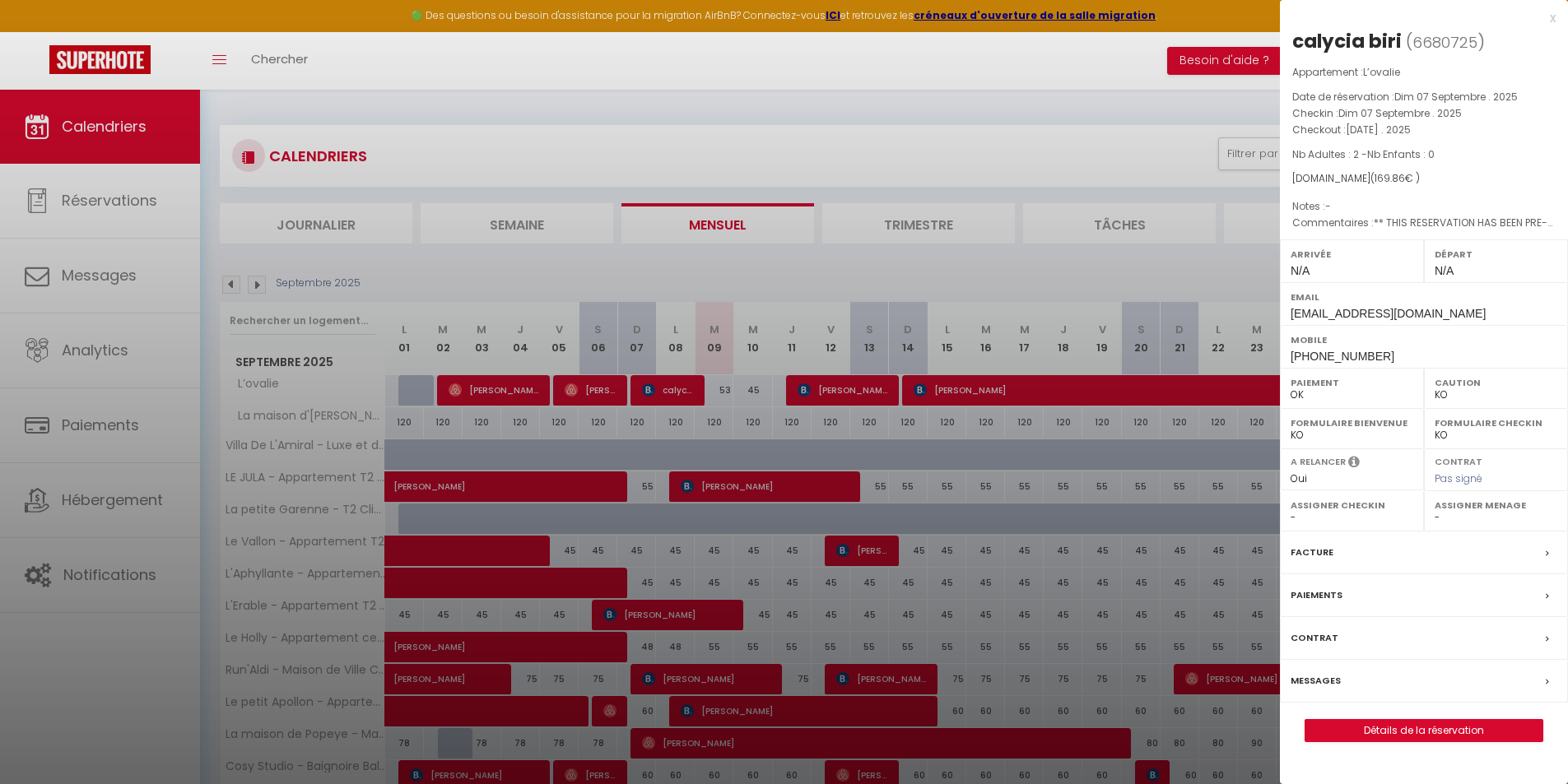
click at [1062, 327] on div at bounding box center [784, 392] width 1568 height 784
